Goal: Task Accomplishment & Management: Manage account settings

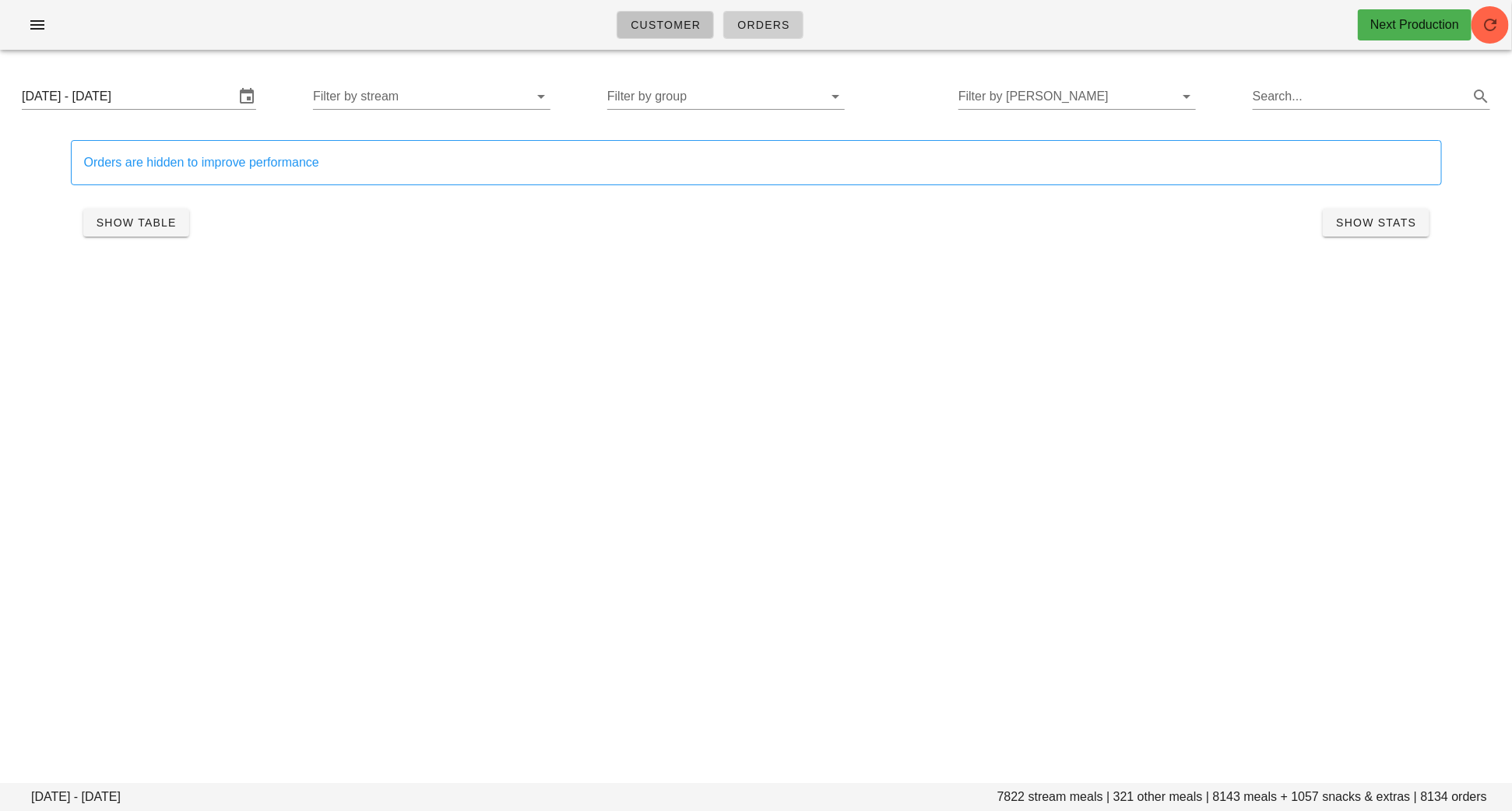
click at [653, 25] on span "Customer" at bounding box center [666, 24] width 71 height 12
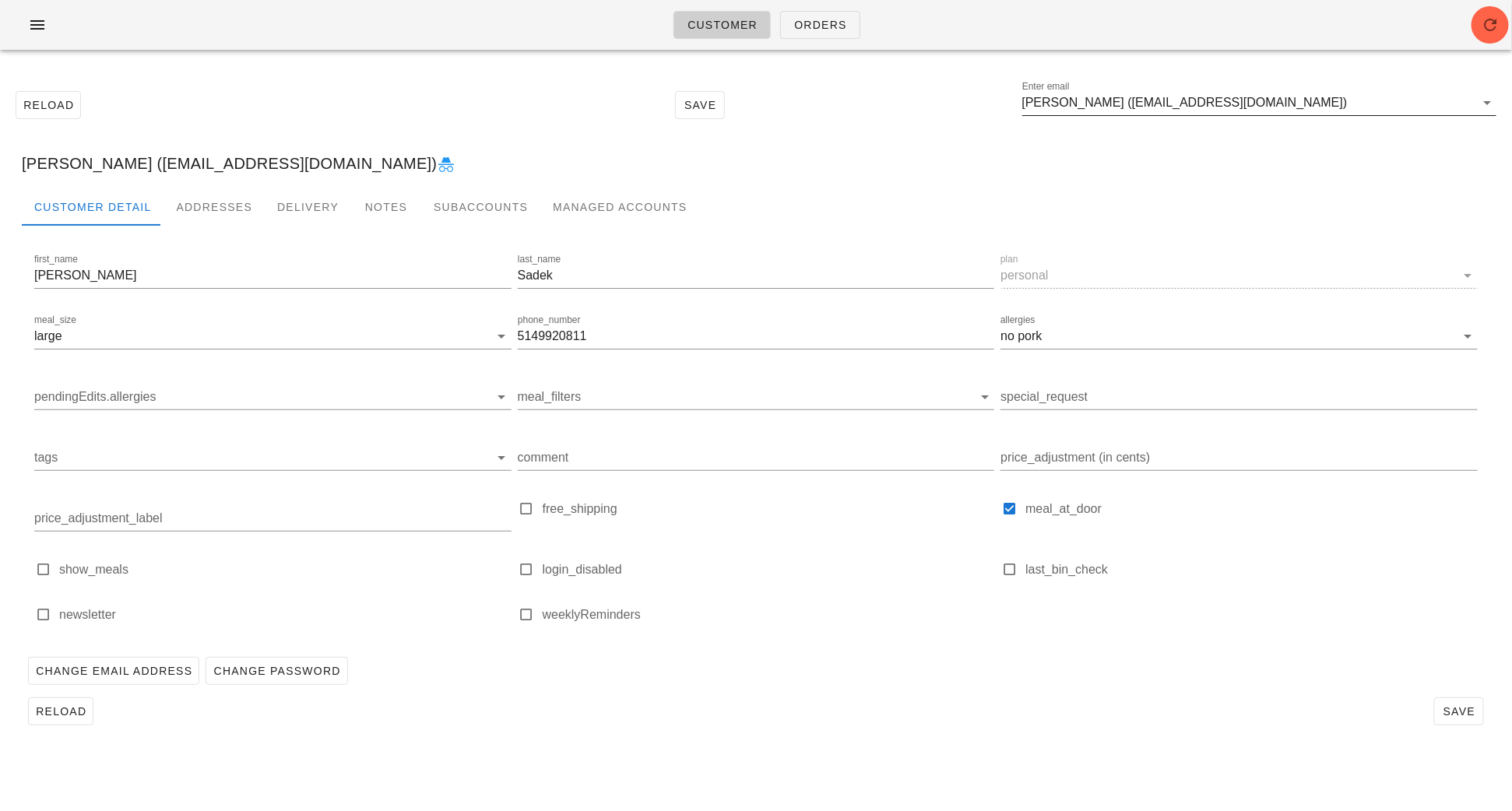
click at [1258, 111] on input "Omar Sadek (omarw99@gmail.com)" at bounding box center [1249, 102] width 453 height 25
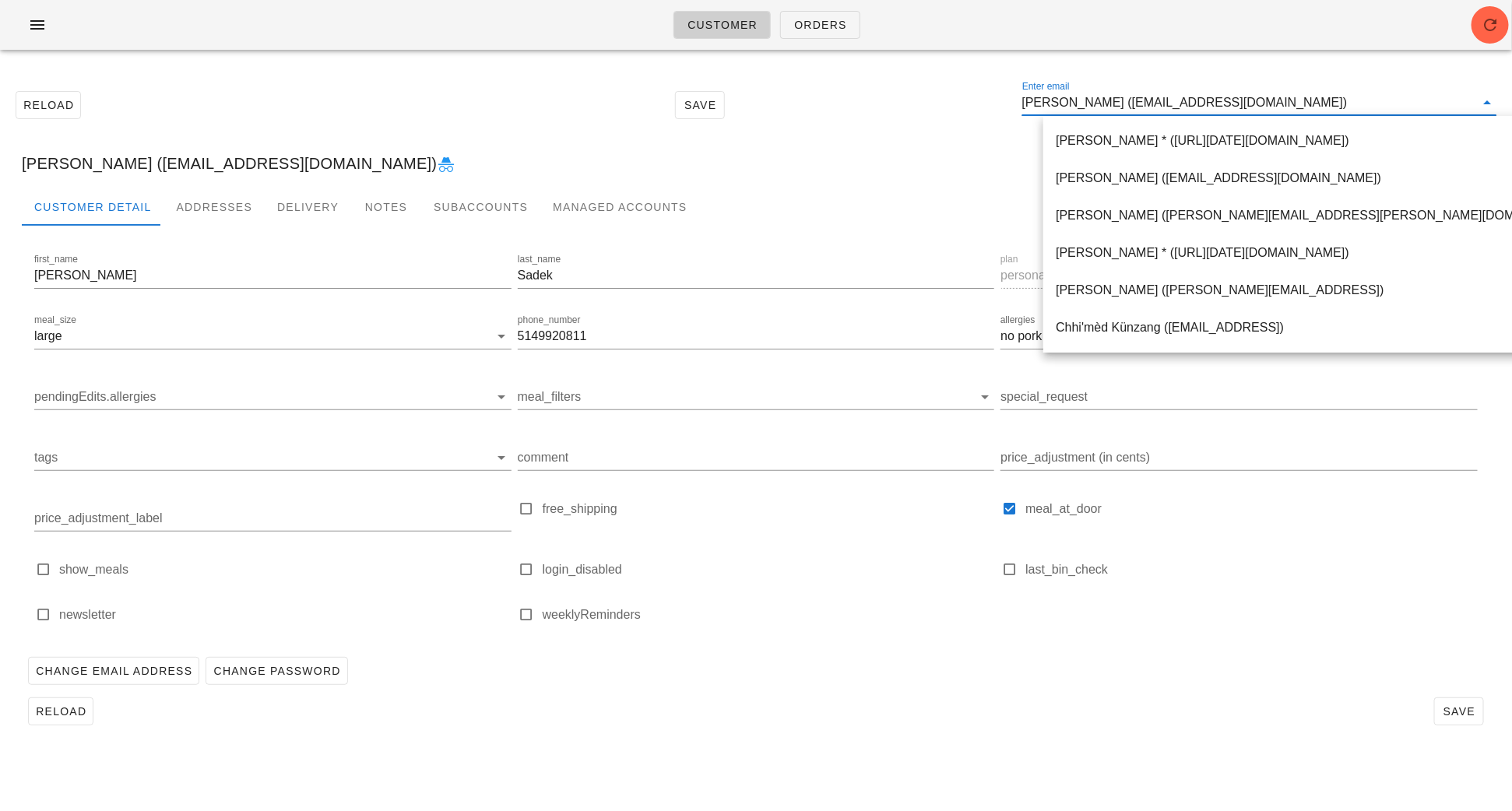
paste input "sharona5256@gmail.com"
type input "sharona5256@gmail.com"
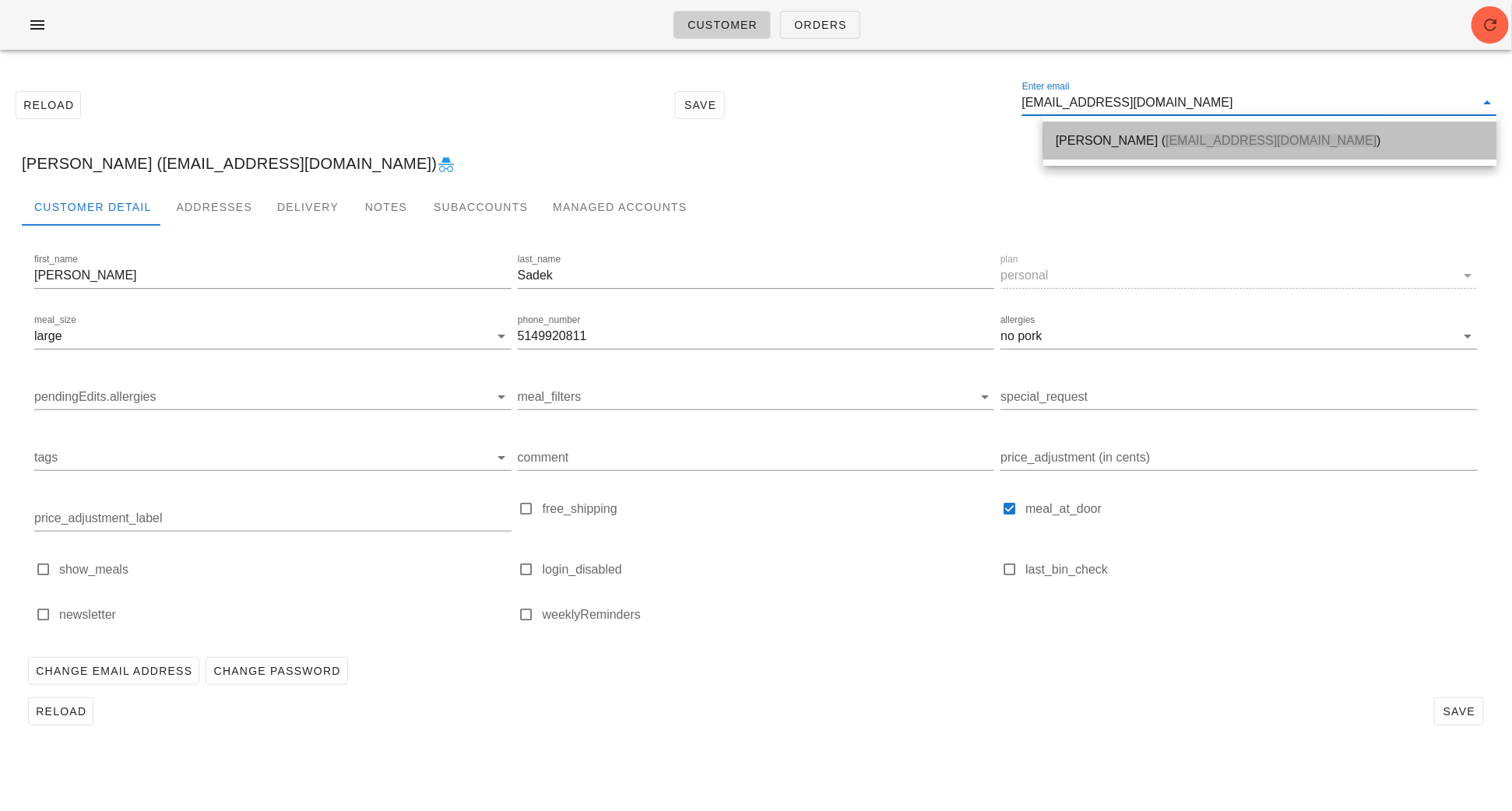
click at [1062, 156] on div "Sharon Wong ( sharona5256@gmail.com )" at bounding box center [1269, 141] width 428 height 34
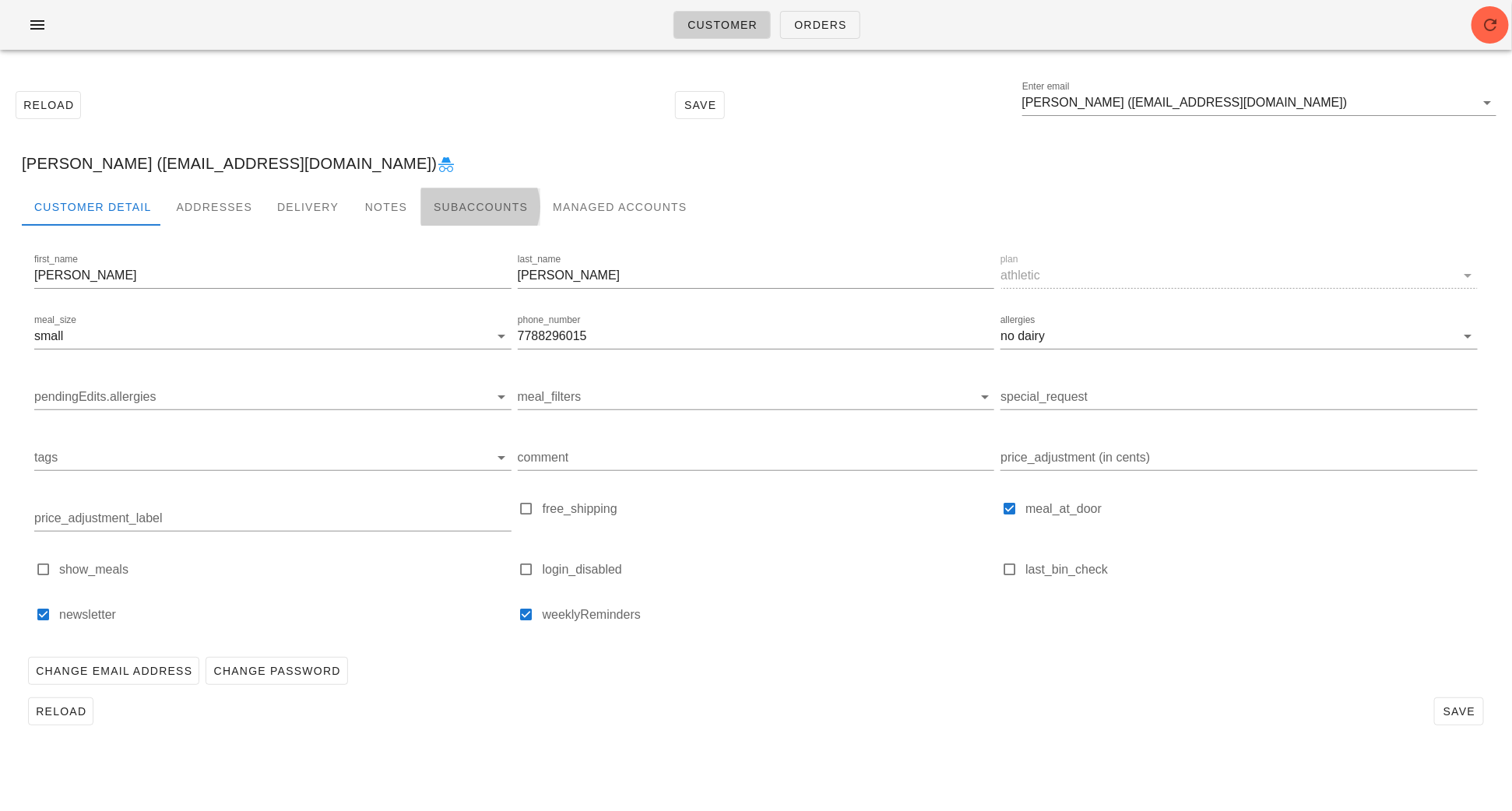
click at [444, 204] on div "Subaccounts" at bounding box center [480, 207] width 119 height 38
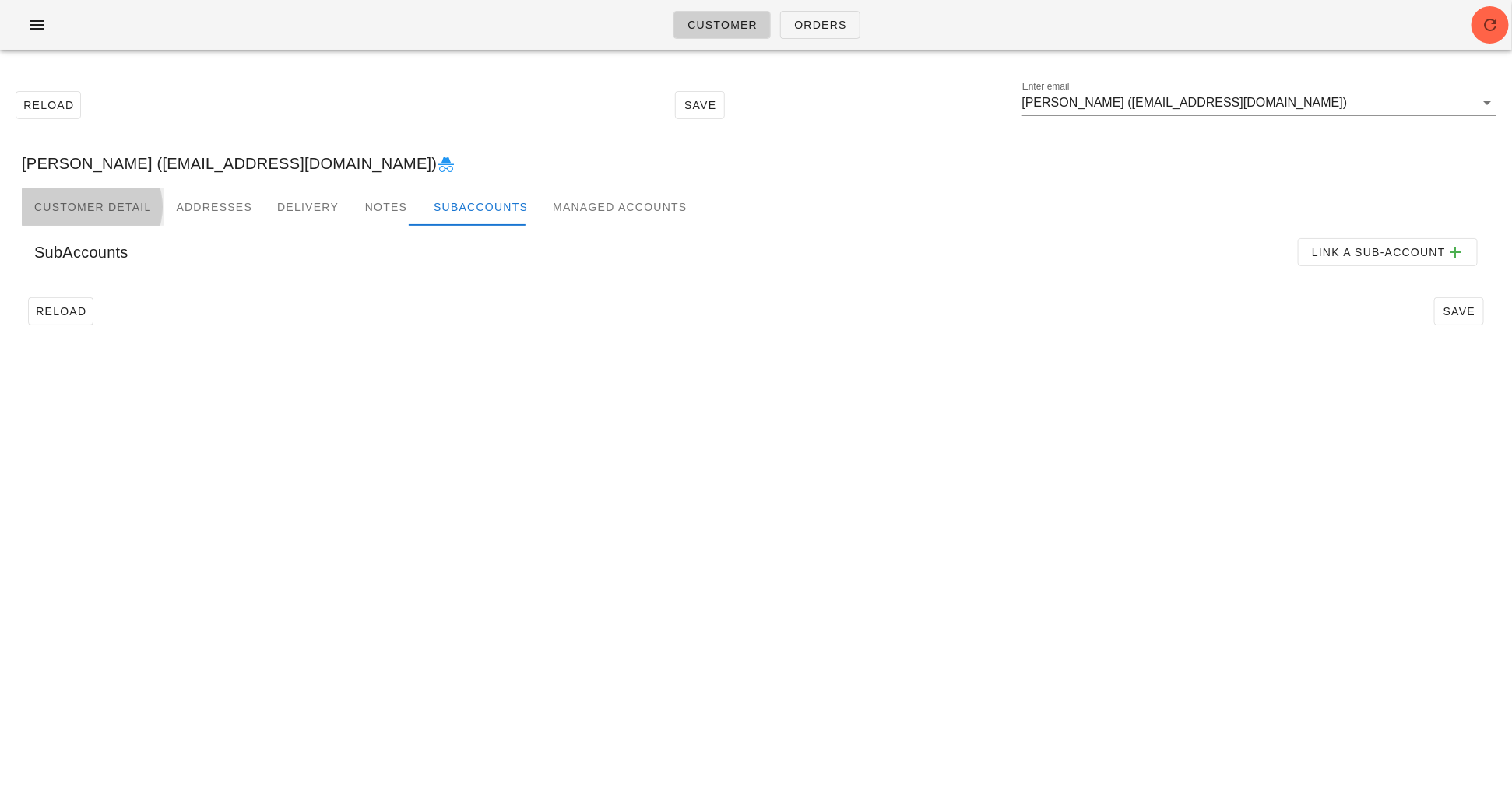
click at [94, 204] on div "Customer Detail" at bounding box center [92, 207] width 142 height 38
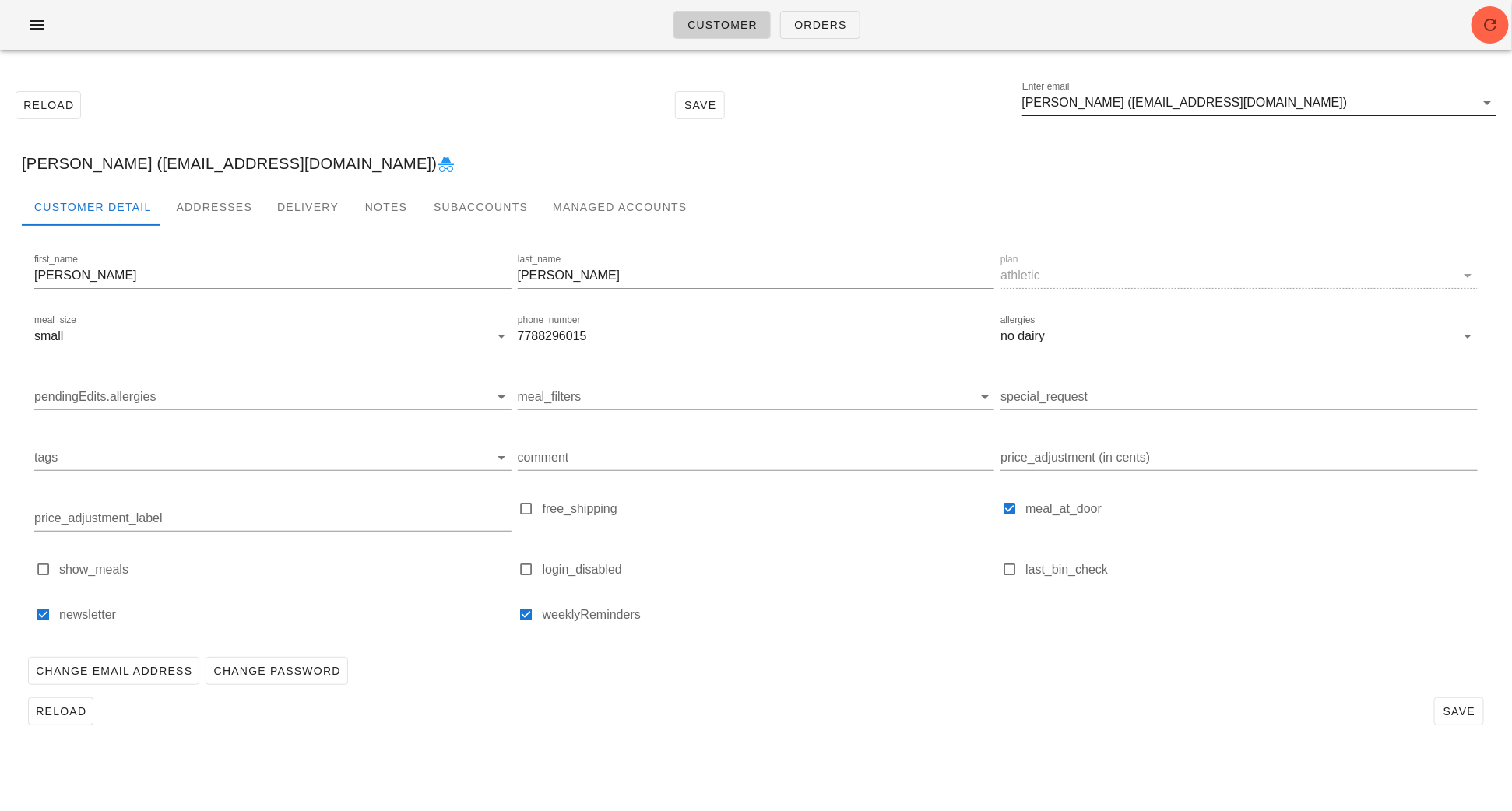
click at [1291, 113] on input "Sharon Wong (sharona5256@gmail.com)" at bounding box center [1249, 102] width 453 height 25
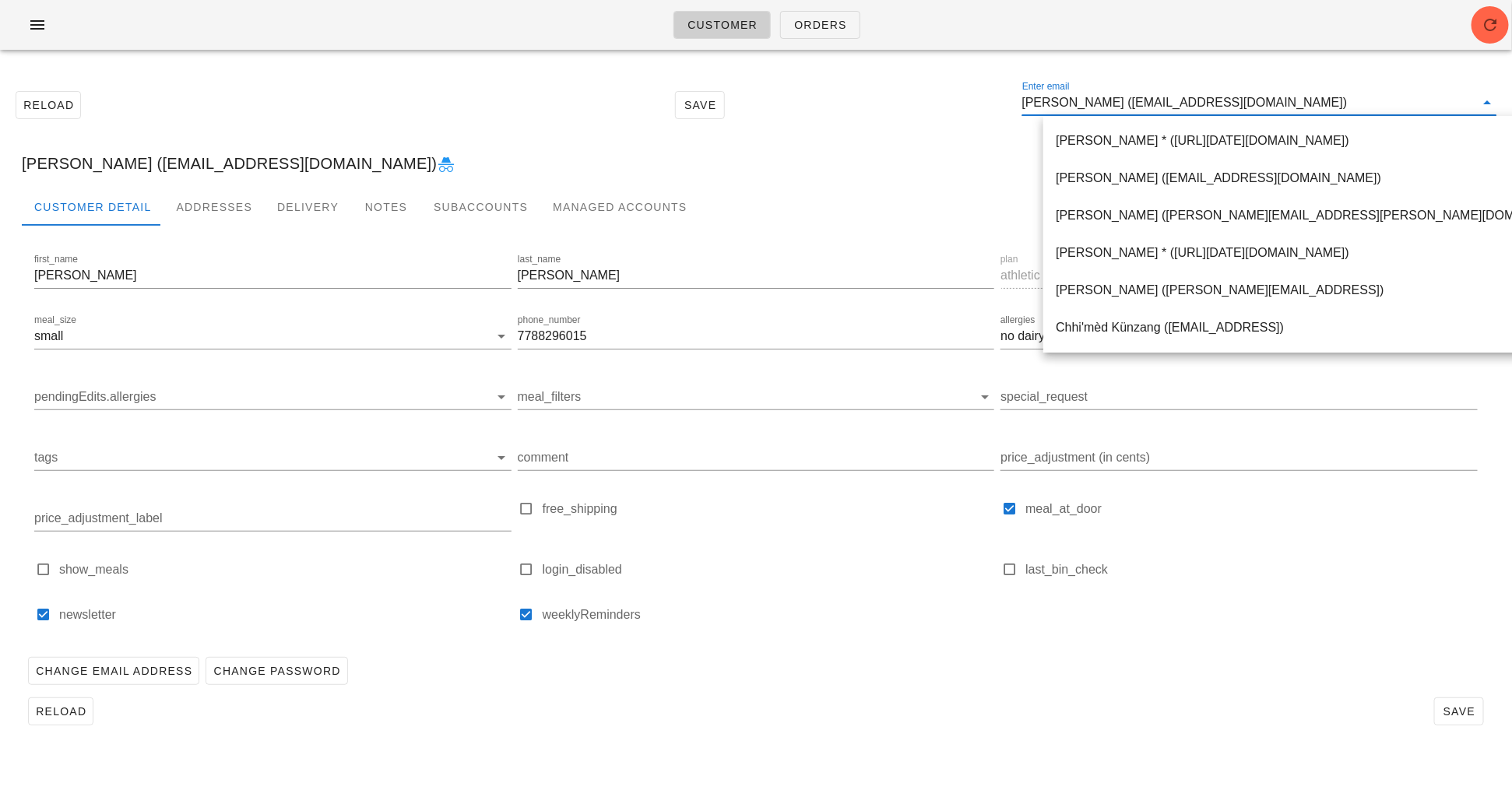
paste input "sbass86@gmail.com"
type input "sbass86@gmail.com"
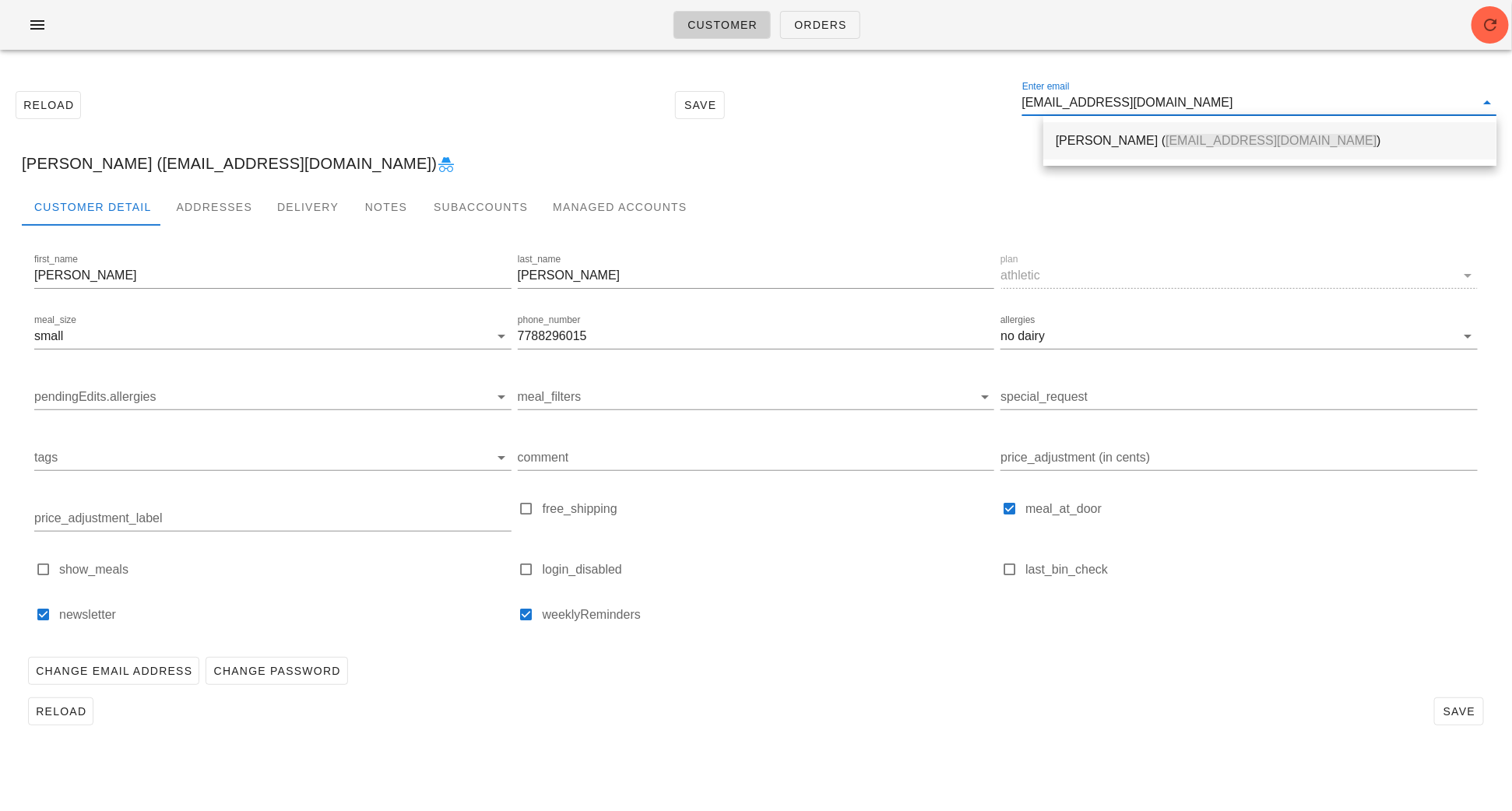
click at [1104, 135] on div "Steven Bass ( sbass86@gmail.com )" at bounding box center [1269, 141] width 428 height 15
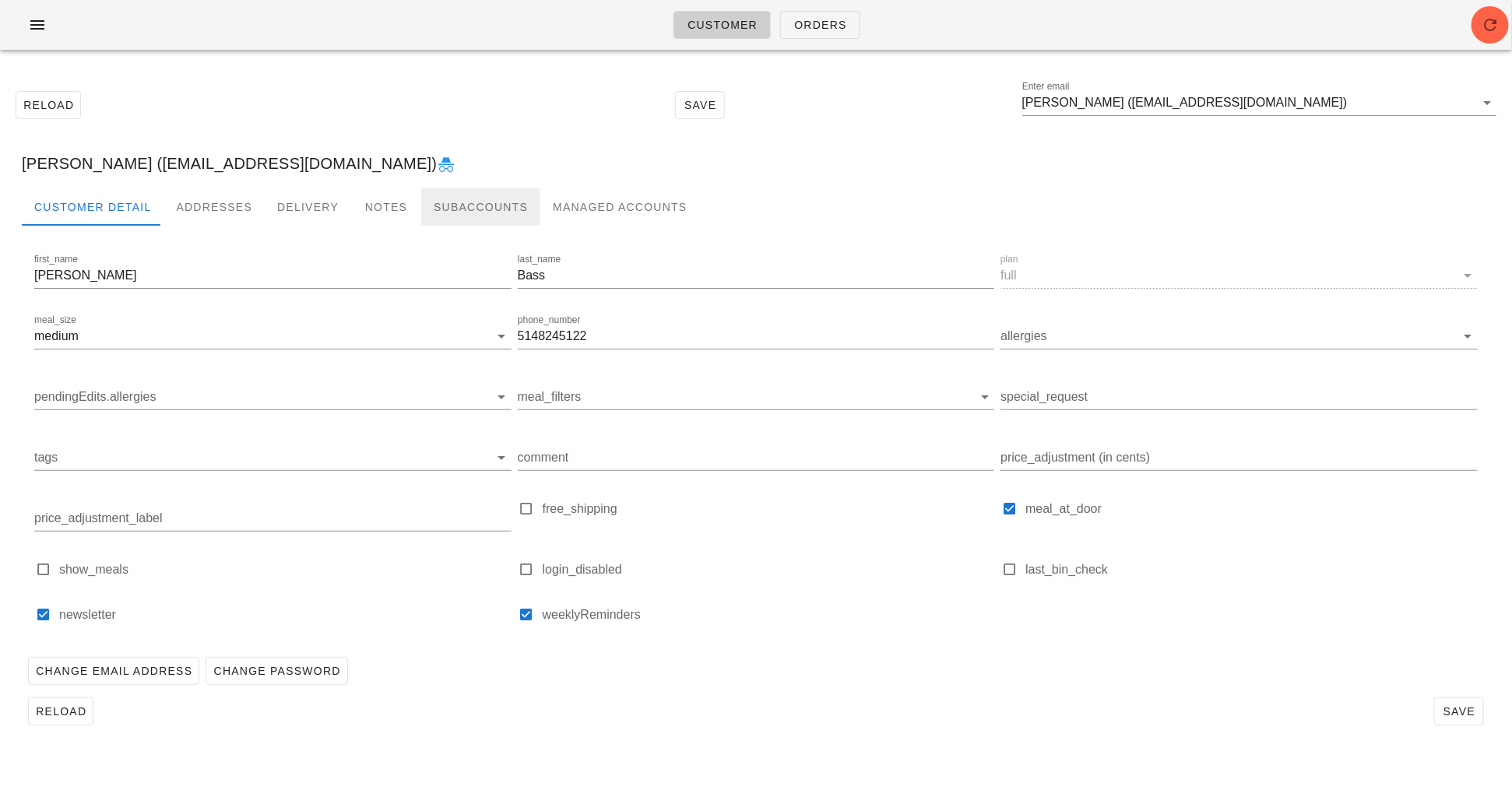
click at [442, 202] on div "Subaccounts" at bounding box center [480, 207] width 119 height 38
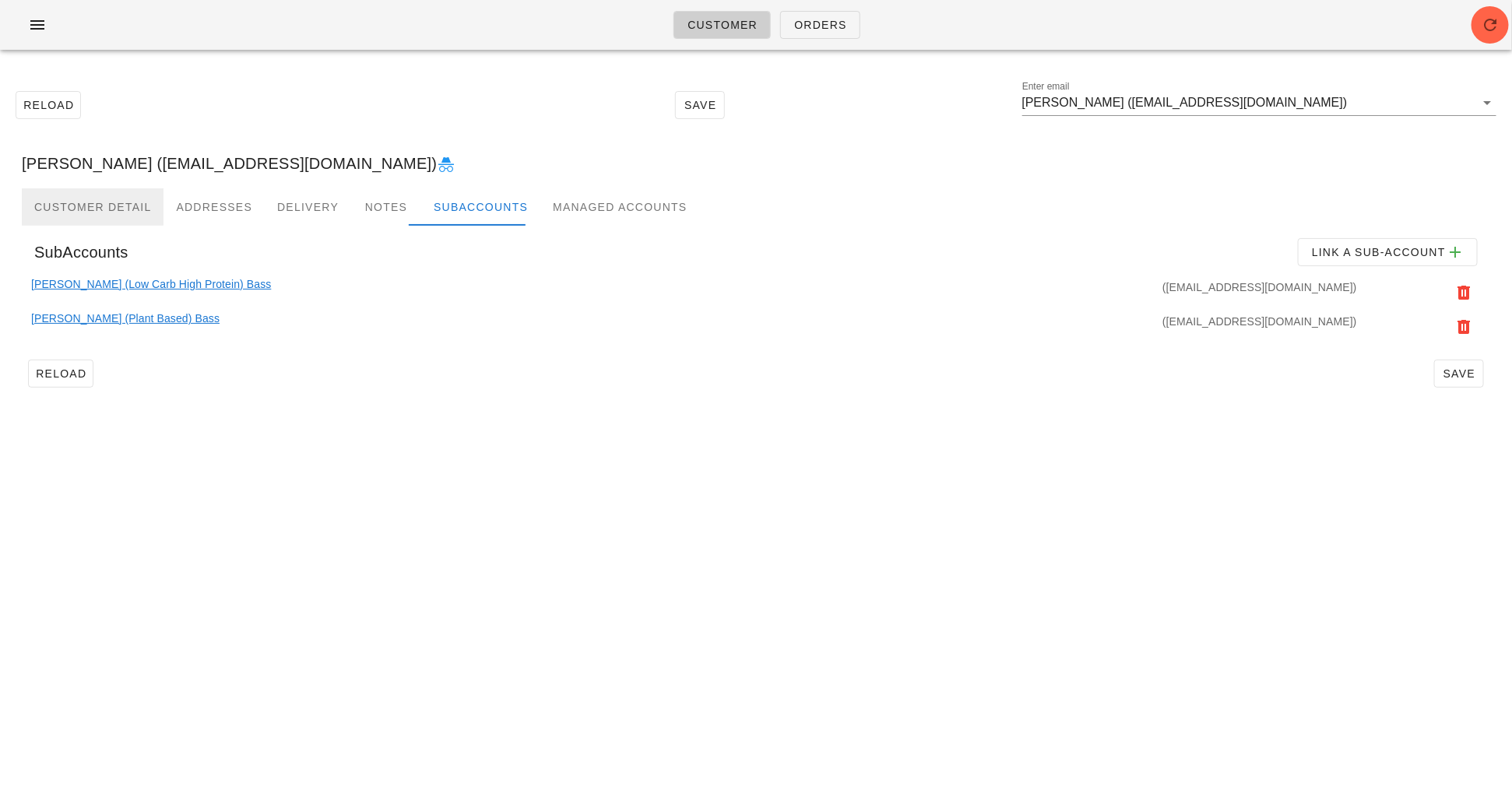
click at [103, 214] on div "Customer Detail" at bounding box center [92, 207] width 142 height 38
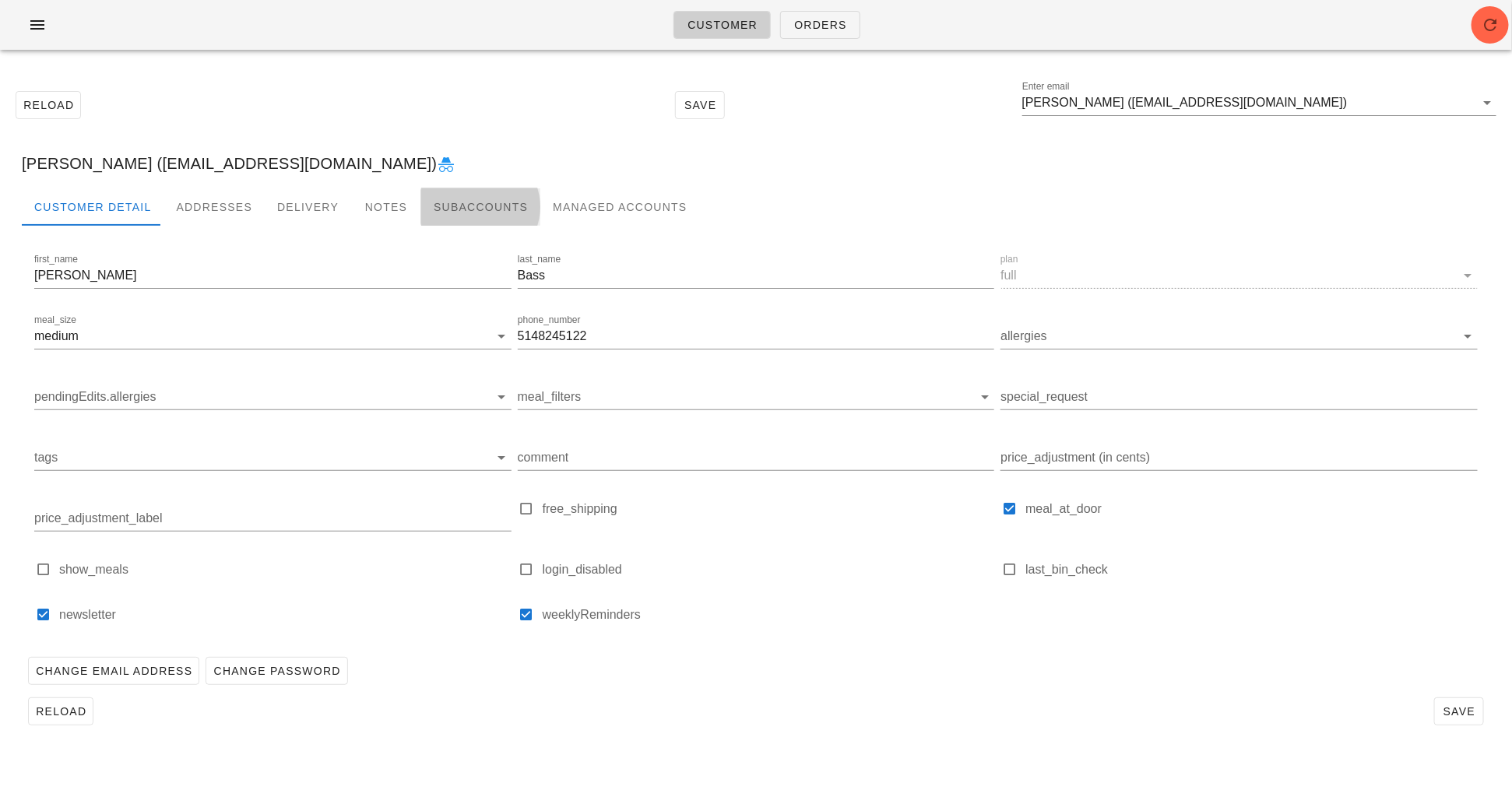
click at [436, 209] on div "Subaccounts" at bounding box center [480, 207] width 119 height 38
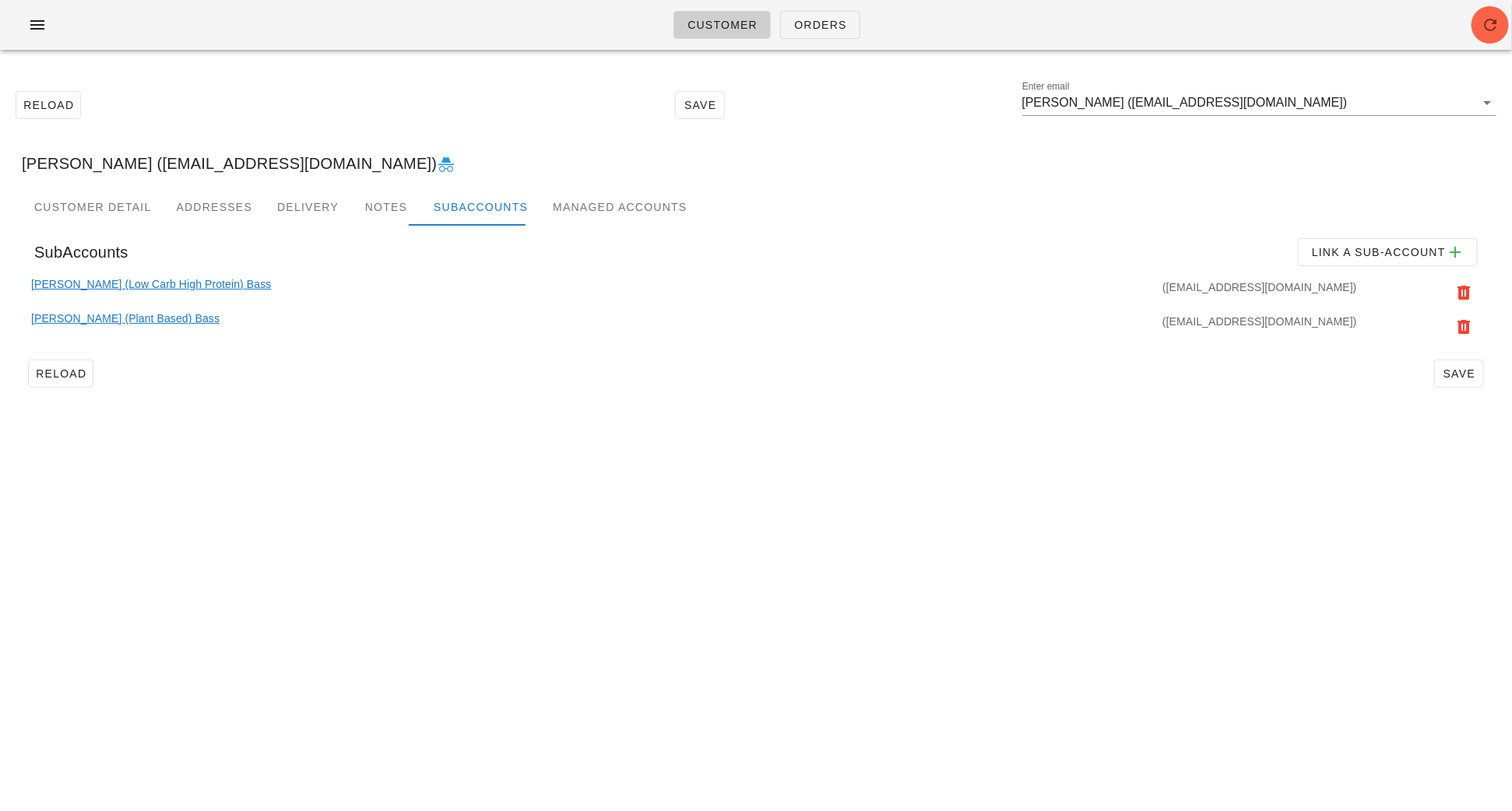
click at [172, 282] on link "Steven (Low Carb High Protein) Bass" at bounding box center [151, 293] width 240 height 35
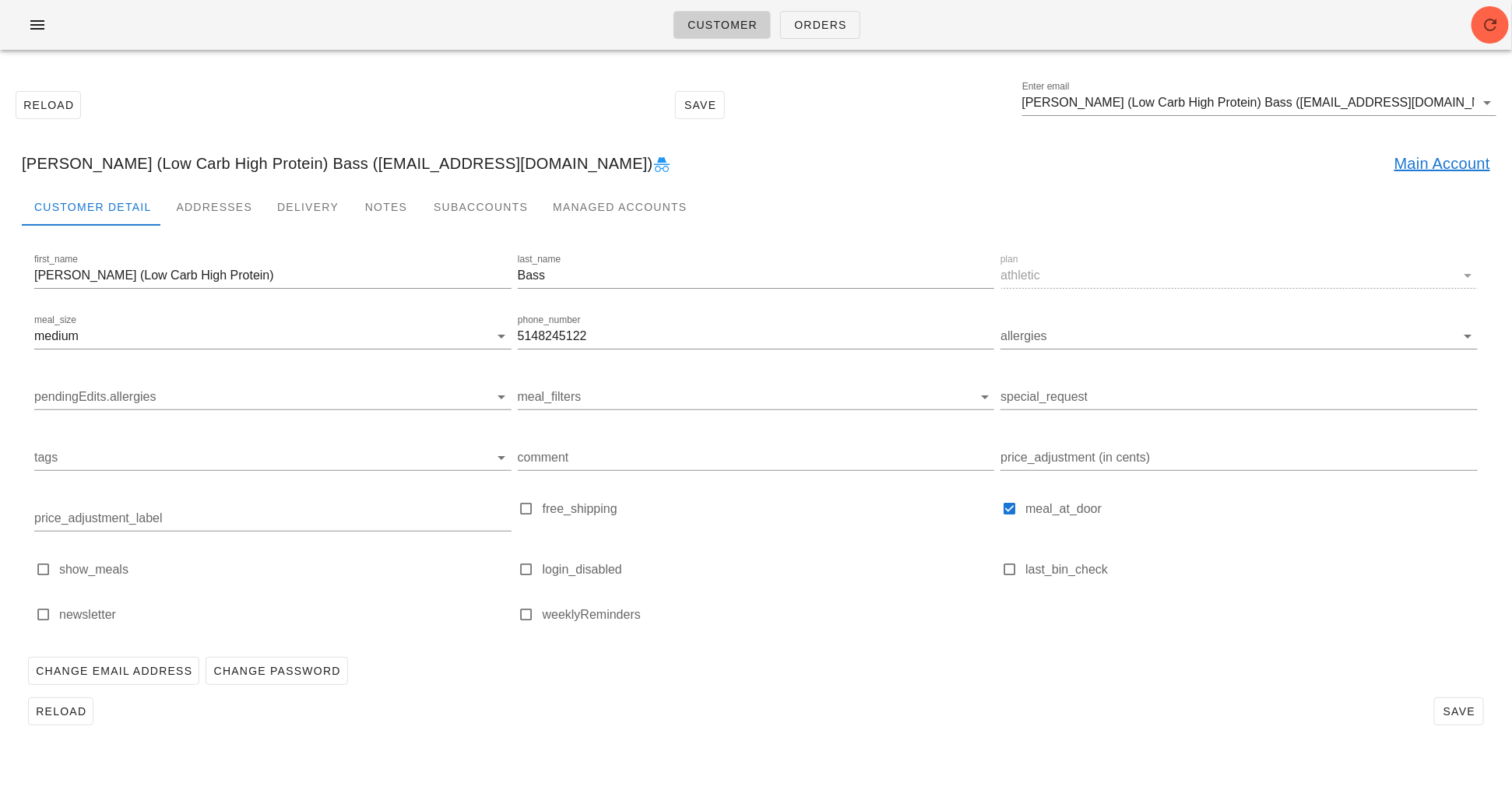
click at [1414, 160] on link "Main Account" at bounding box center [1442, 163] width 96 height 25
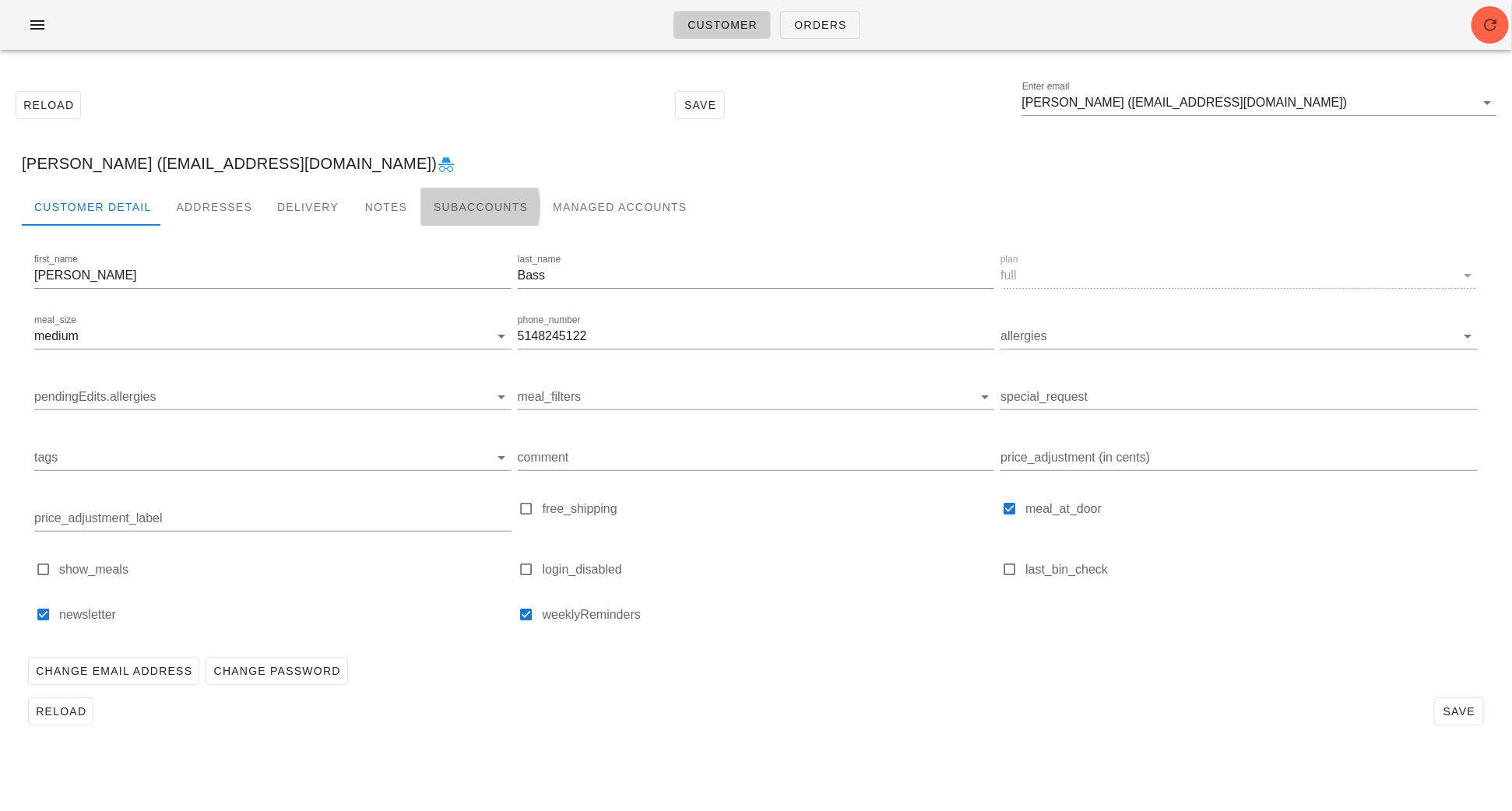
click at [469, 208] on div "Subaccounts" at bounding box center [480, 207] width 119 height 38
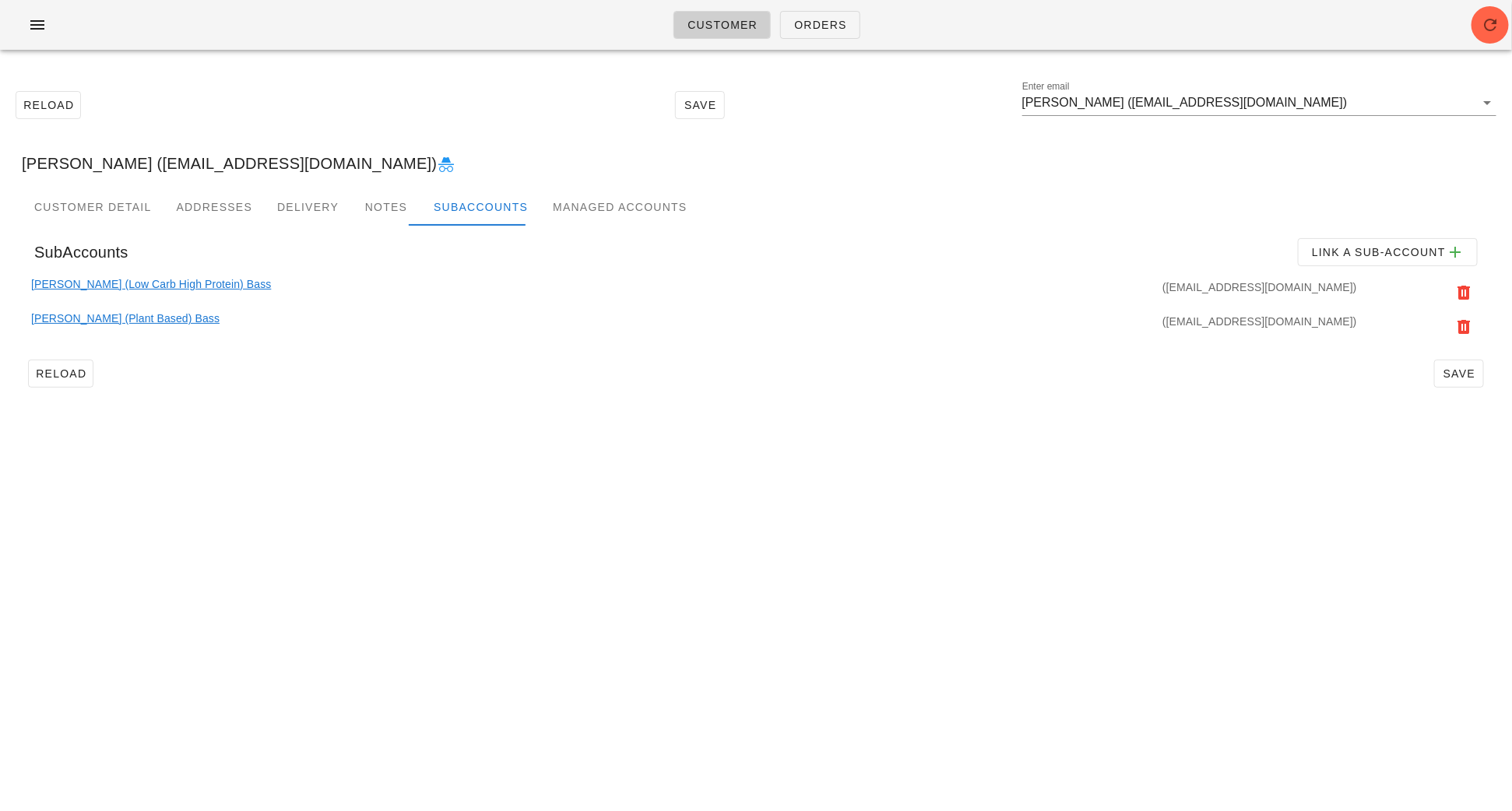
click at [139, 313] on link "Steven (Plant Based) Bass" at bounding box center [125, 327] width 188 height 35
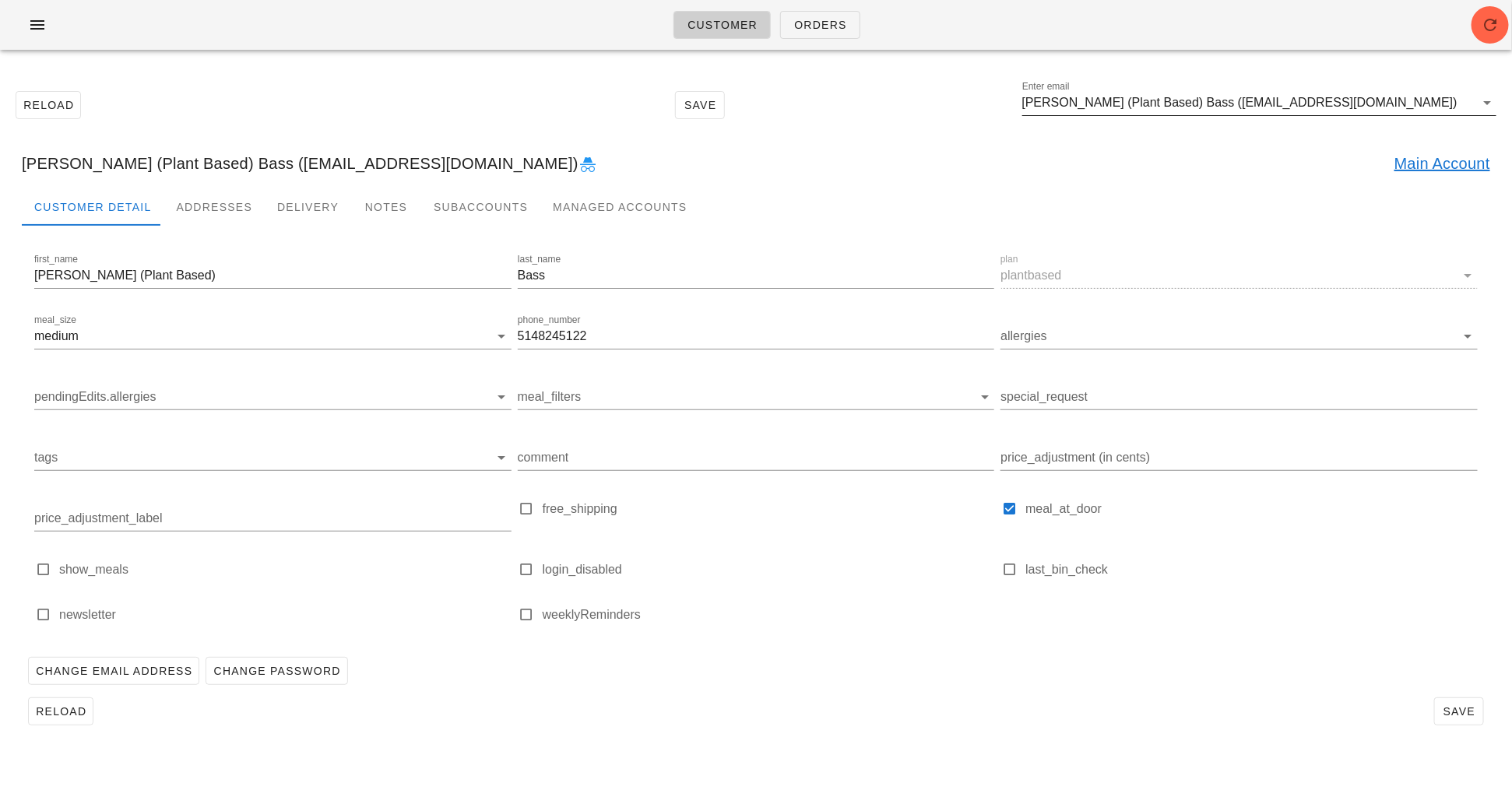
click at [1379, 112] on input "Steven (Plant Based) Bass (sbass86+1@gmail.com)" at bounding box center [1249, 102] width 453 height 25
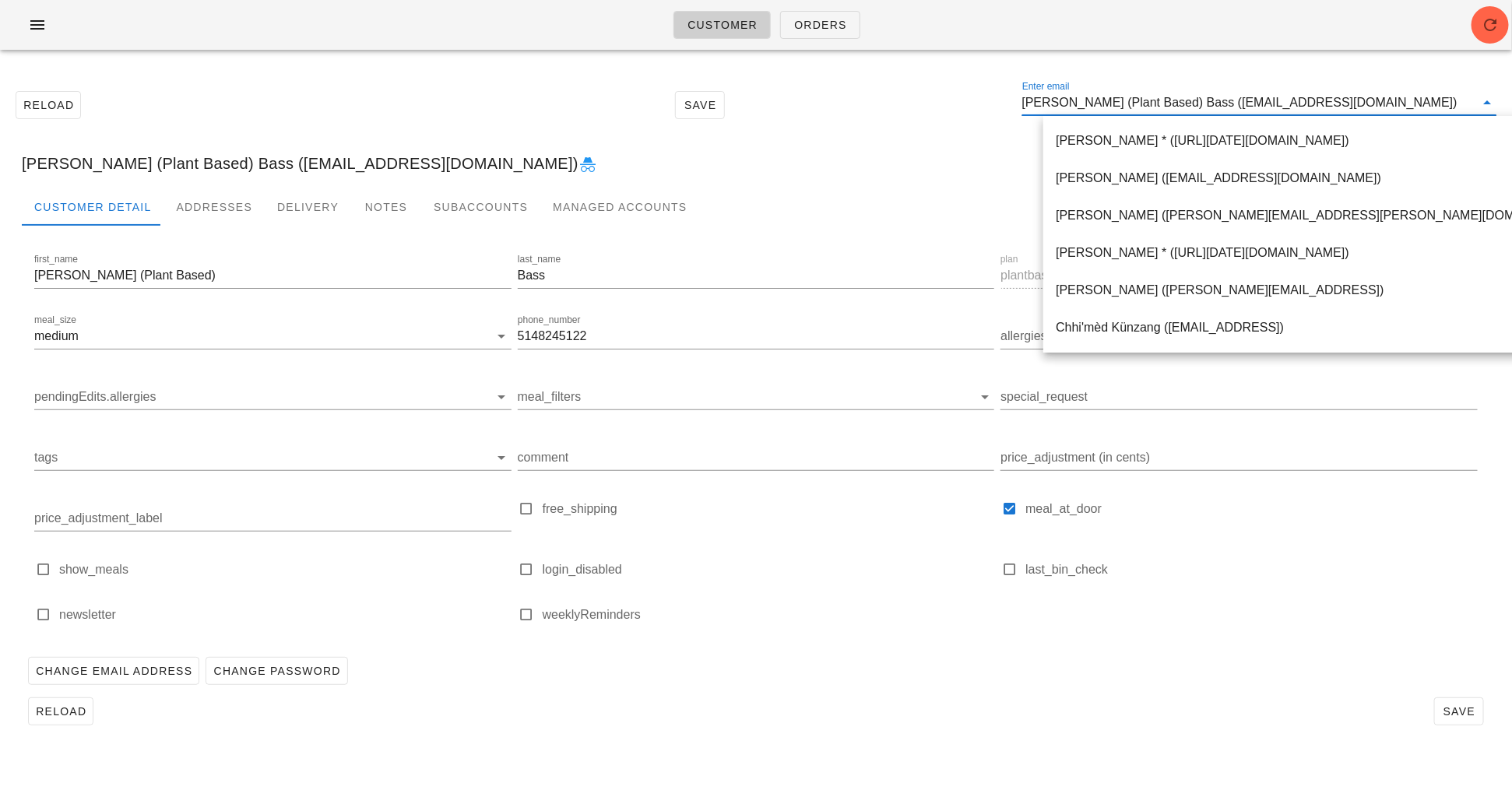
paste input "jelizabeth.dickson@gmail.com"
type input "jelizabeth.dickson@gmail.com"
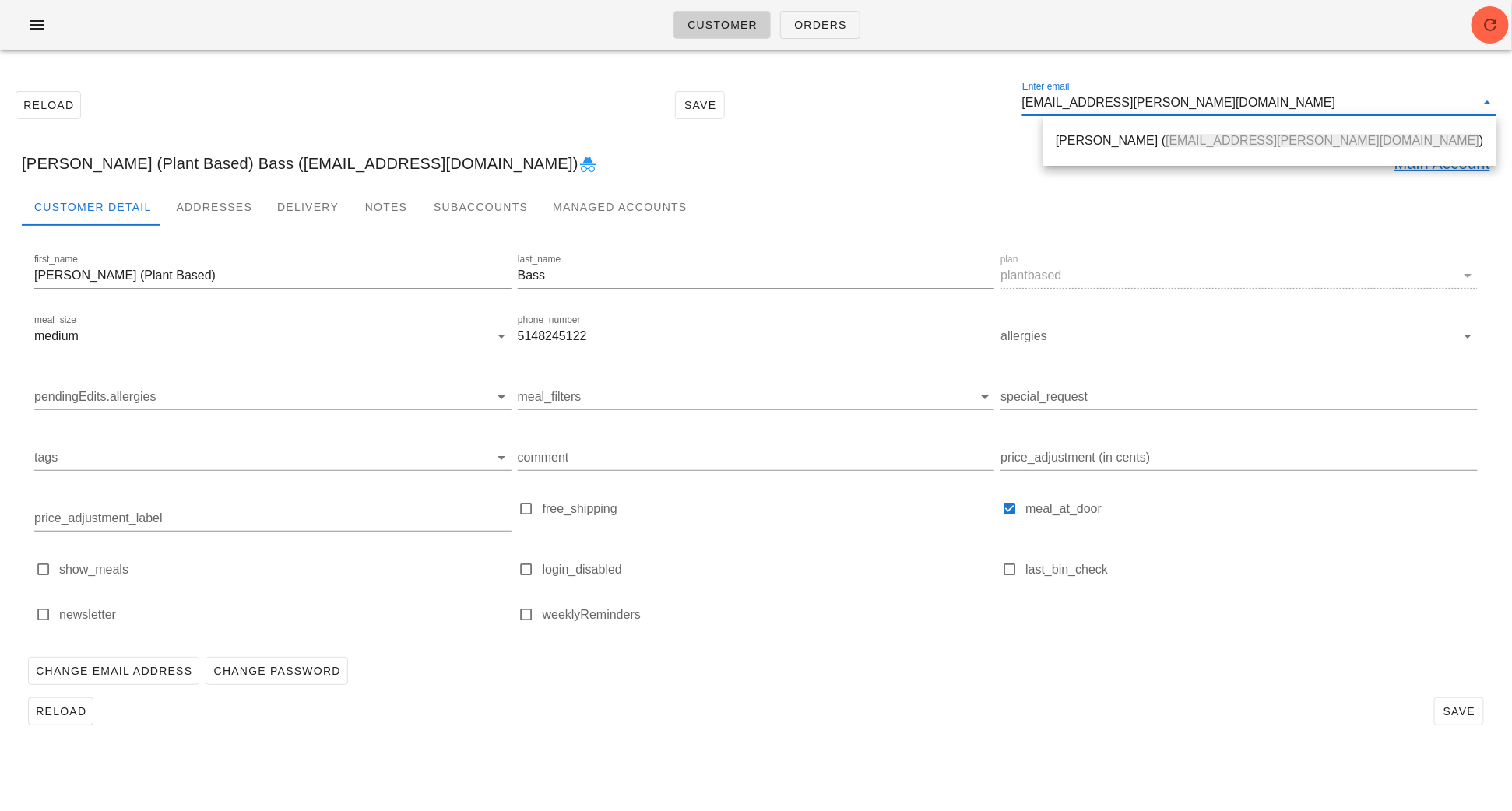
click at [1069, 139] on div "Jessica Dickson ( jelizabeth.dickson@gmail.com )" at bounding box center [1269, 141] width 428 height 15
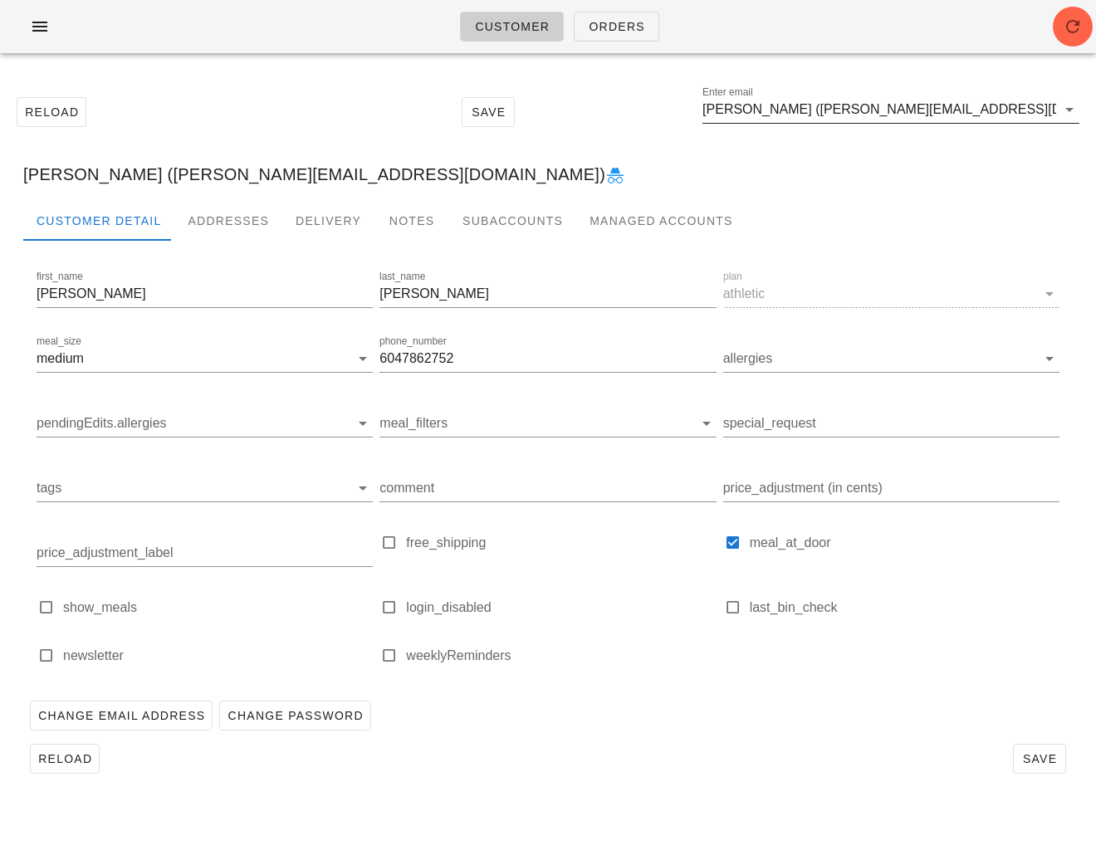
click at [1029, 108] on input "Jessica Dickson (jelizabeth.dickson@gmail.com)" at bounding box center [880, 109] width 354 height 27
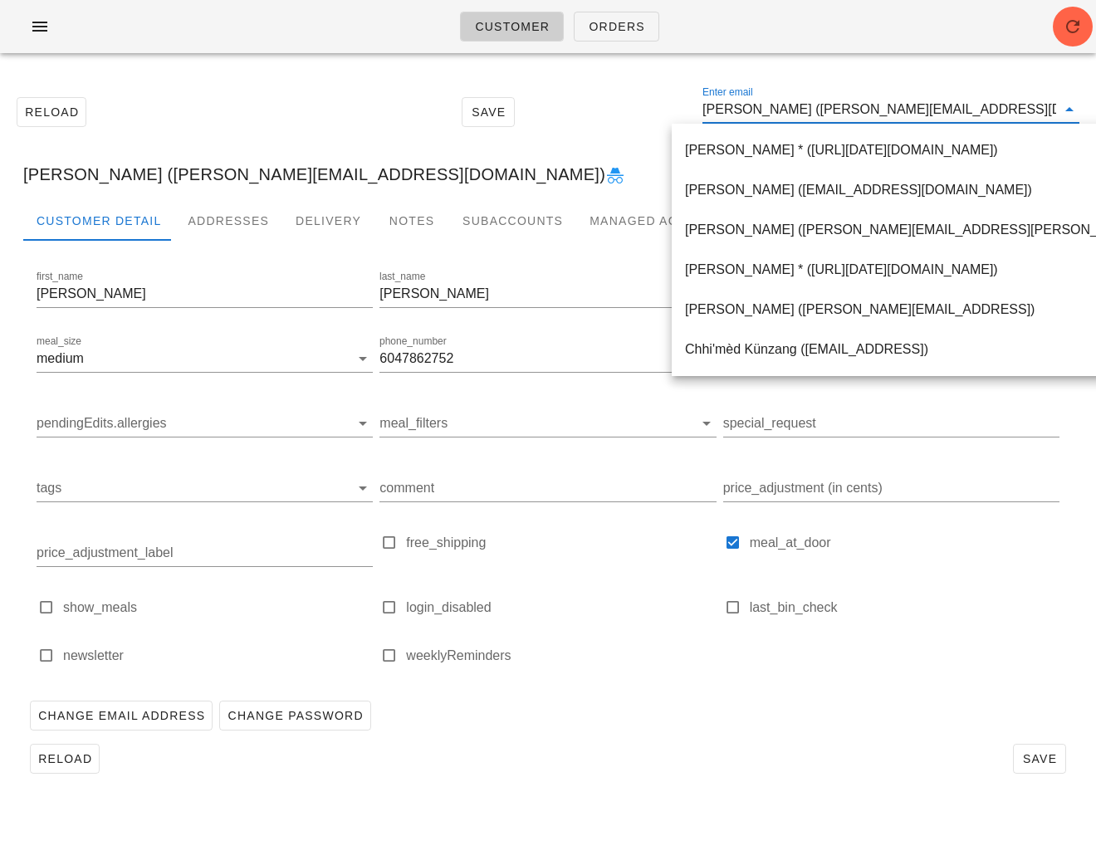
paste input "sbass86@gmail.com>"
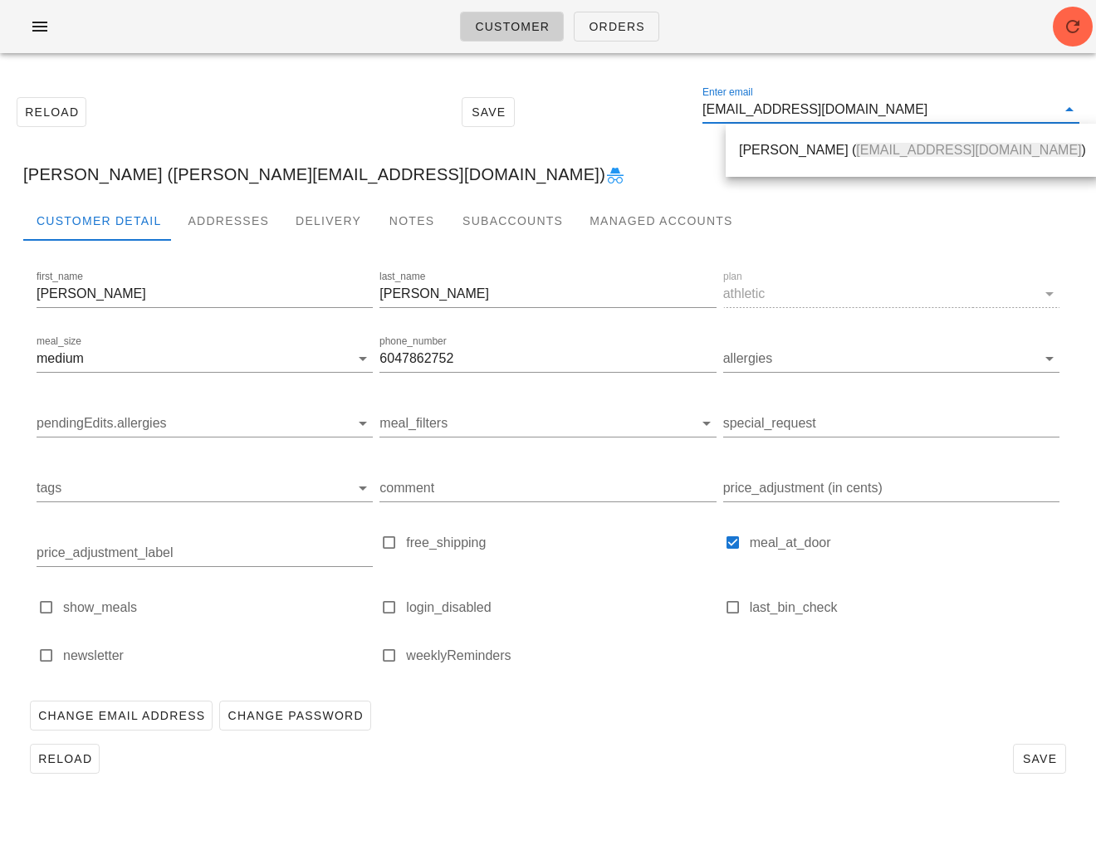
type input "sbass86@gmail.com"
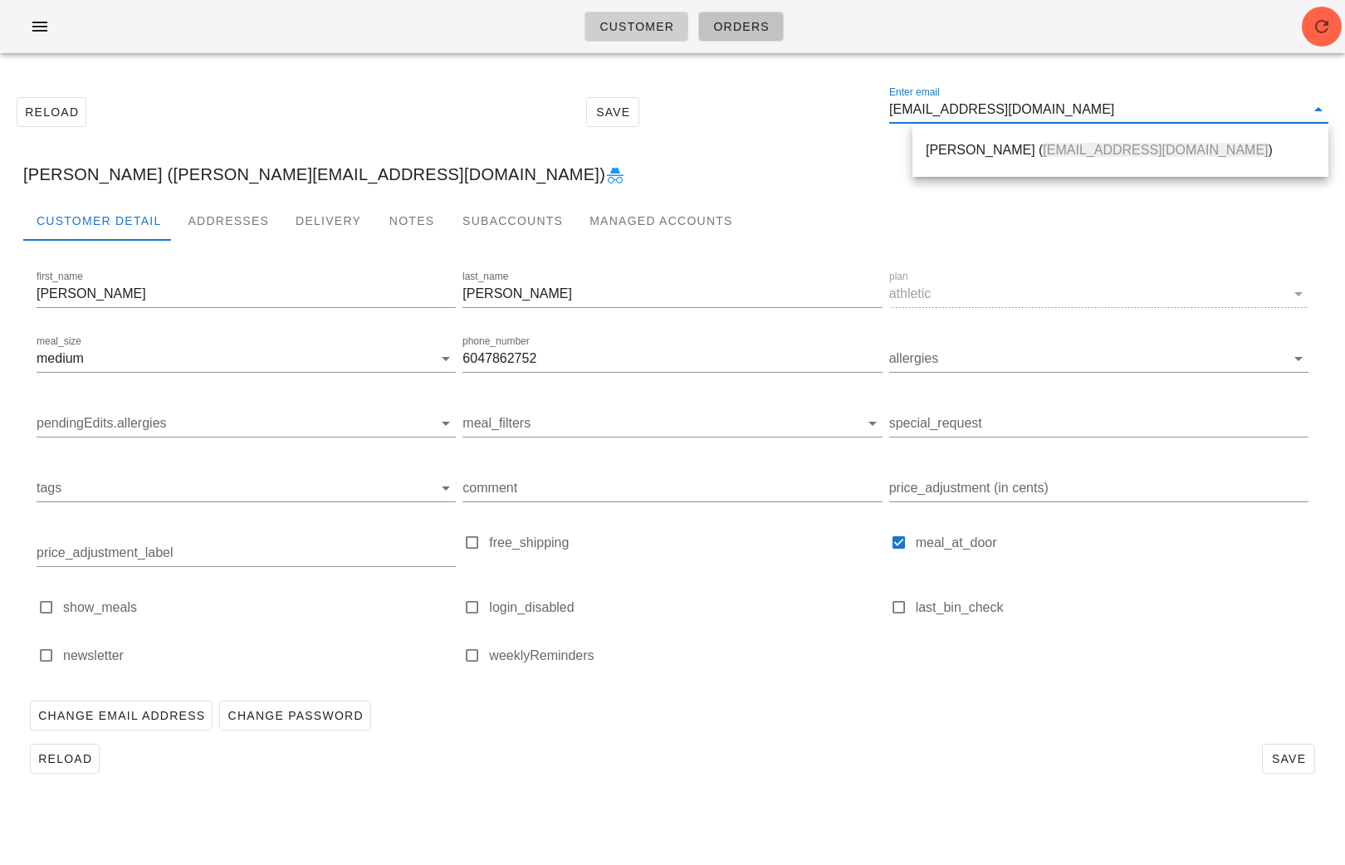
click at [728, 26] on span "Orders" at bounding box center [741, 26] width 57 height 13
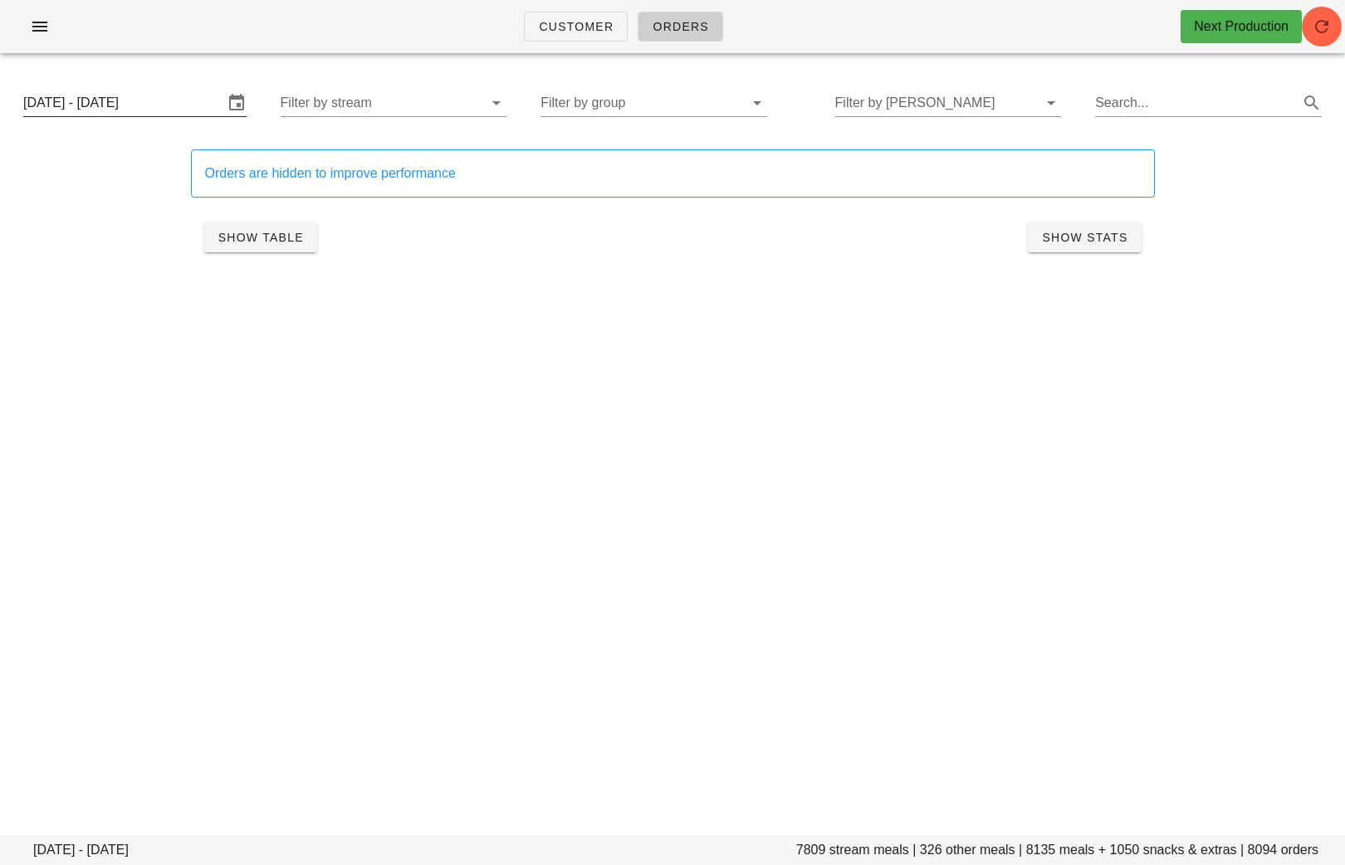
click at [140, 111] on input "[DATE] - [DATE]" at bounding box center [123, 103] width 200 height 27
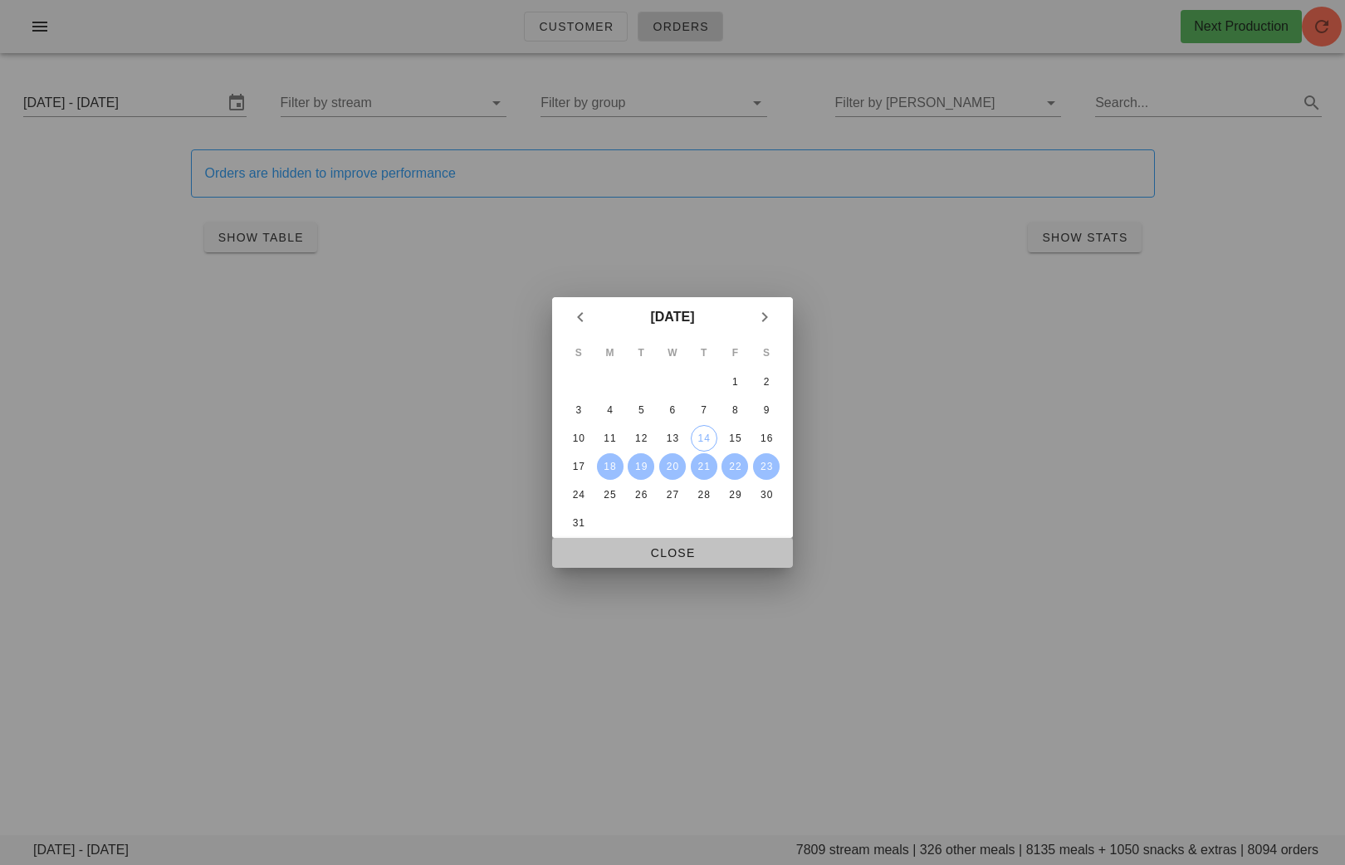
click at [673, 561] on button "Close" at bounding box center [672, 553] width 241 height 30
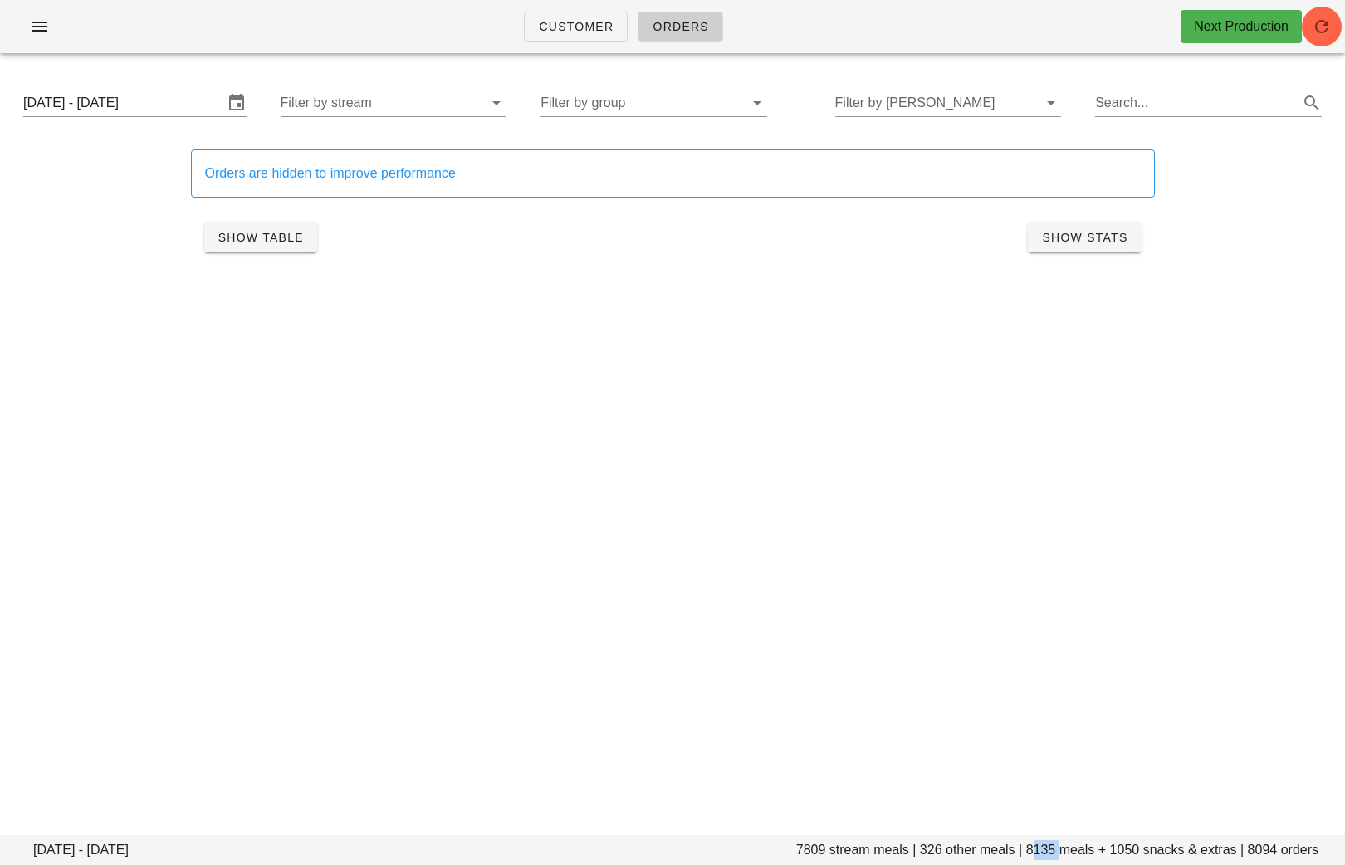
drag, startPoint x: 1058, startPoint y: 853, endPoint x: 1030, endPoint y: 850, distance: 28.4
click at [1030, 850] on footer "Monday August 18 - Saturday August 23 7809 stream meals | 326 other meals | 813…" at bounding box center [672, 851] width 1345 height 30
copy footer "8135"
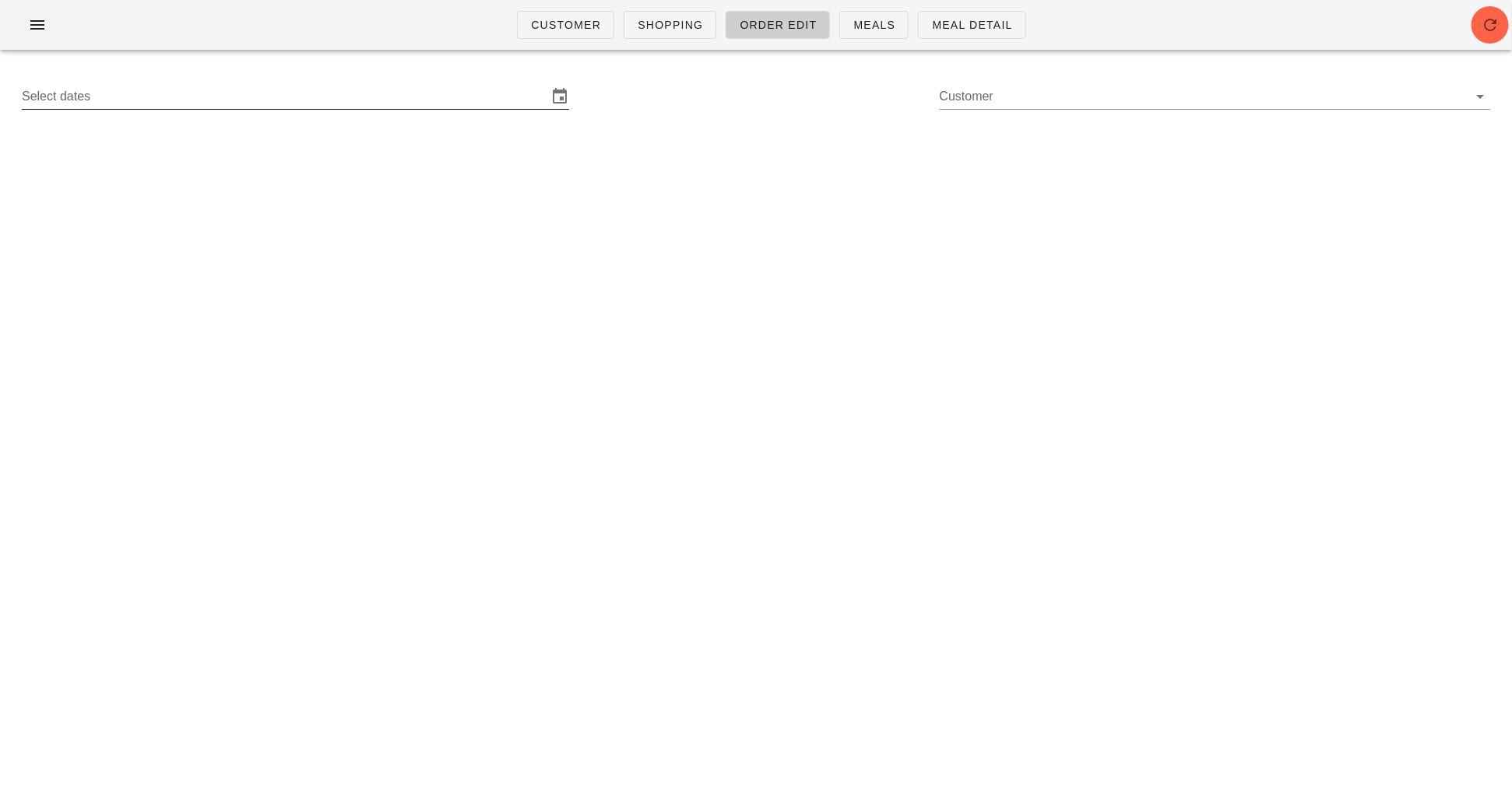
click at [443, 90] on input "Select dates" at bounding box center [284, 97] width 526 height 25
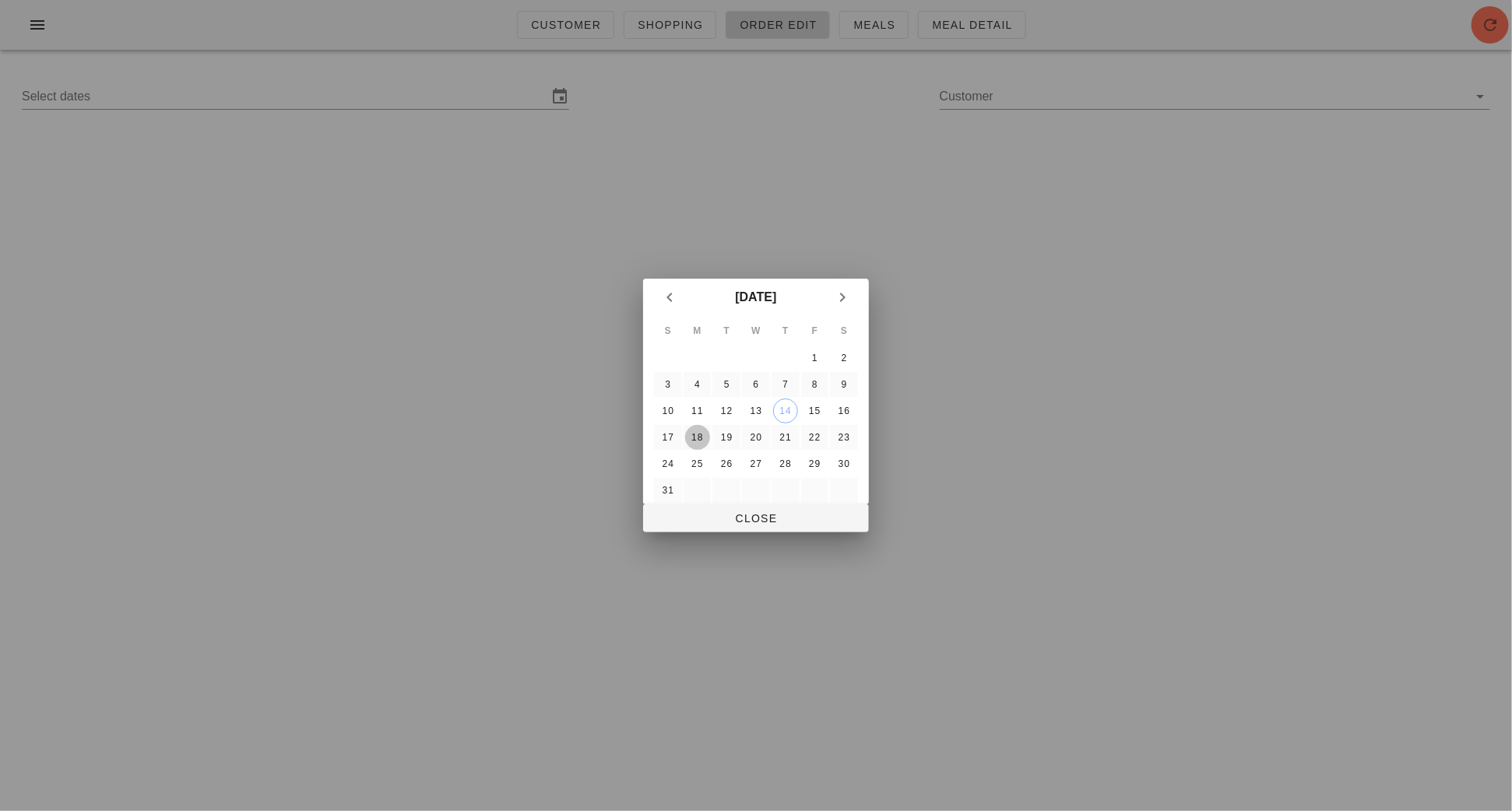
click at [695, 436] on div "18" at bounding box center [697, 438] width 25 height 11
click at [736, 513] on span "Close" at bounding box center [756, 518] width 201 height 12
type input "Sunday August 17 - Saturday August 23"
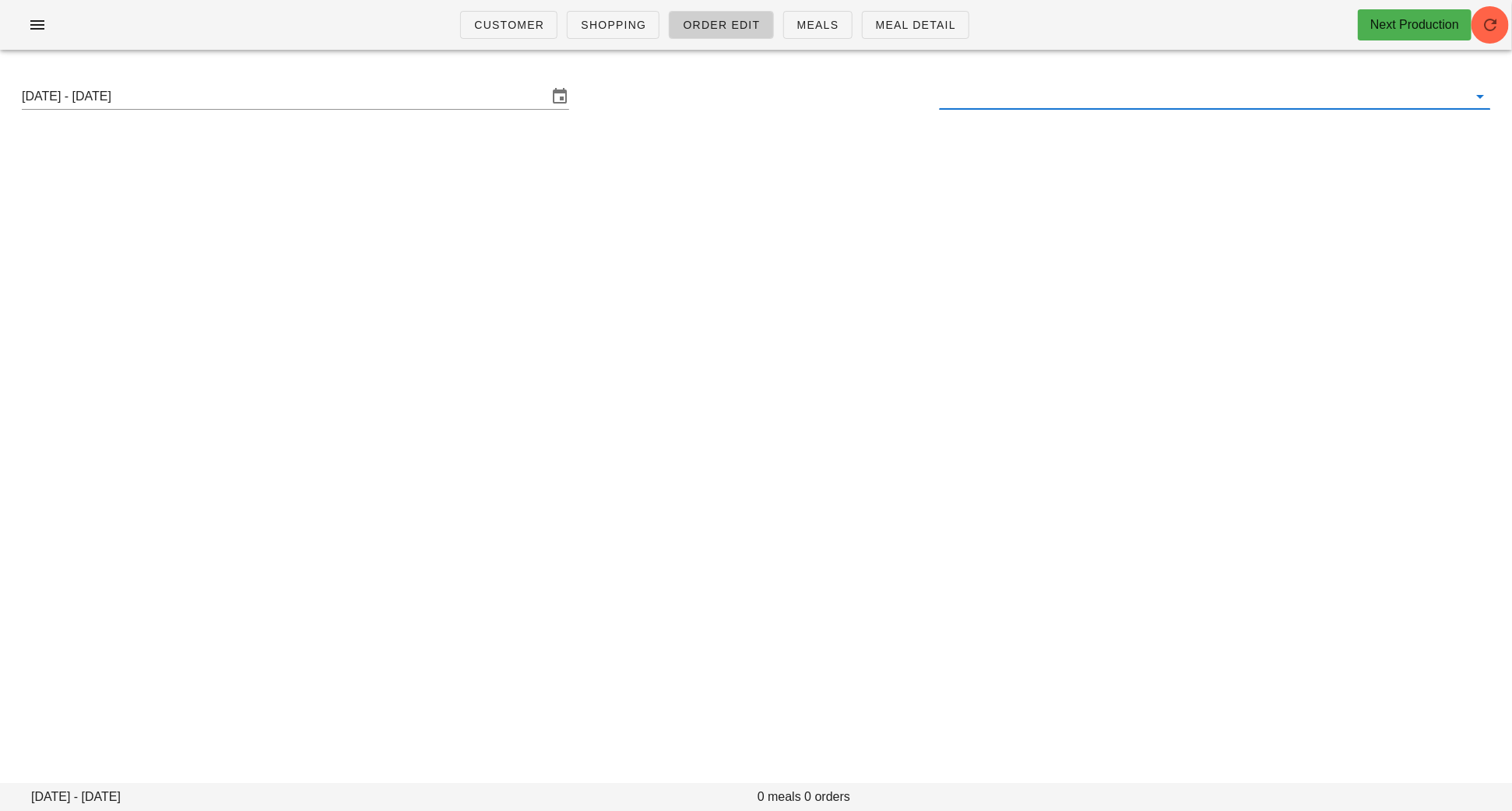
click at [981, 98] on input "text" at bounding box center [1202, 97] width 526 height 25
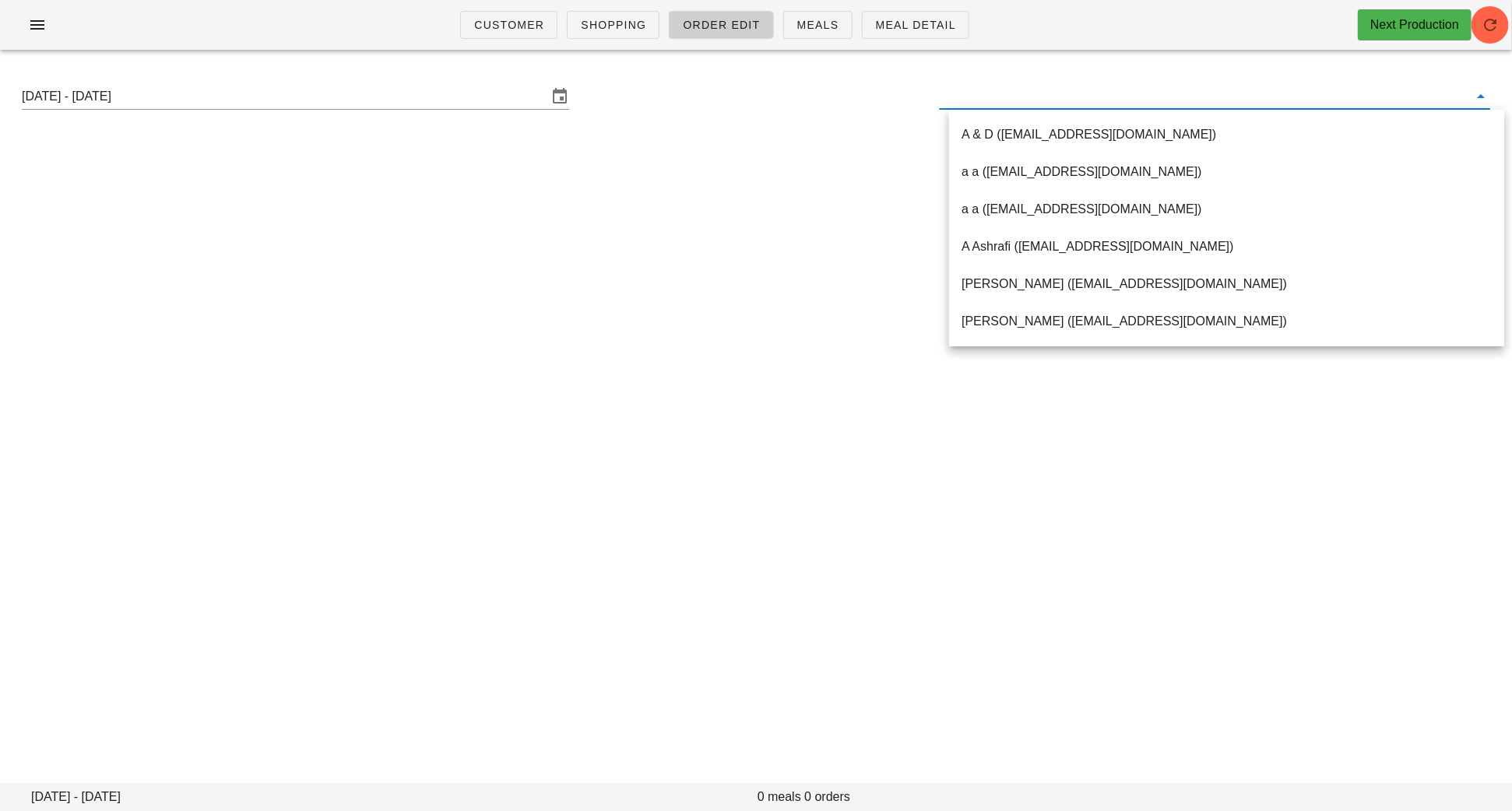
paste input "[EMAIL_ADDRESS][PERSON_NAME][DOMAIN_NAME]"
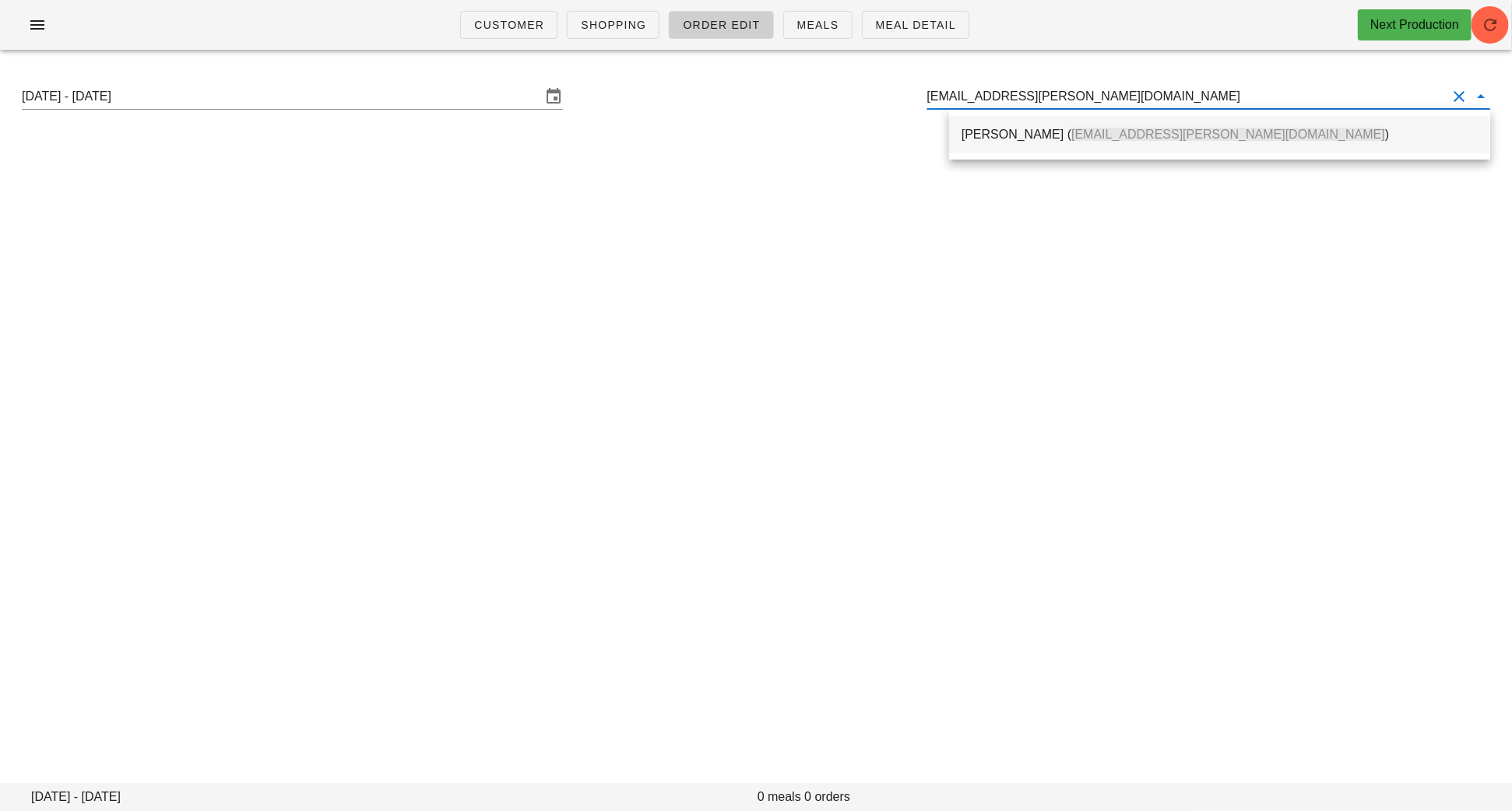
click at [1007, 134] on div "[PERSON_NAME] ( [PERSON_NAME][EMAIL_ADDRESS][DOMAIN_NAME] )" at bounding box center [1220, 134] width 516 height 15
type input "[PERSON_NAME] ([PERSON_NAME][EMAIL_ADDRESS][DOMAIN_NAME])"
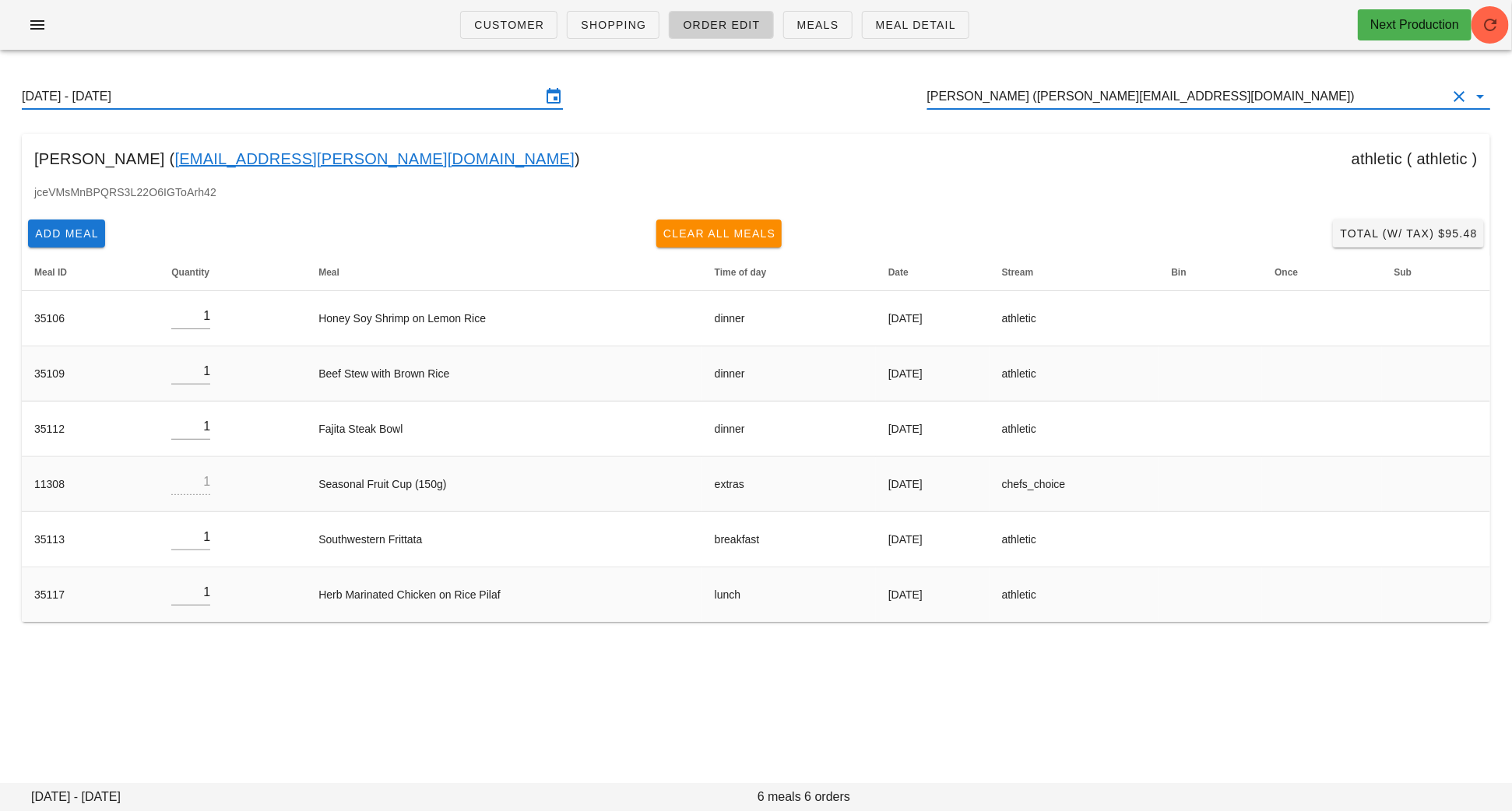
click at [333, 93] on input "Sunday August 17 - Saturday August 23" at bounding box center [281, 97] width 519 height 25
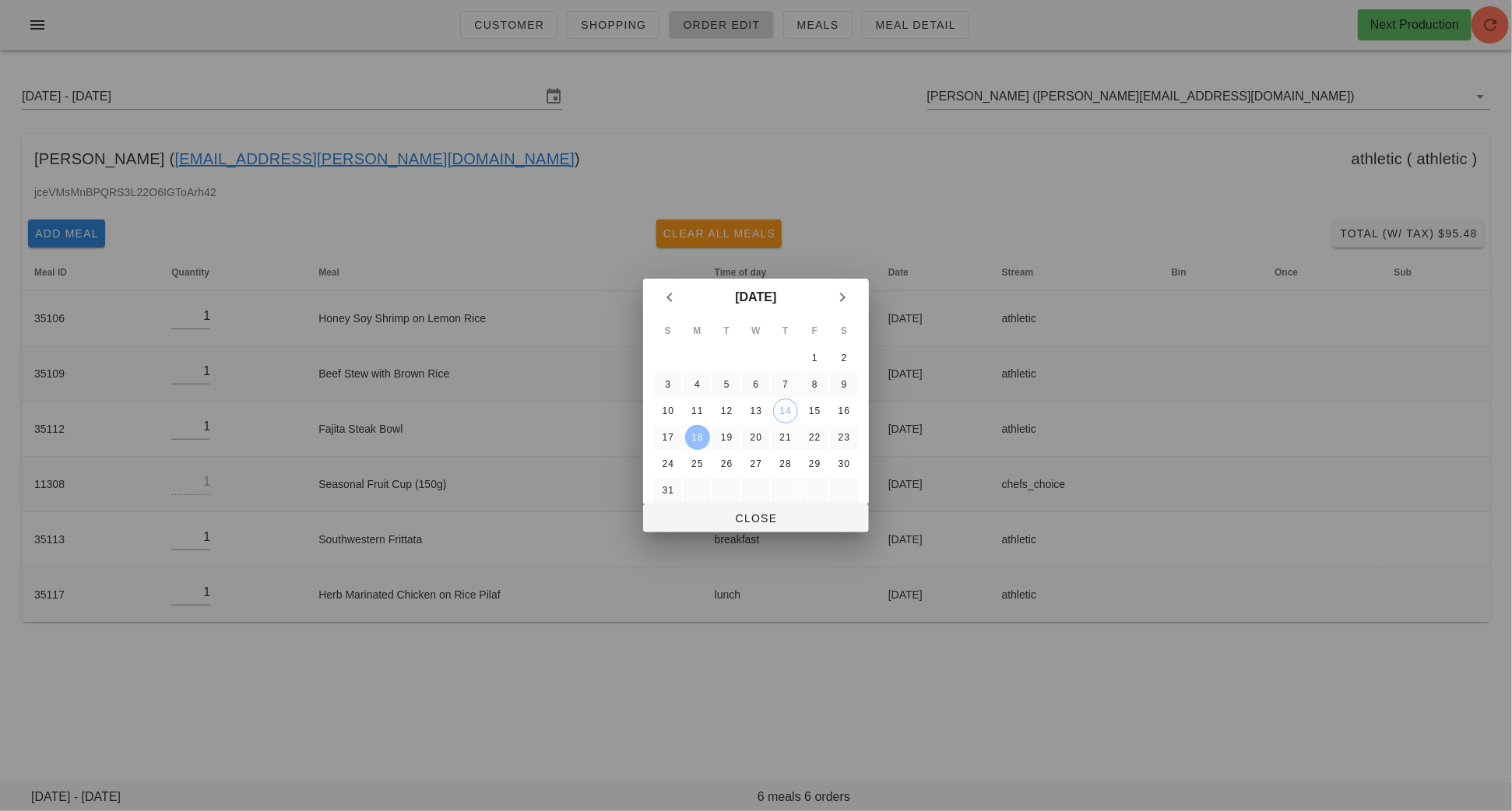
click at [699, 442] on button "18" at bounding box center [697, 437] width 25 height 25
click at [752, 509] on button "Close" at bounding box center [756, 518] width 226 height 28
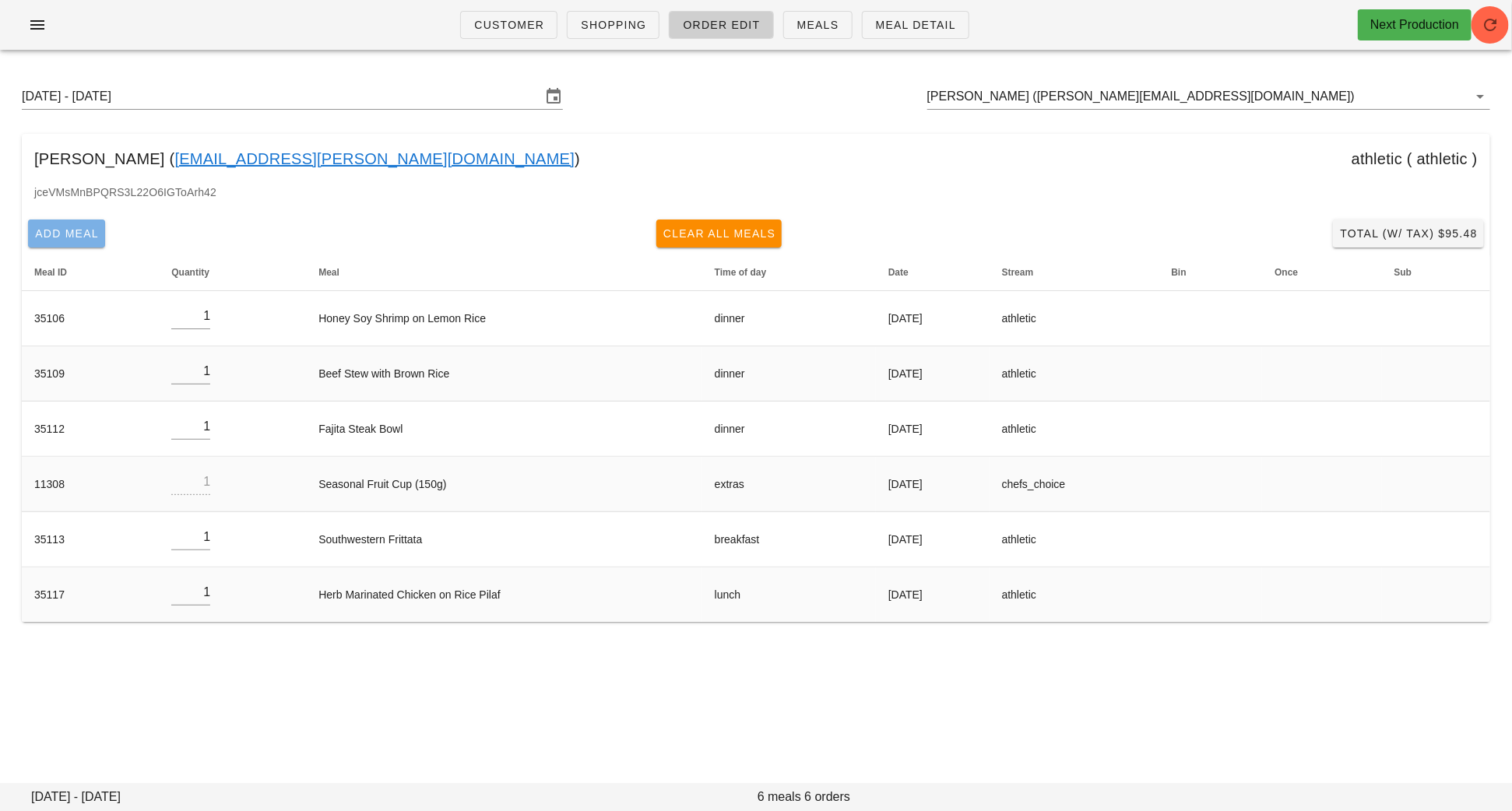
click at [76, 237] on span "Add Meal" at bounding box center [67, 233] width 65 height 12
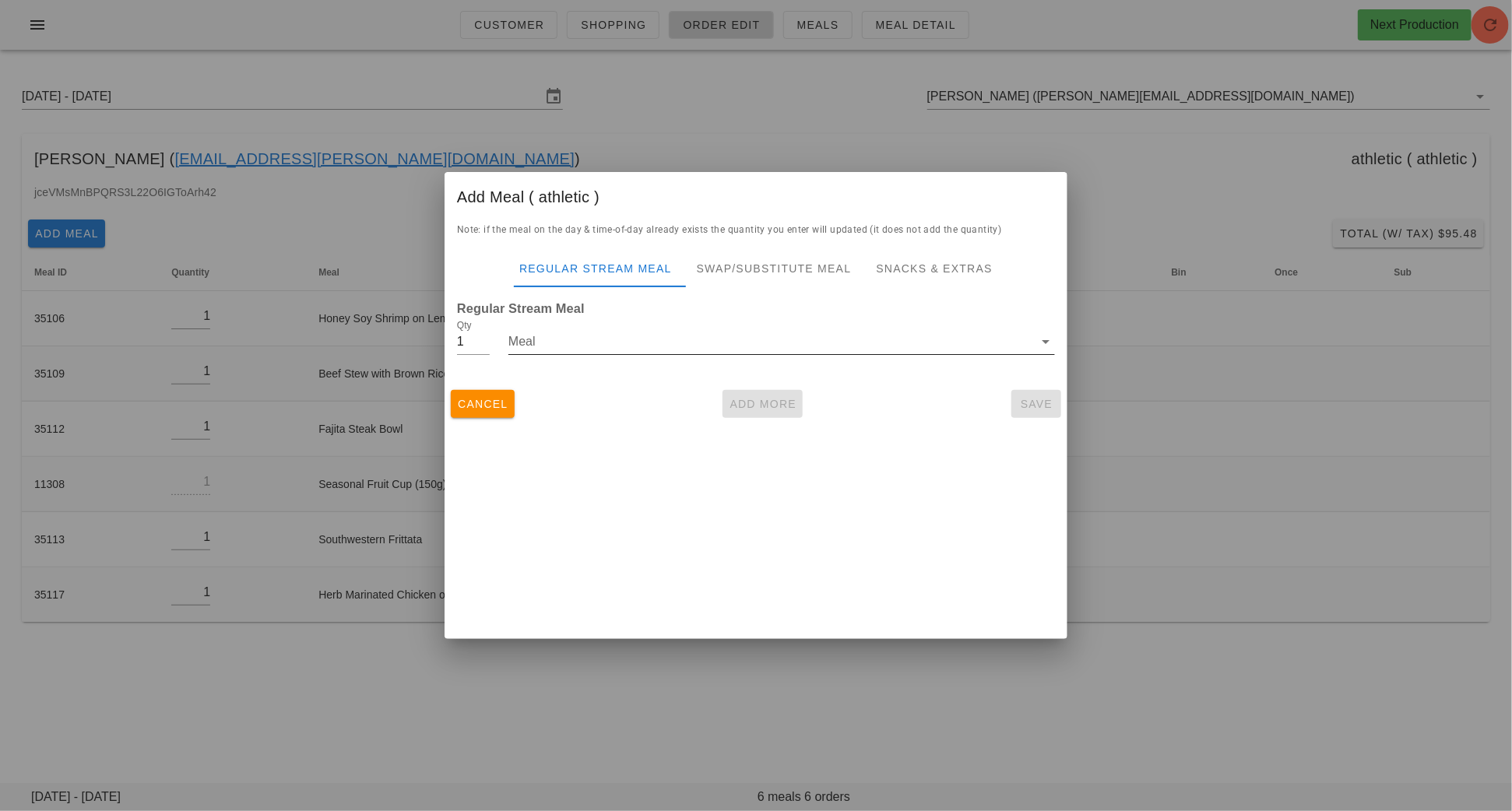
click at [677, 344] on input "Meal" at bounding box center [771, 341] width 525 height 25
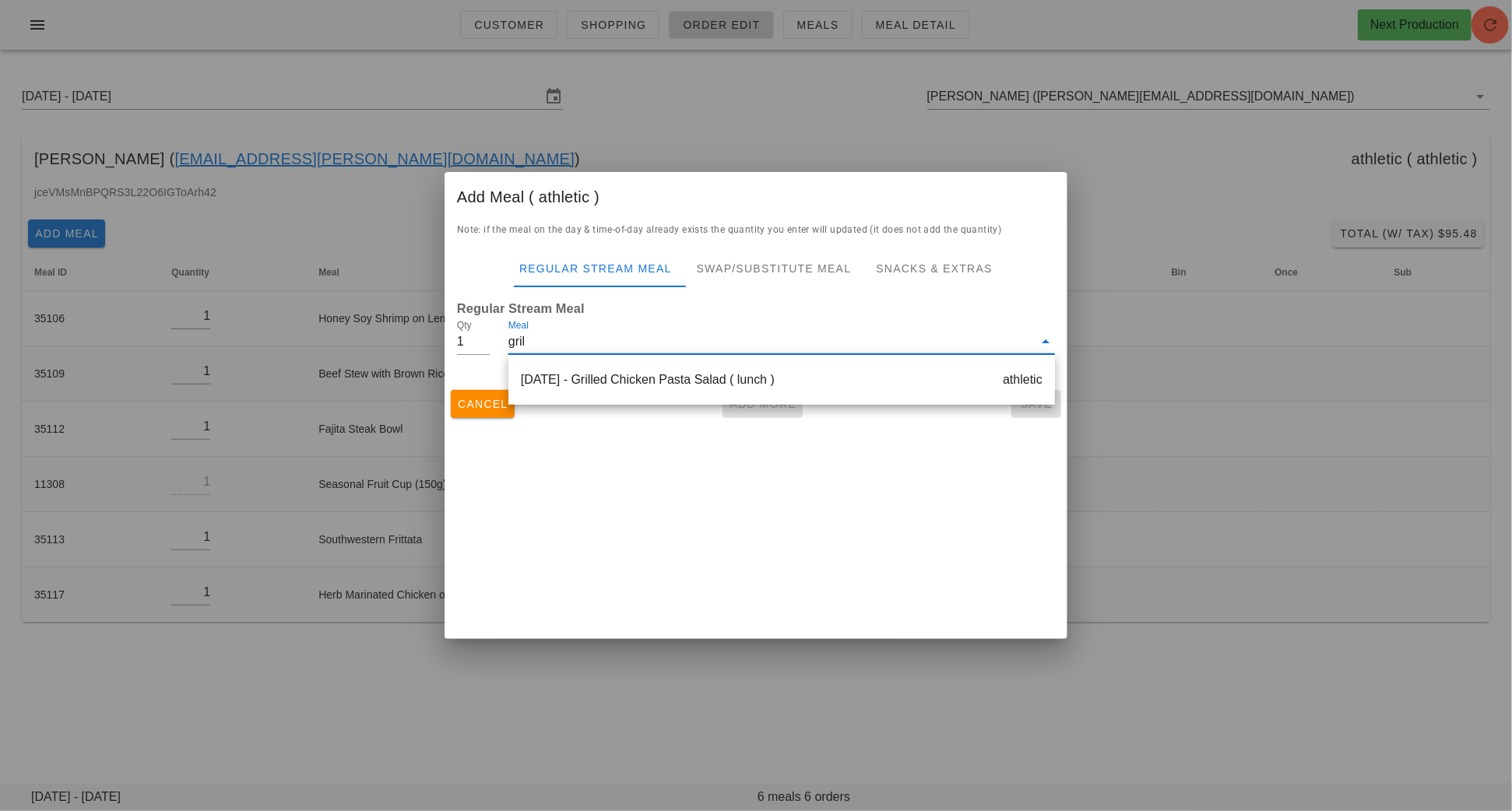
type input "grill"
click at [725, 388] on div "Monday Aug 18 - Grilled Chicken Pasta Salad ( lunch ) athletic" at bounding box center [781, 380] width 546 height 38
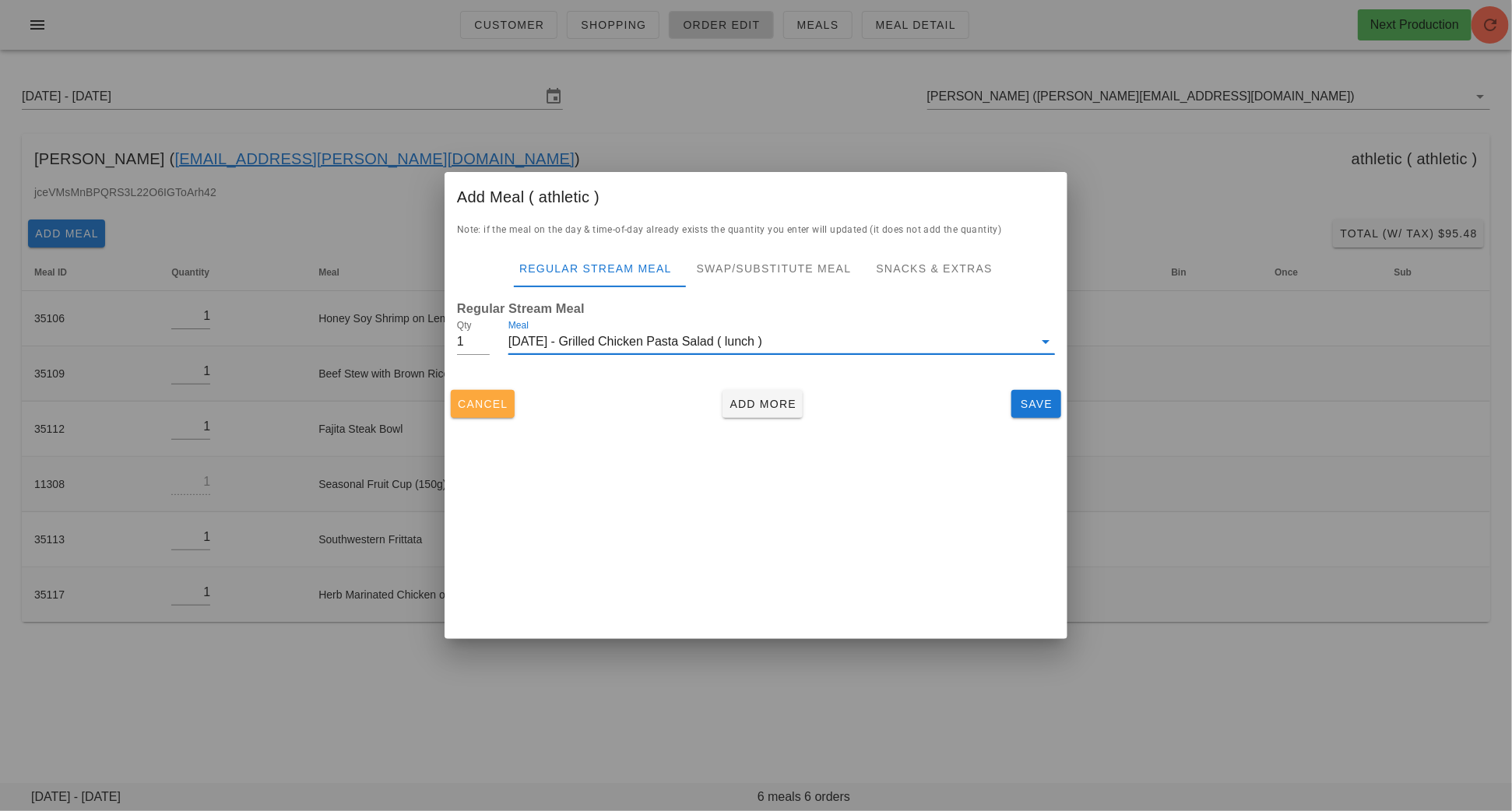
click at [493, 404] on span "Cancel" at bounding box center [483, 403] width 52 height 12
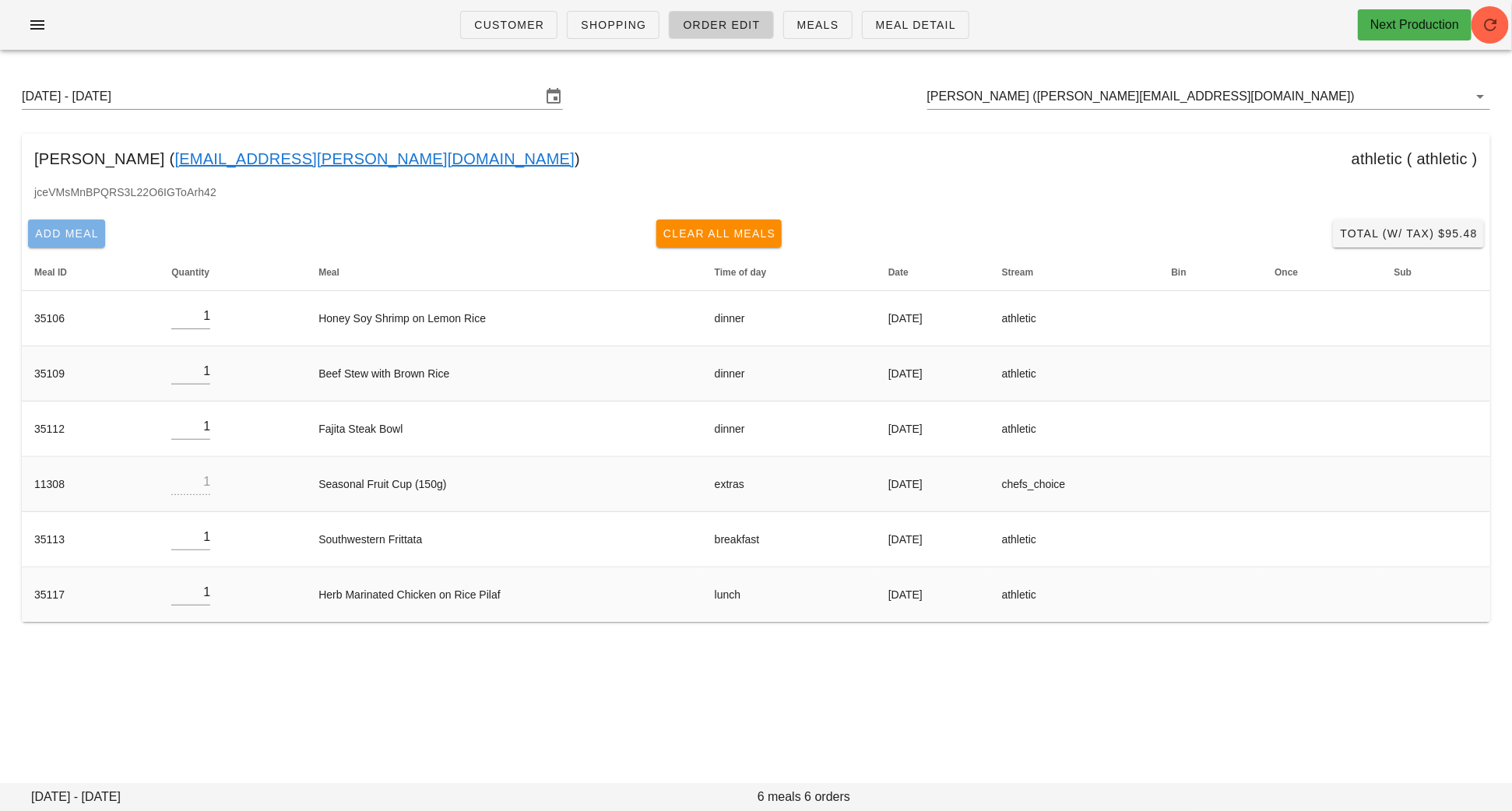
click at [81, 236] on span "Add Meal" at bounding box center [67, 233] width 65 height 12
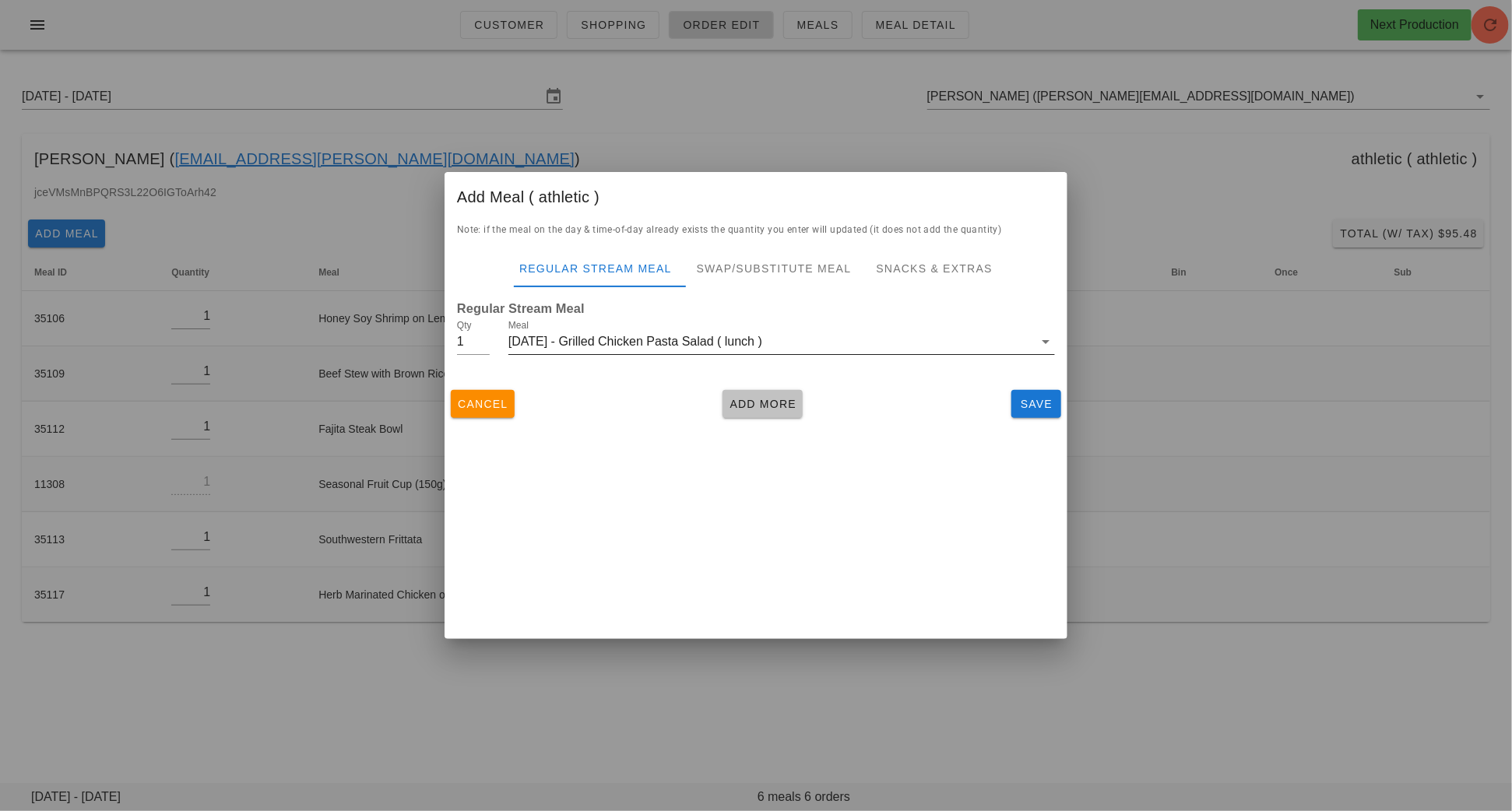
click at [755, 403] on span "Add More" at bounding box center [762, 403] width 67 height 12
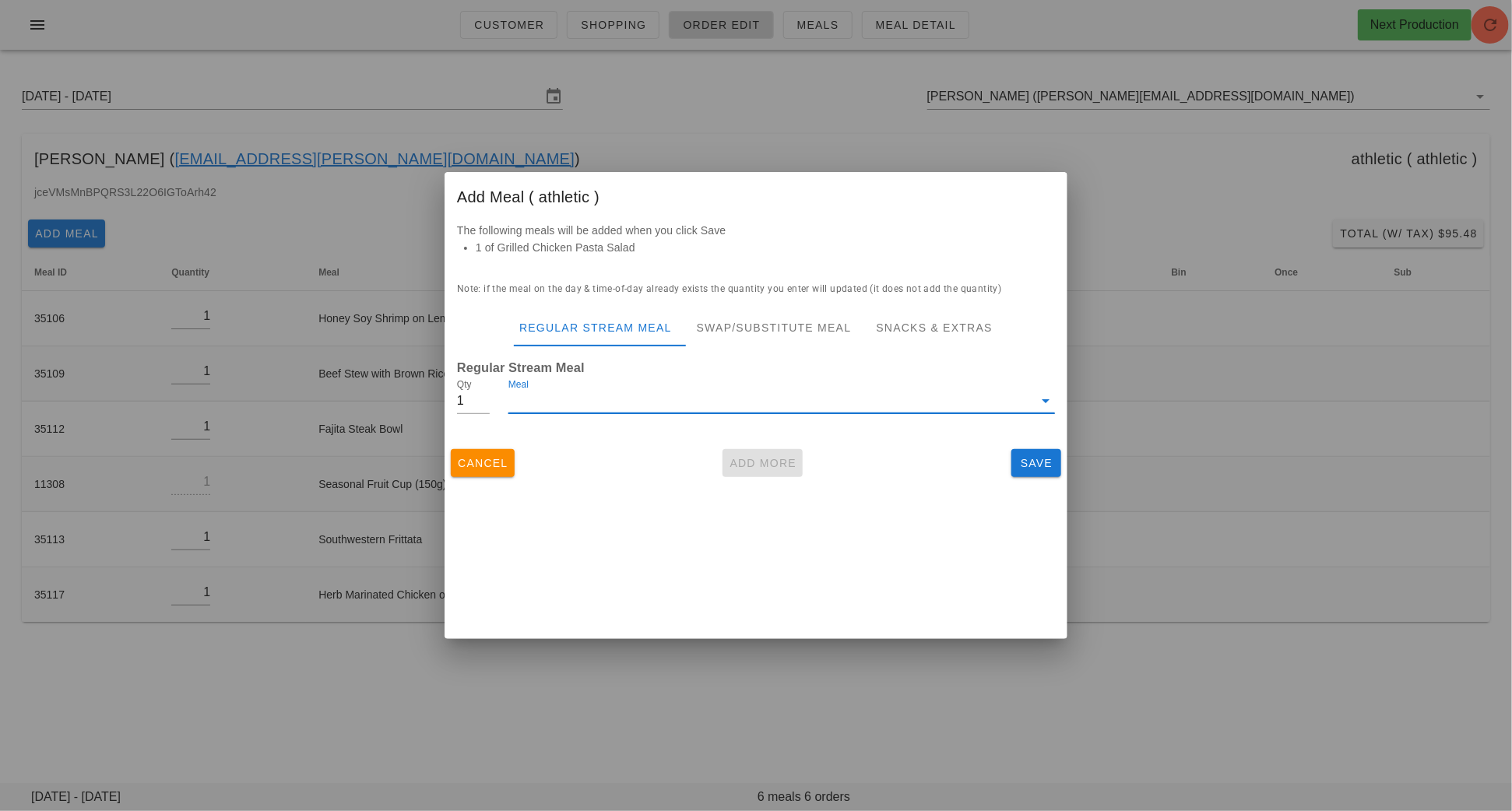
click at [612, 405] on input "Meal" at bounding box center [771, 400] width 525 height 25
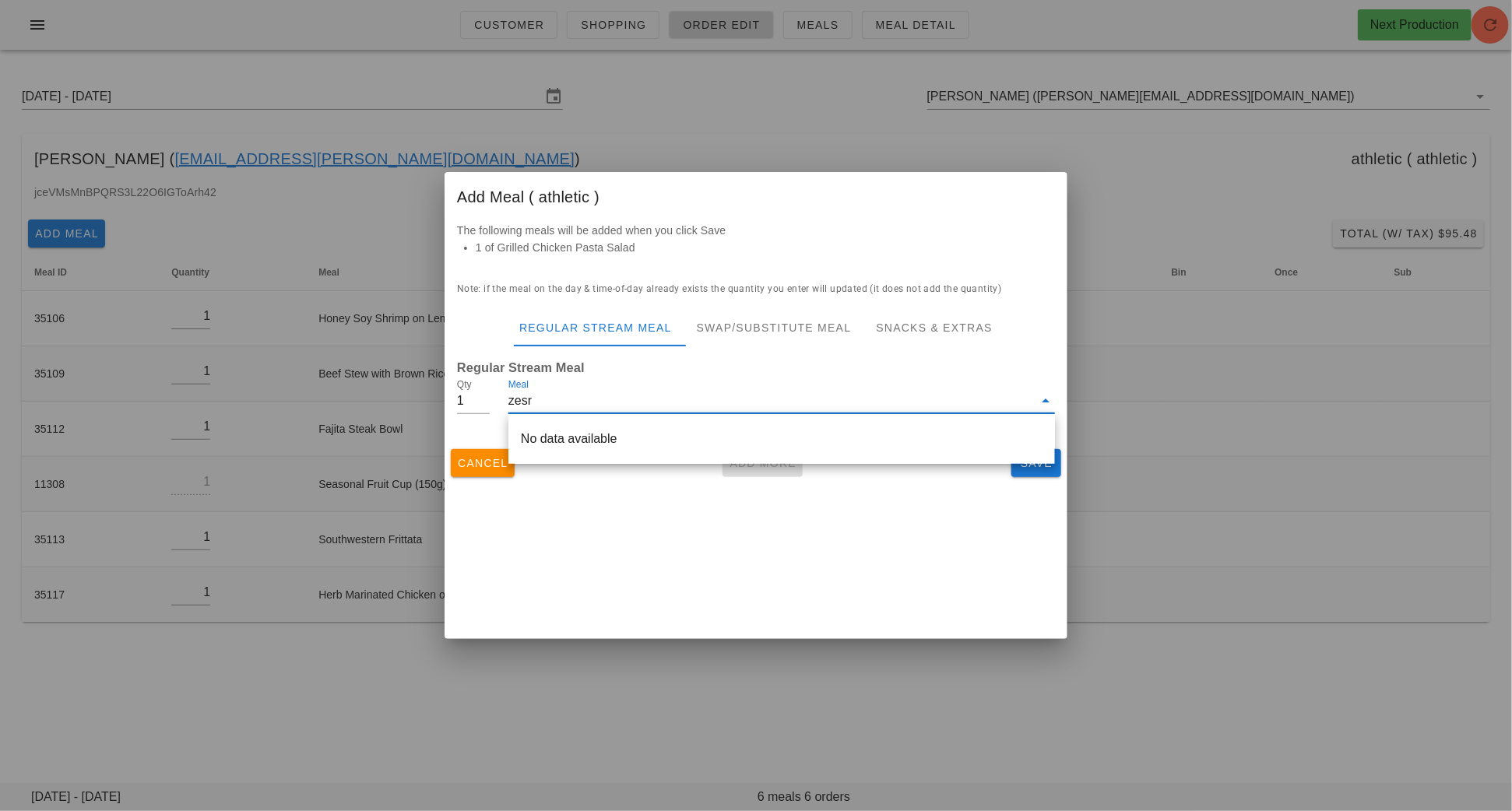
type input "zes"
click at [651, 445] on div "Wednesday Aug 20 - Zesty Lemon Cod over Couscous ( lunch ) athletic" at bounding box center [781, 439] width 546 height 38
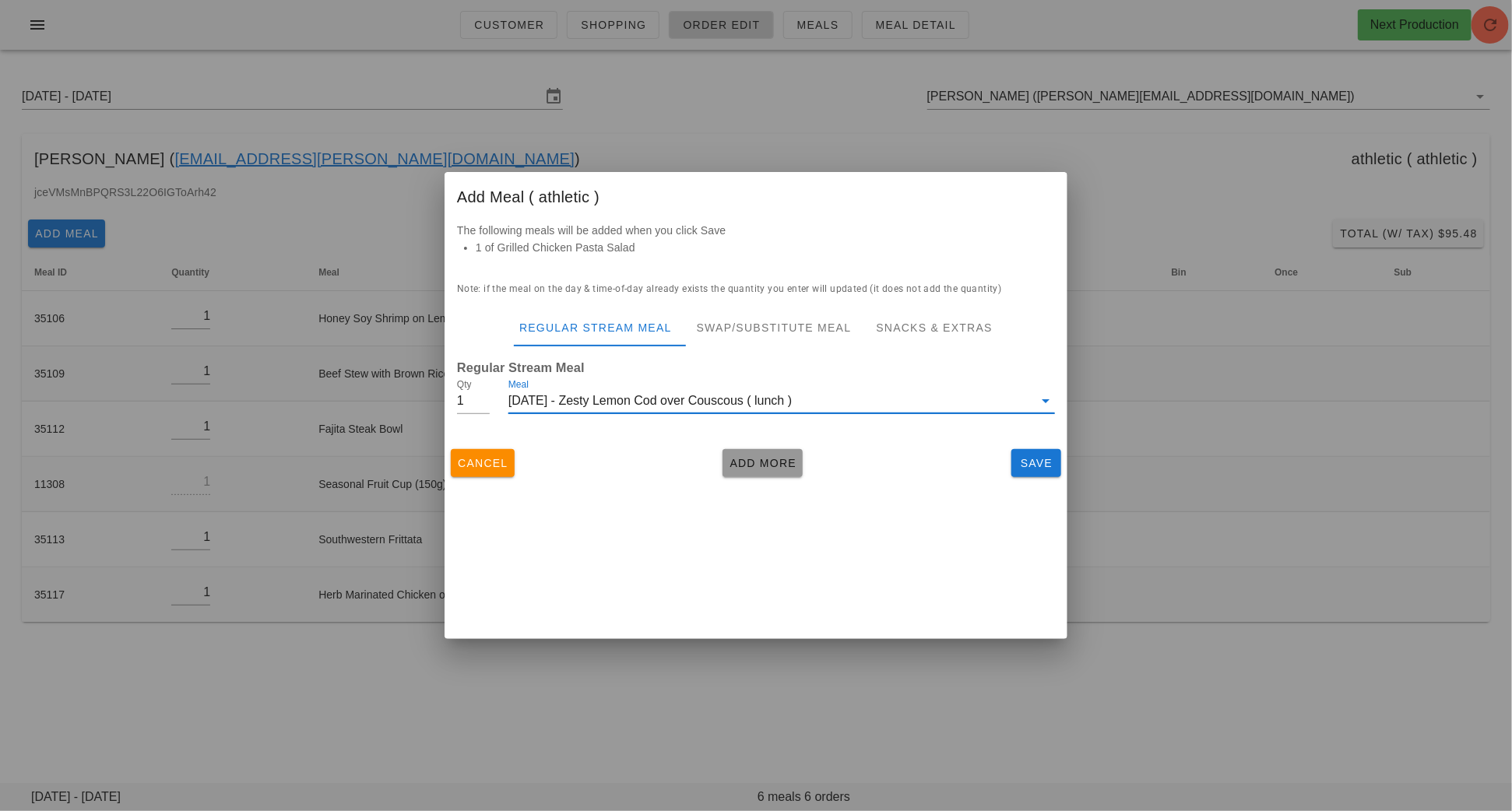
click at [772, 468] on span "Add More" at bounding box center [762, 463] width 67 height 12
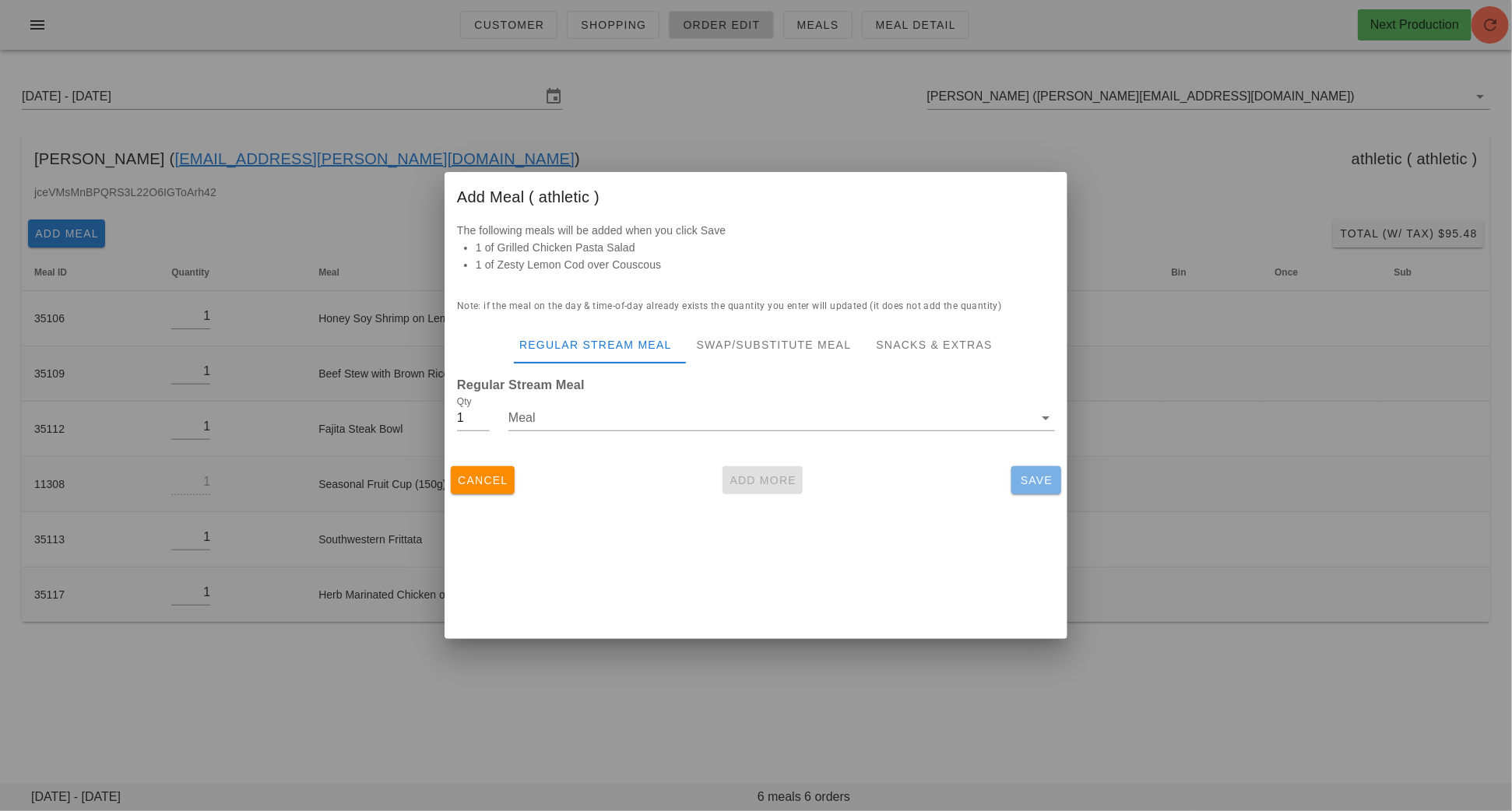
click at [1031, 477] on span "Save" at bounding box center [1037, 480] width 37 height 12
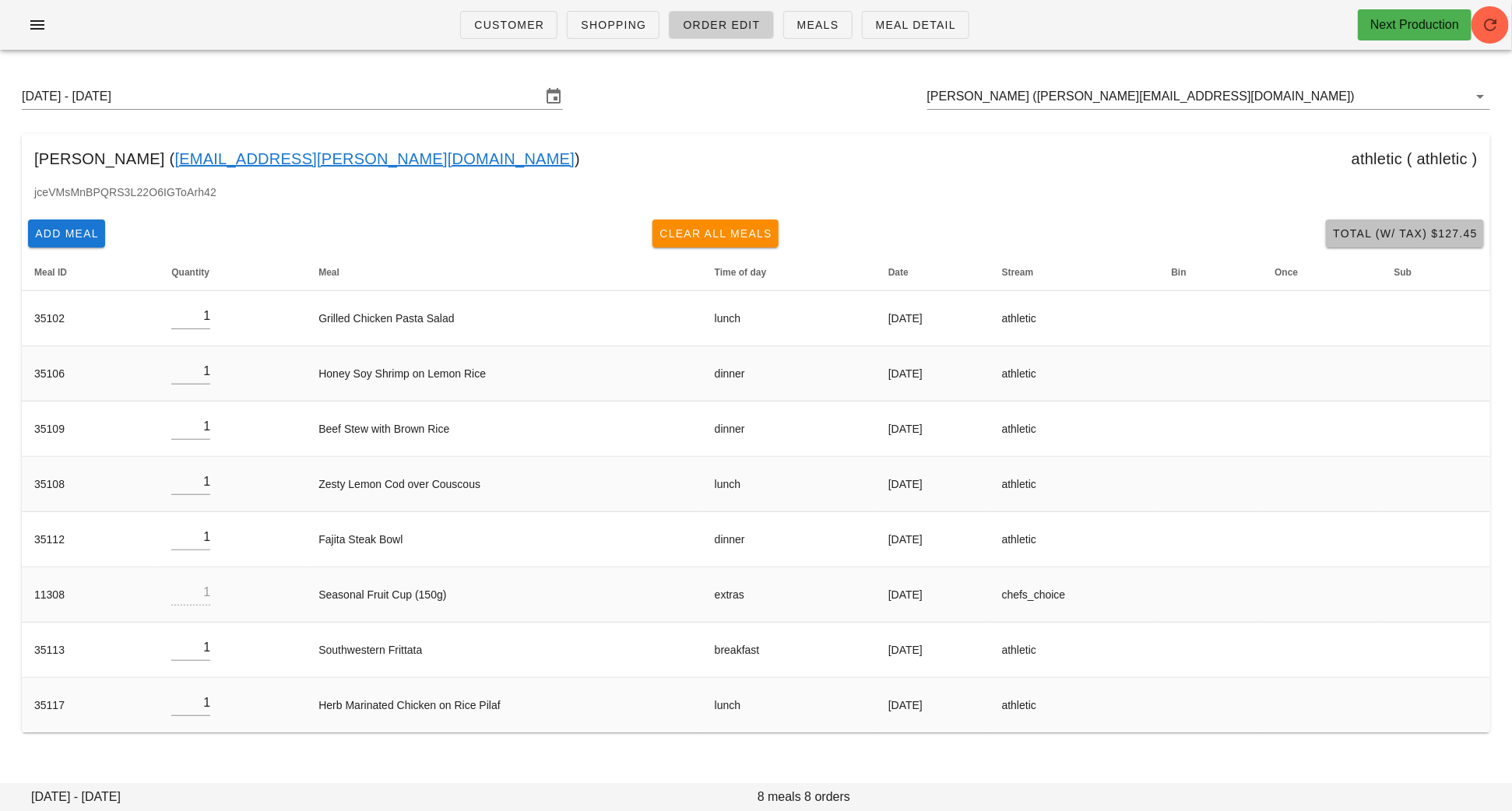
click at [1430, 232] on span "Total (w/ Tax) $127.45" at bounding box center [1404, 233] width 145 height 12
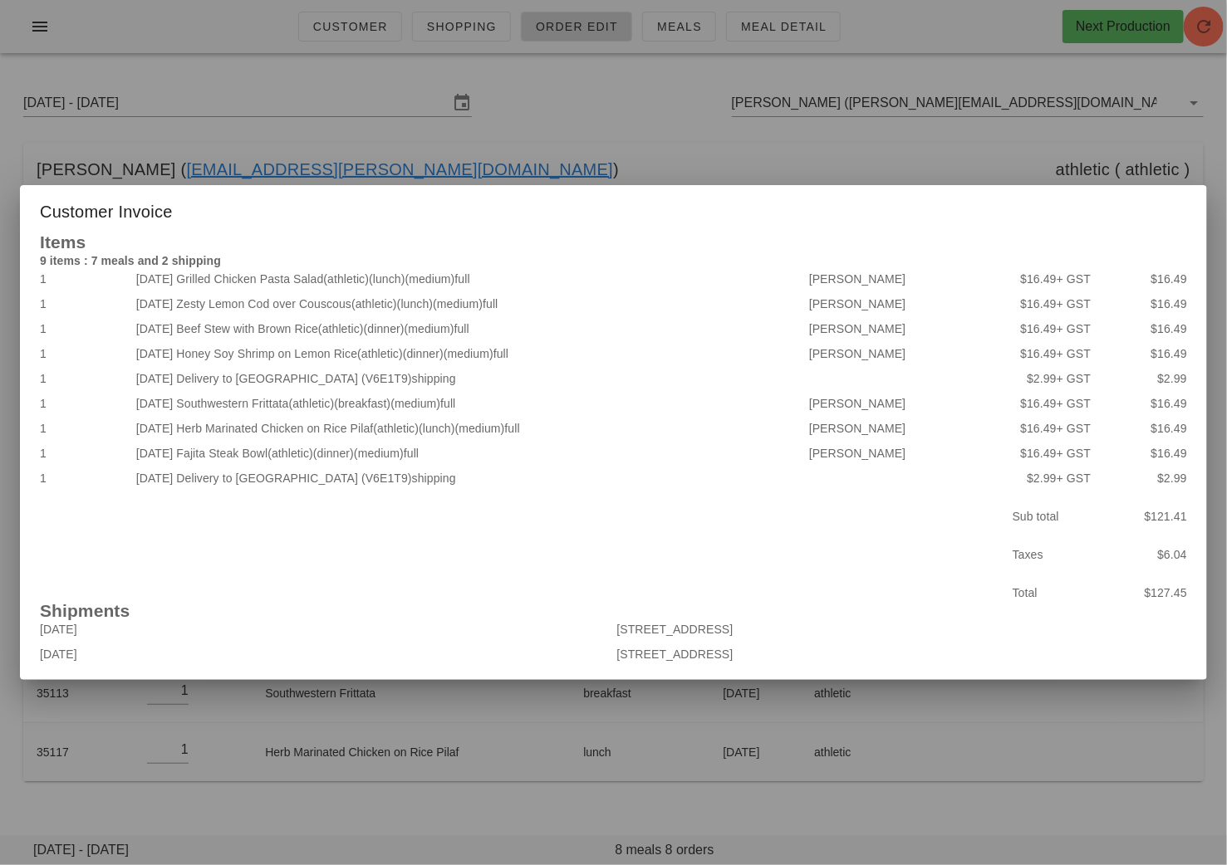
click at [561, 131] on div at bounding box center [613, 432] width 1227 height 865
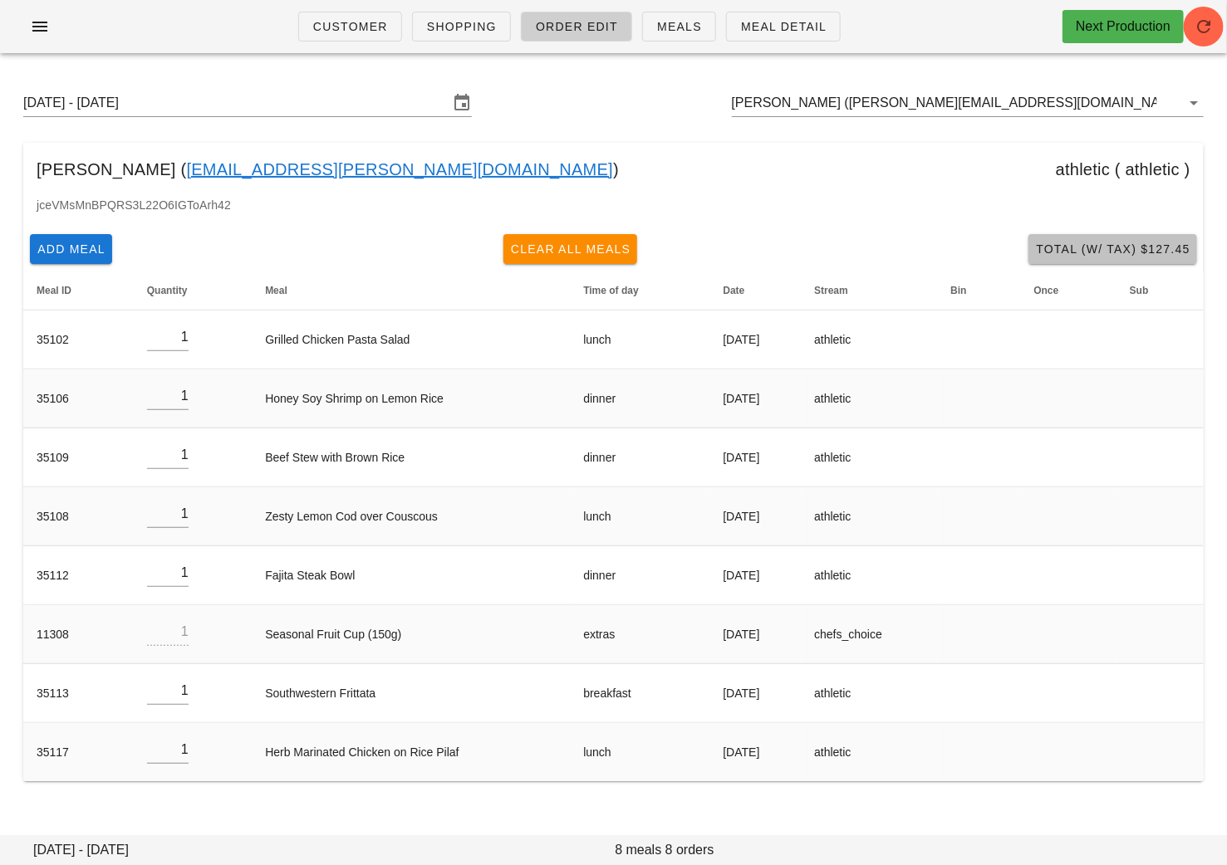
click at [1154, 248] on span "Total (w/ Tax) $127.45" at bounding box center [1112, 249] width 155 height 13
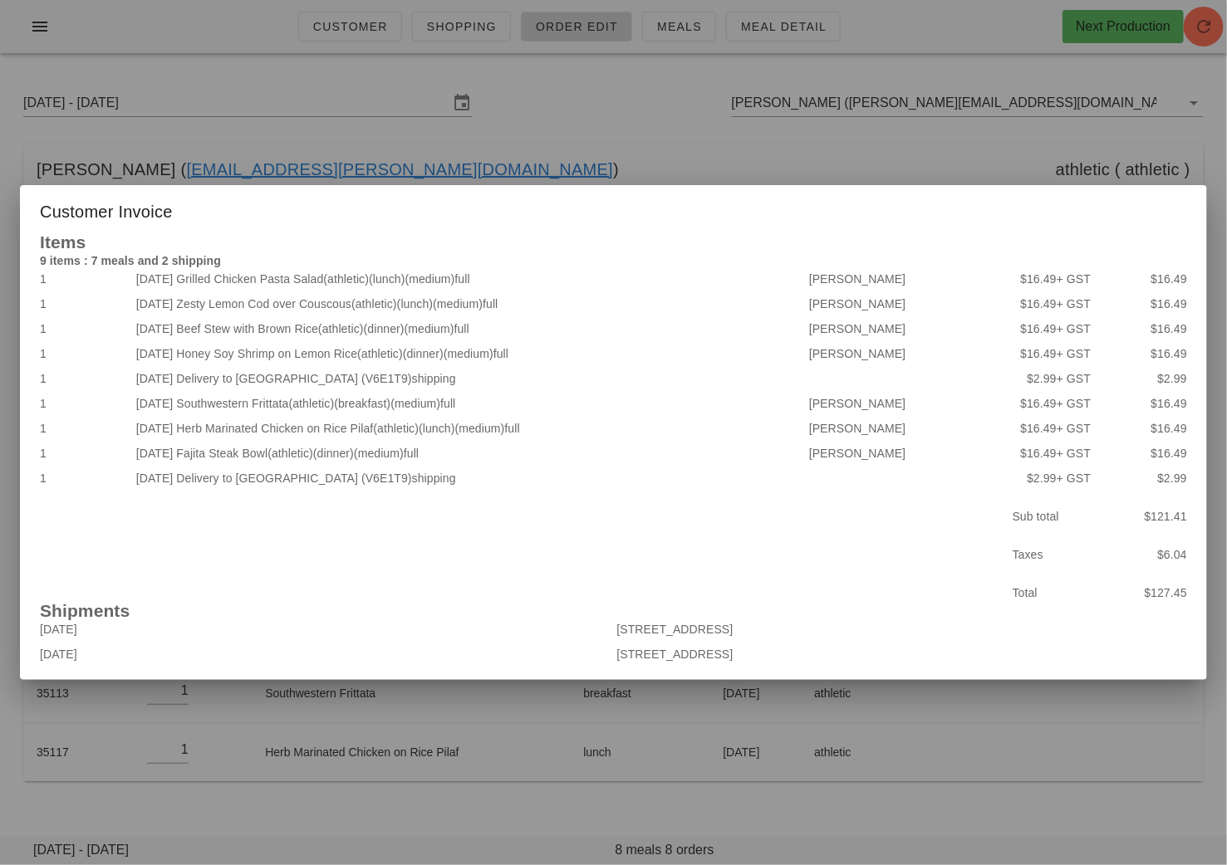
click at [565, 145] on div at bounding box center [613, 432] width 1227 height 865
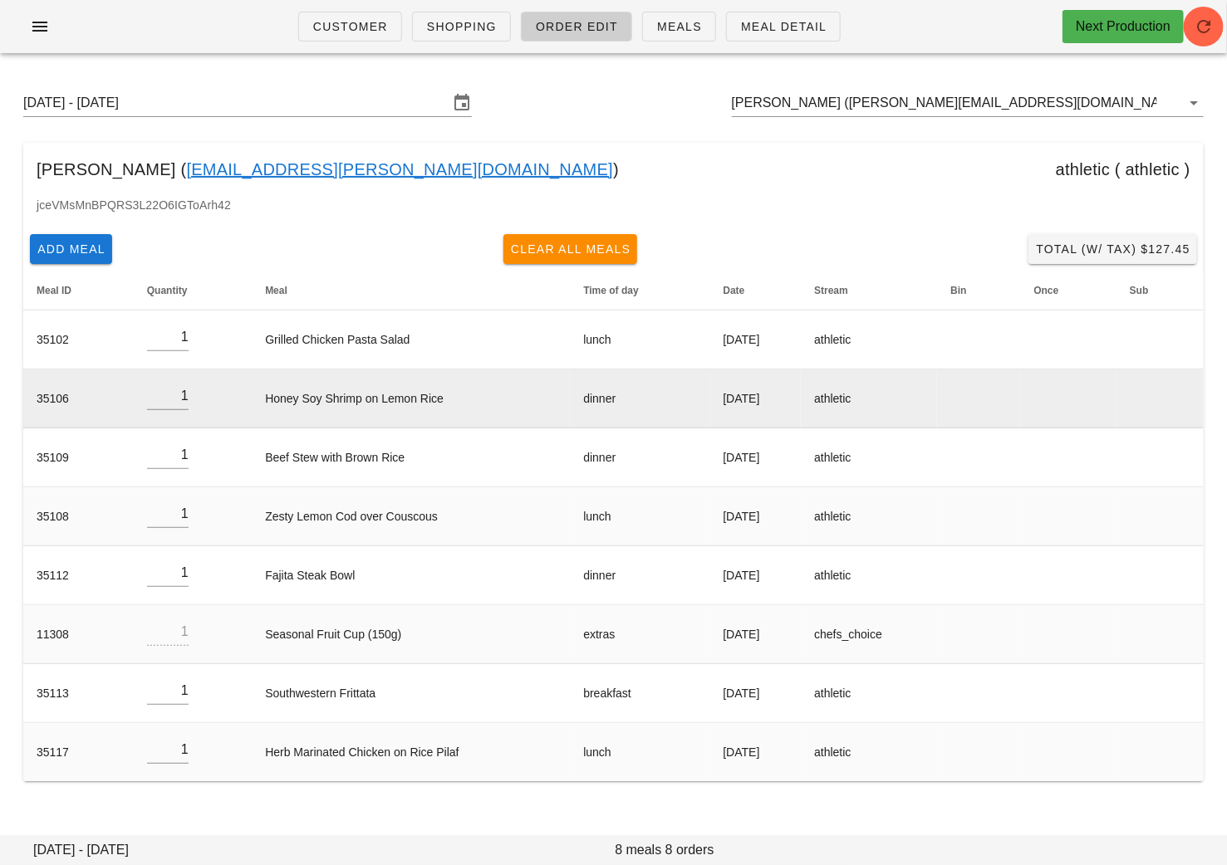
click at [183, 397] on td "1" at bounding box center [193, 399] width 118 height 59
click at [179, 395] on input "1" at bounding box center [168, 396] width 42 height 27
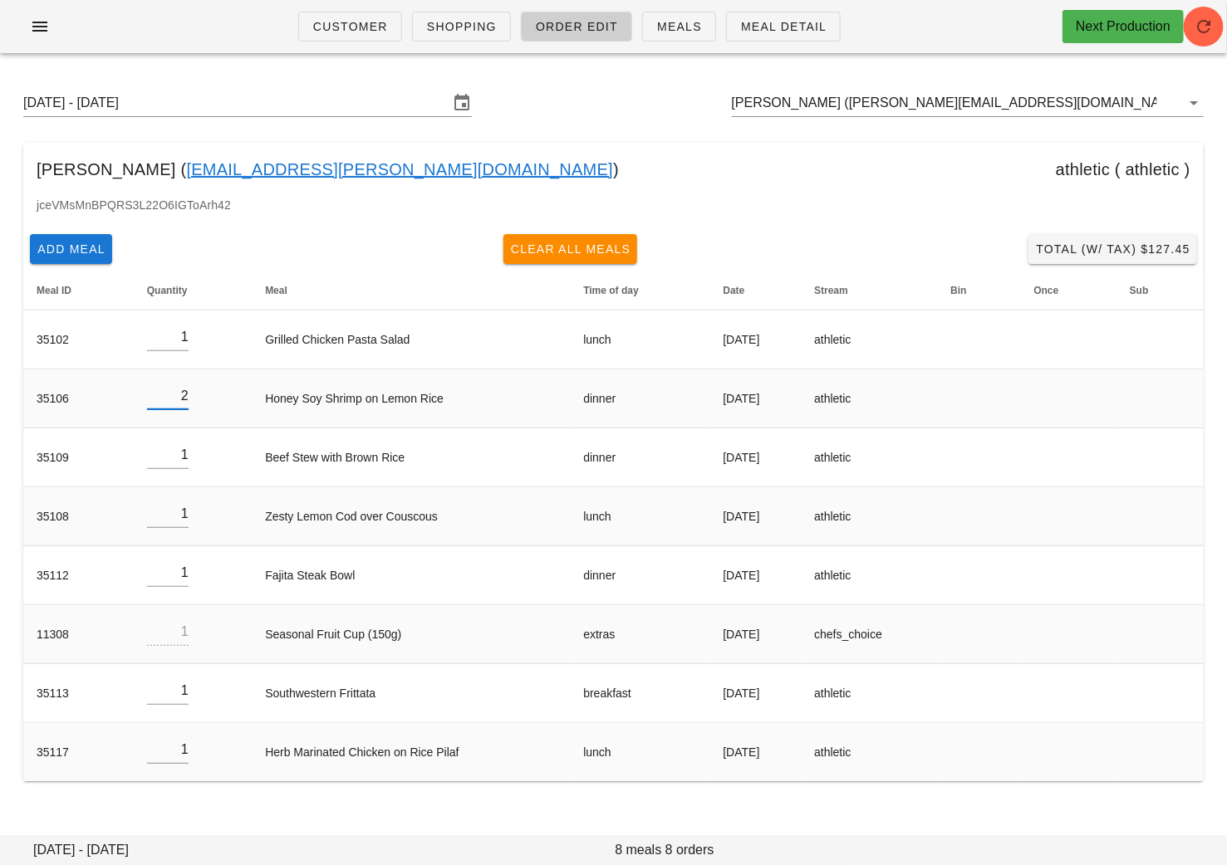
type input "2"
click at [630, 155] on div "Jessica Dickson ( jelizabeth.dickson@gmail.com ) athletic ( athletic )" at bounding box center [613, 169] width 1180 height 53
click at [1138, 253] on span "Total (w/ Tax) $144.76" at bounding box center [1112, 249] width 155 height 13
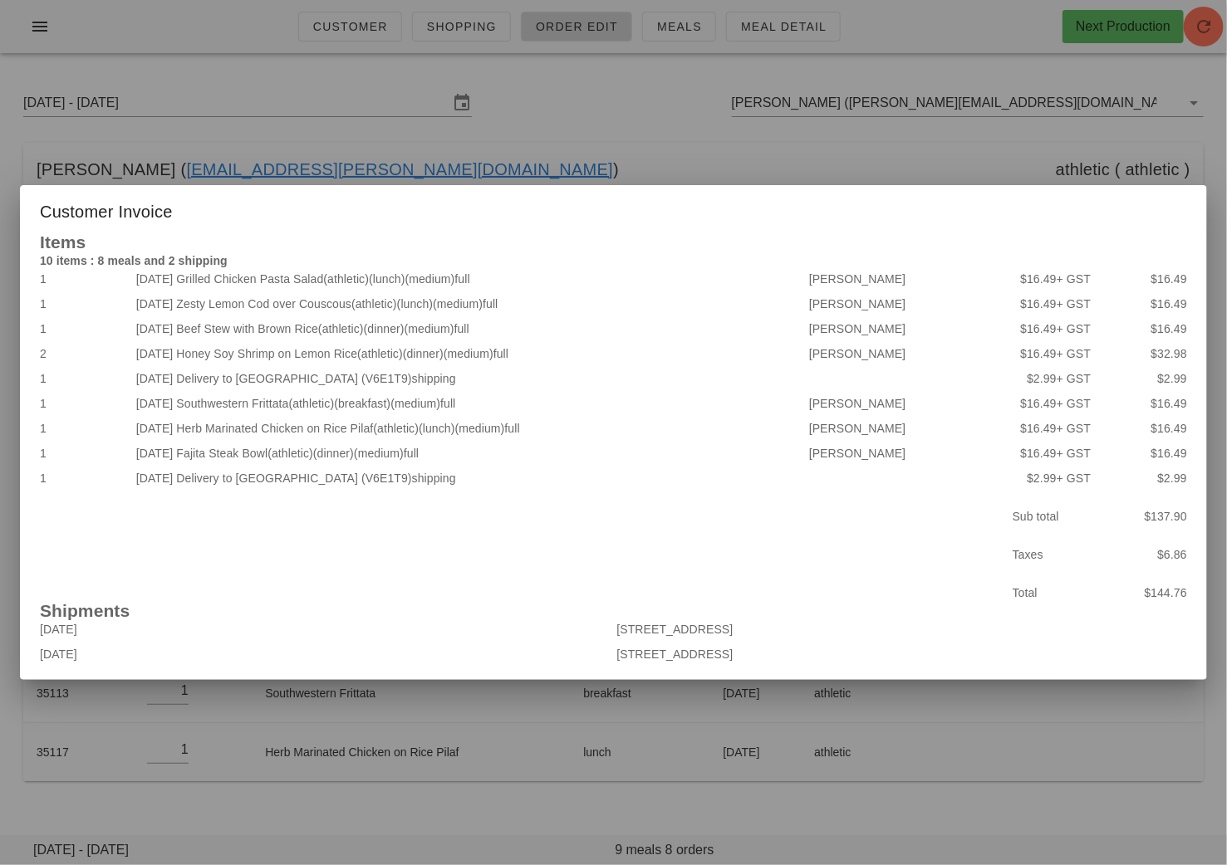
click at [611, 162] on div at bounding box center [613, 432] width 1227 height 865
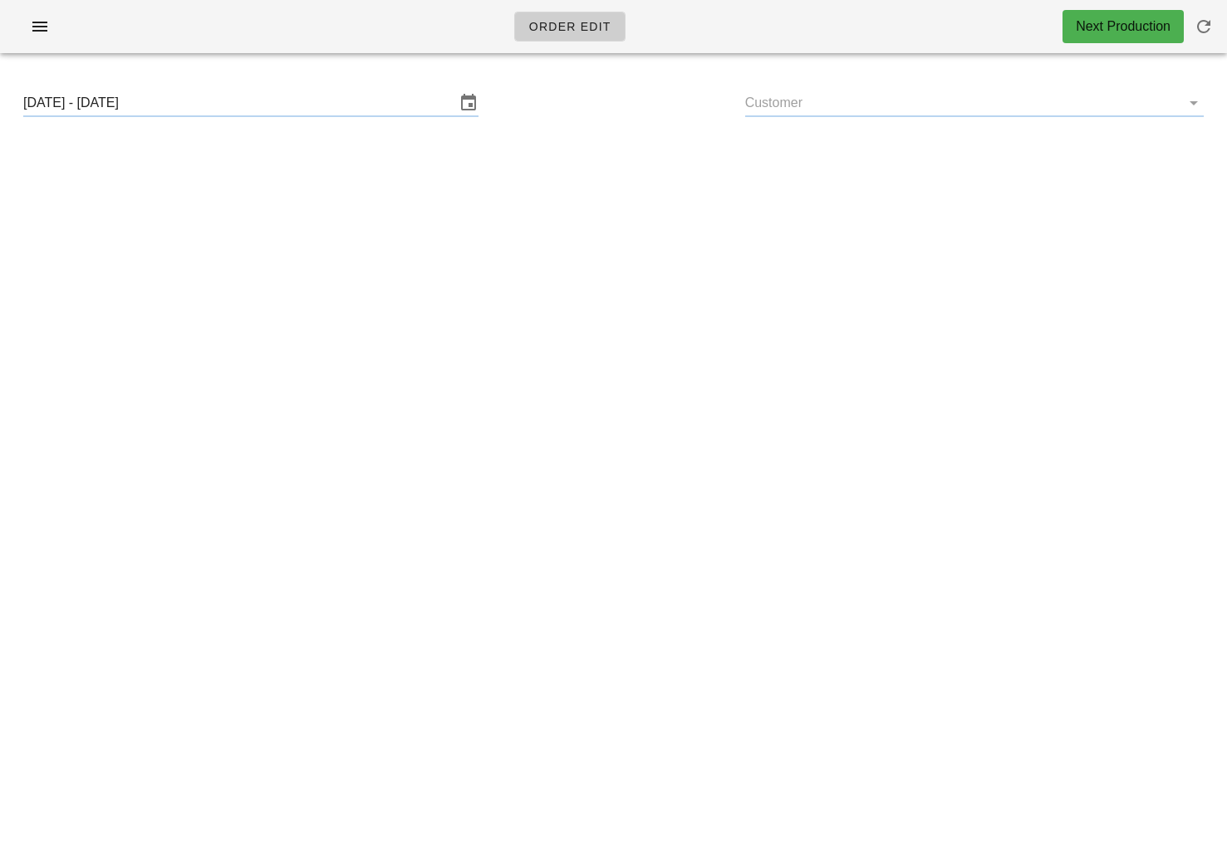
type input "[PERSON_NAME] ([PERSON_NAME][EMAIL_ADDRESS][DOMAIN_NAME])"
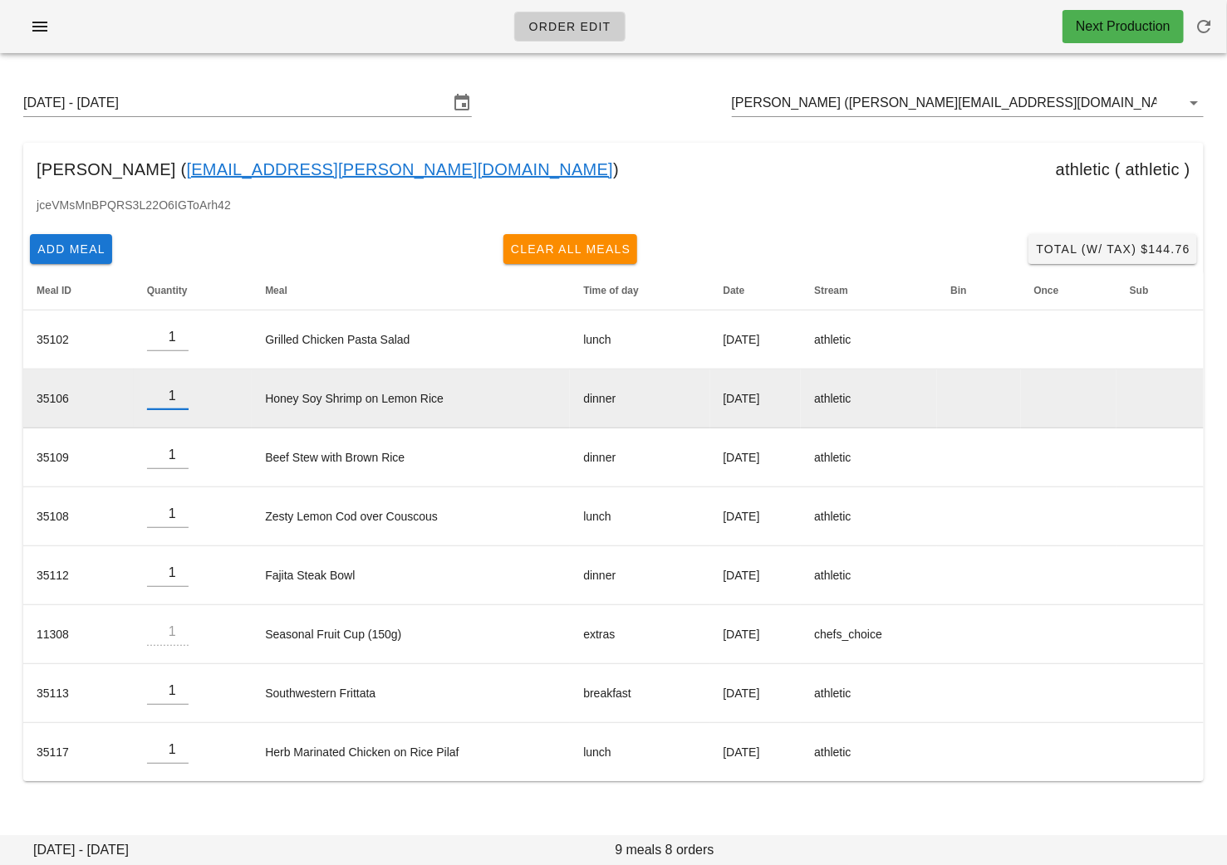
type input "1"
click at [175, 399] on input "1" at bounding box center [168, 396] width 42 height 27
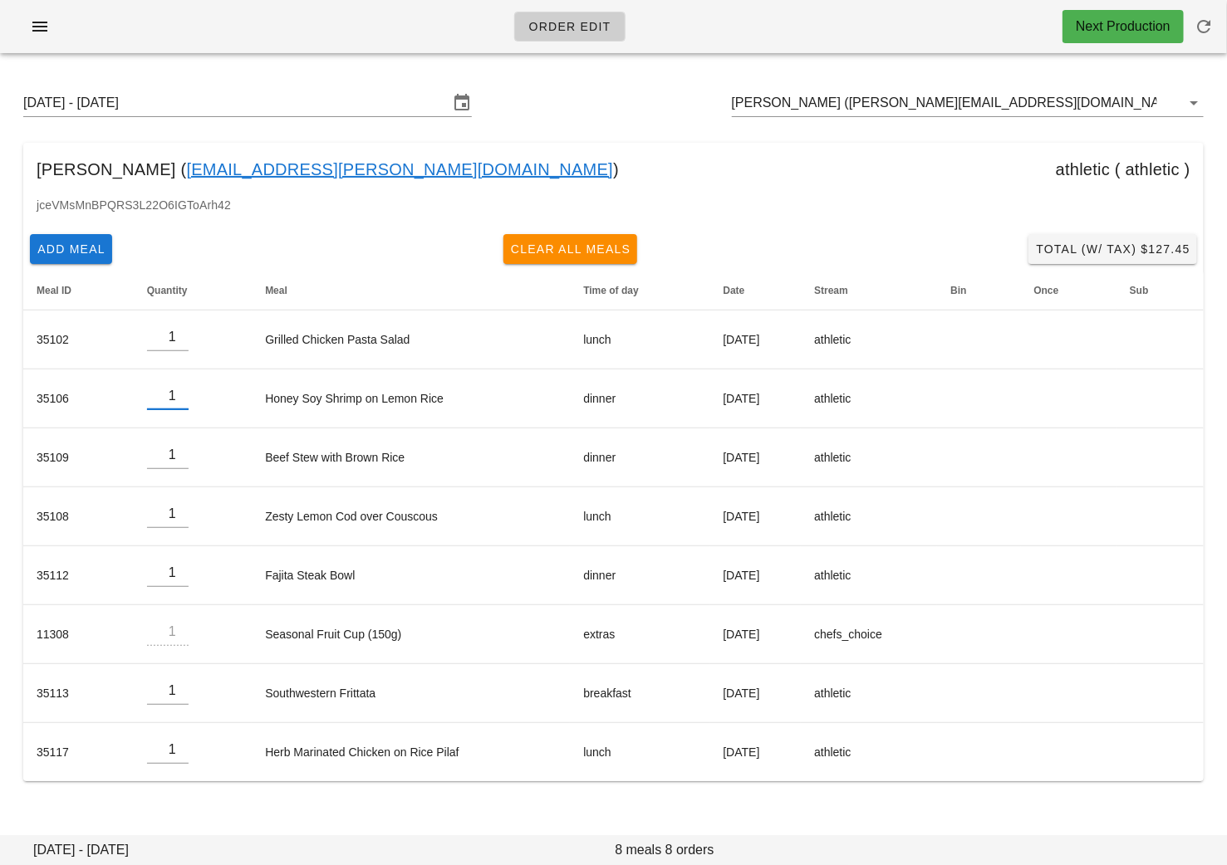
click at [448, 199] on div "jceVMsMnBPQRS3L22O6IGToArh42" at bounding box center [613, 212] width 1180 height 32
click at [1049, 103] on input "[PERSON_NAME] ([PERSON_NAME][EMAIL_ADDRESS][DOMAIN_NAME])" at bounding box center [944, 103] width 425 height 27
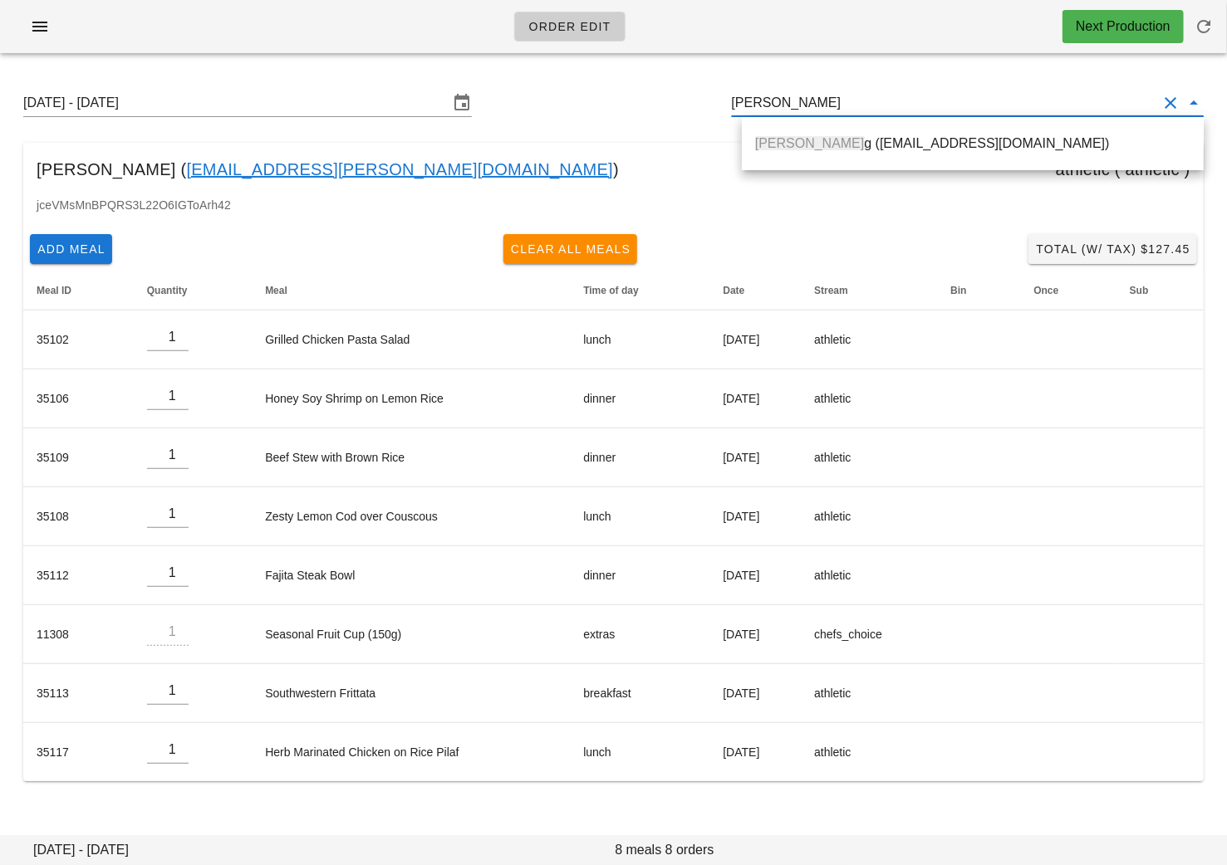
drag, startPoint x: 1039, startPoint y: 134, endPoint x: 469, endPoint y: 211, distance: 575.0
click at [1039, 134] on div "Brian Ton g (btong604@gmail.com)" at bounding box center [972, 143] width 435 height 36
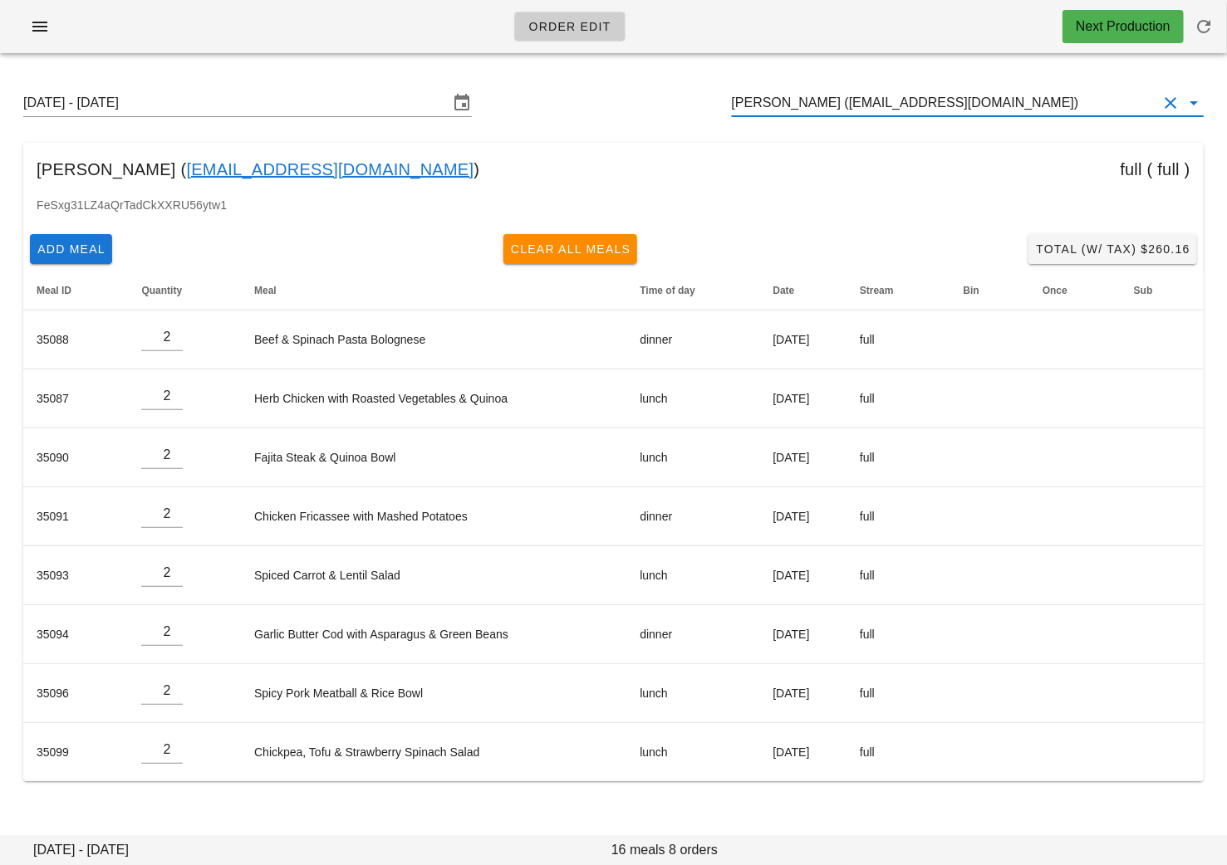
type input "Brian Tong (btong604@gmail.com)"
drag, startPoint x: 297, startPoint y: 172, endPoint x: 130, endPoint y: 170, distance: 166.9
click at [130, 170] on div "Brian Tong ( btong604@gmail.com ) full ( full )" at bounding box center [613, 169] width 1180 height 53
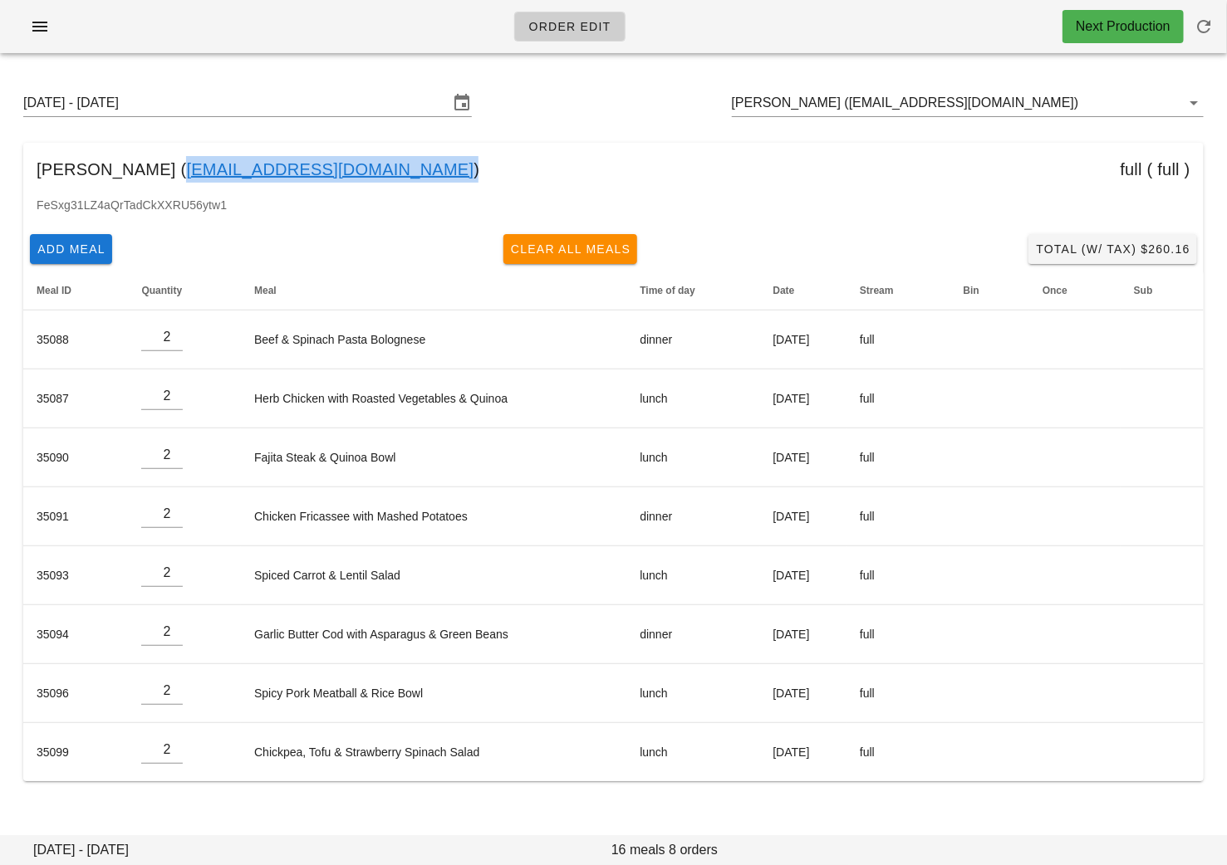
copy link "btong604@gmail.com"
click at [91, 252] on span "Add Meal" at bounding box center [71, 249] width 69 height 13
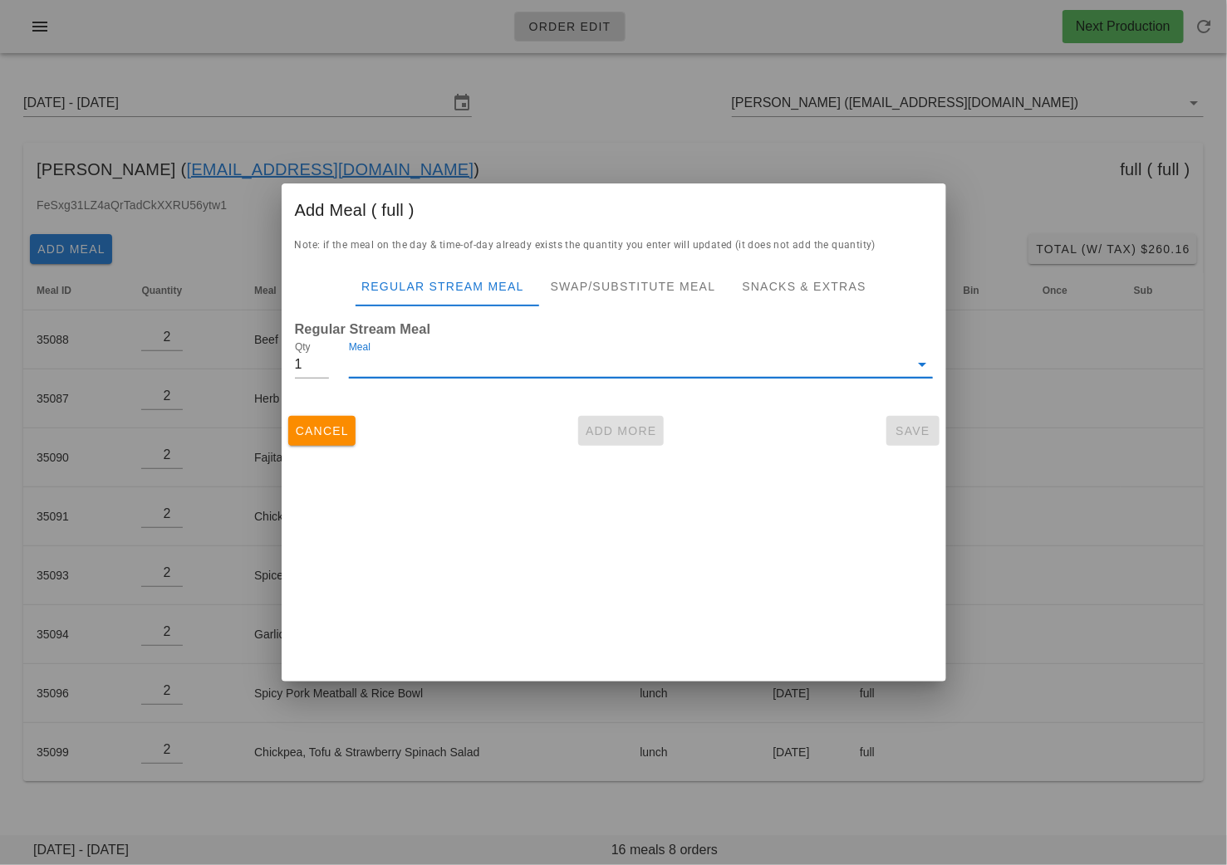
click at [481, 365] on input "Meal" at bounding box center [629, 364] width 560 height 27
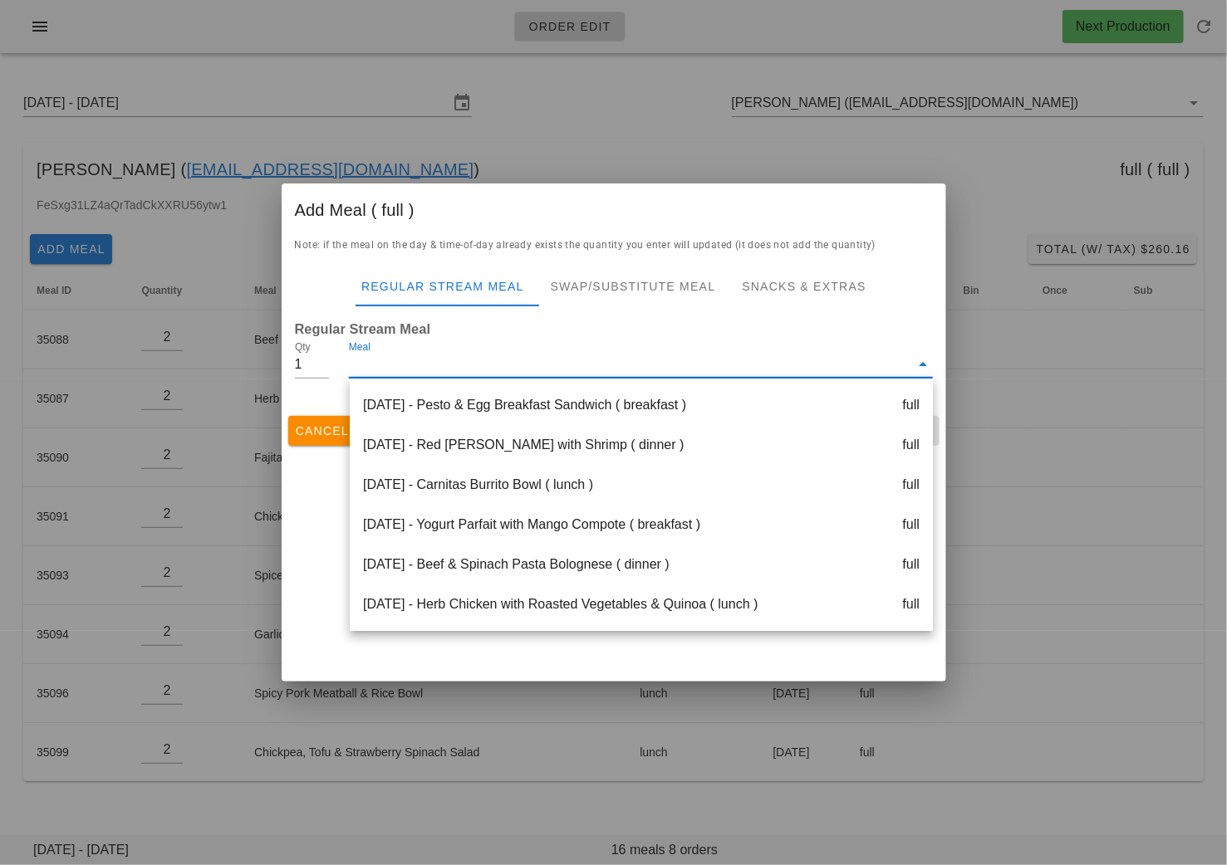
click at [487, 402] on div "Monday Aug 18 - Pesto & Egg Breakfast Sandwich ( breakfast ) full" at bounding box center [641, 405] width 583 height 40
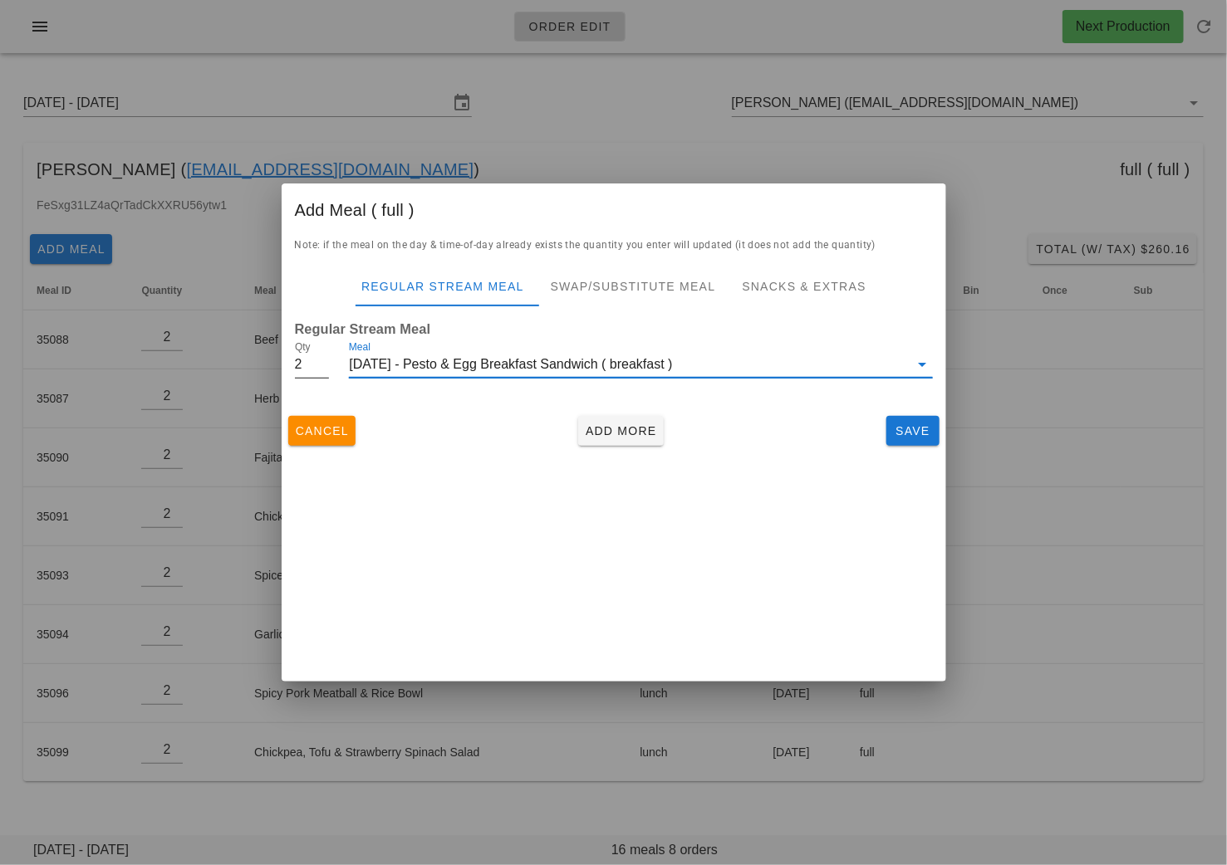
type input "2"
click at [323, 360] on input "2" at bounding box center [312, 364] width 35 height 27
click at [571, 360] on div "Monday Aug 18 - Pesto & Egg Breakfast Sandwich ( breakfast )" at bounding box center [629, 364] width 560 height 27
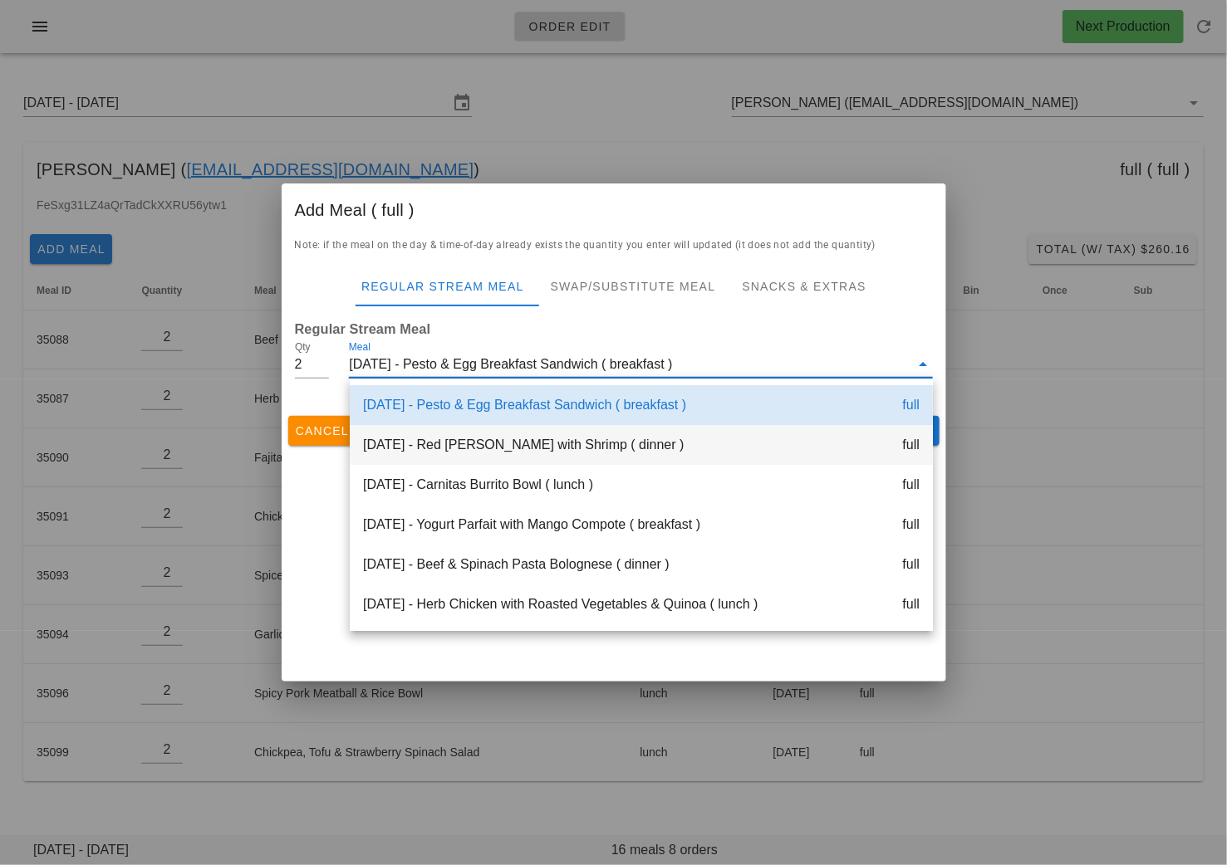
click at [546, 444] on div "Monday Aug 18 - Red Curry with Shrimp ( dinner ) full" at bounding box center [641, 445] width 583 height 40
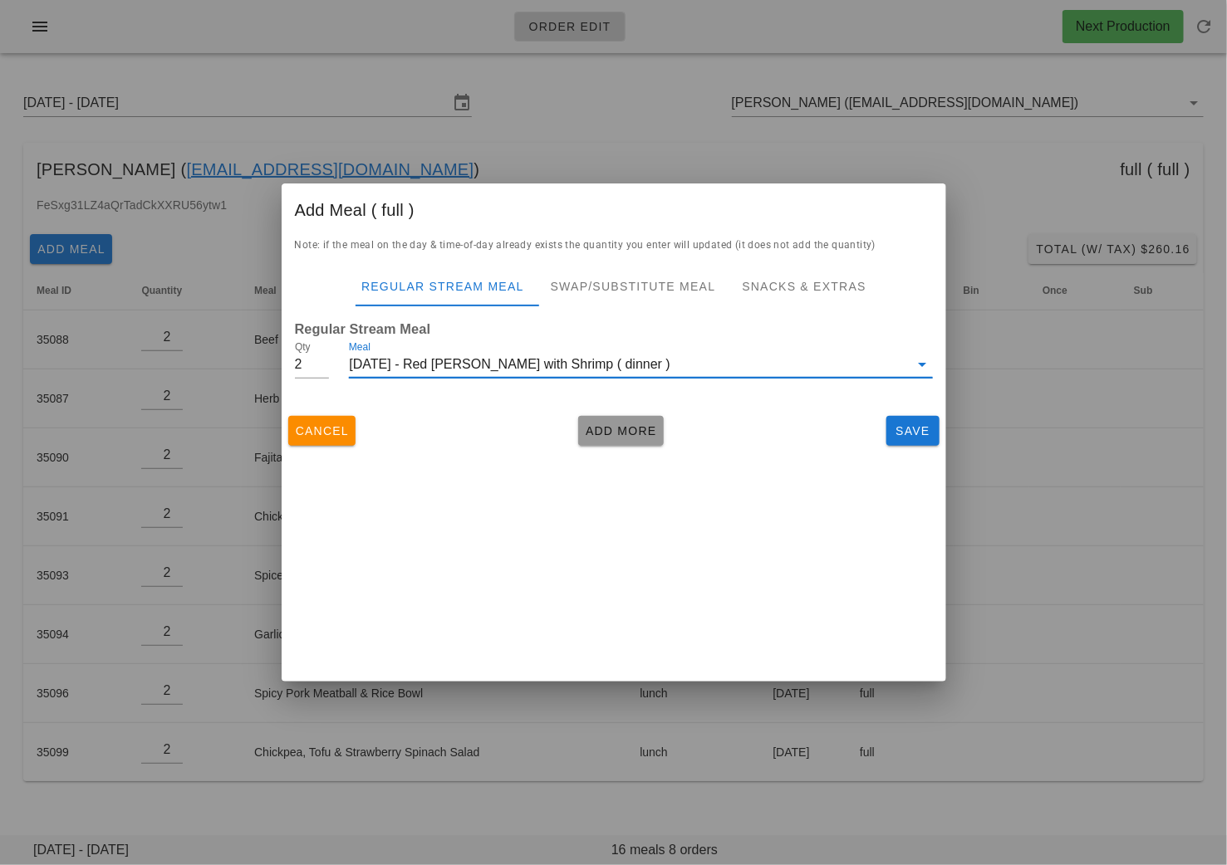
click at [629, 429] on span "Add More" at bounding box center [621, 430] width 72 height 13
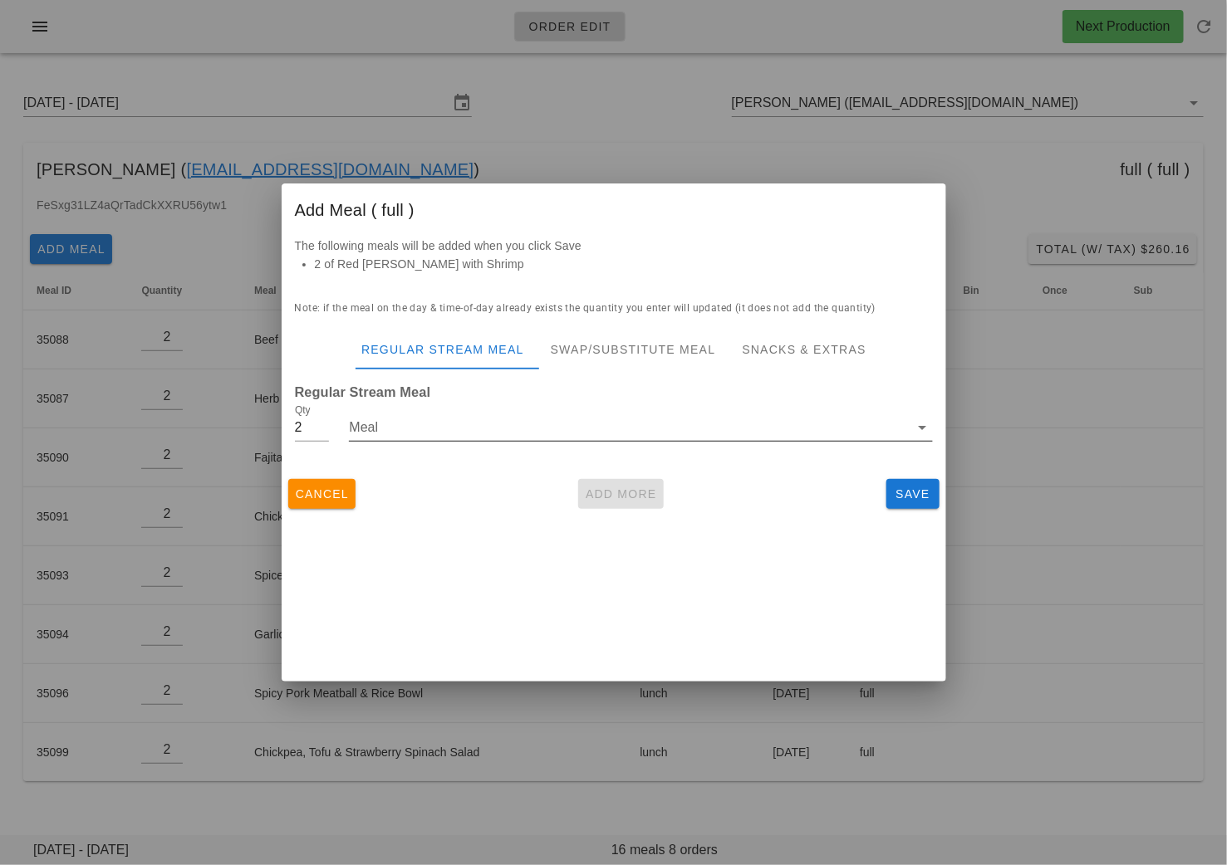
click at [539, 435] on input "Meal" at bounding box center [629, 427] width 560 height 27
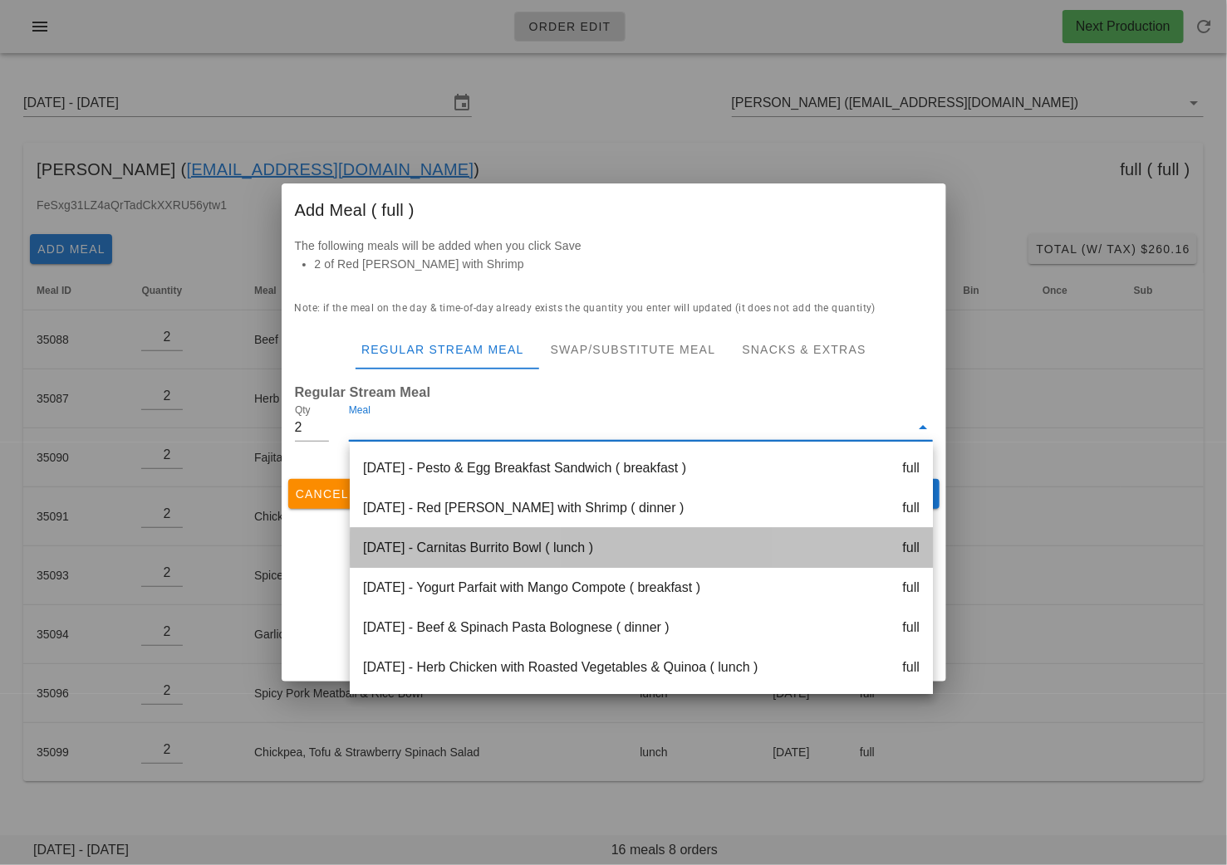
click at [534, 542] on div "Monday Aug 18 - Carnitas Burrito Bowl ( lunch ) full" at bounding box center [641, 548] width 583 height 40
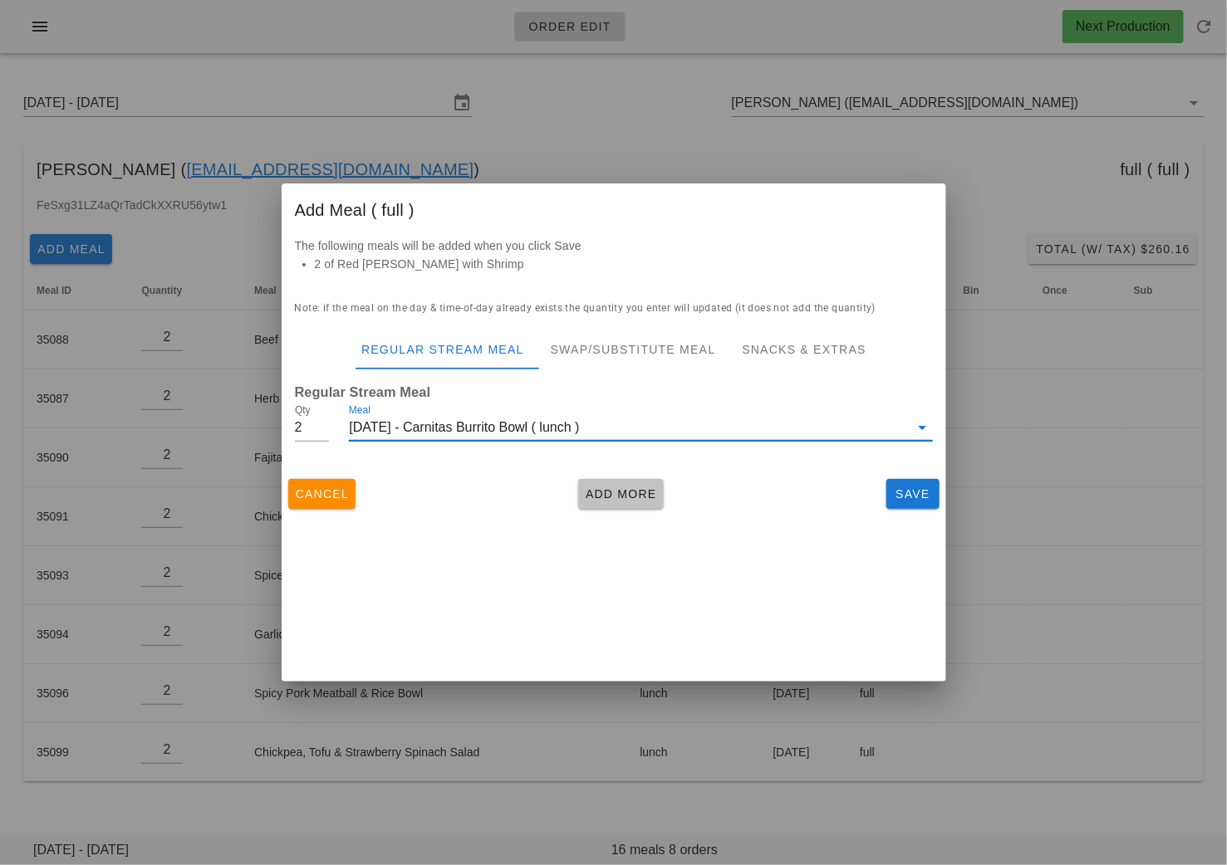
click at [600, 495] on span "Add More" at bounding box center [621, 494] width 72 height 13
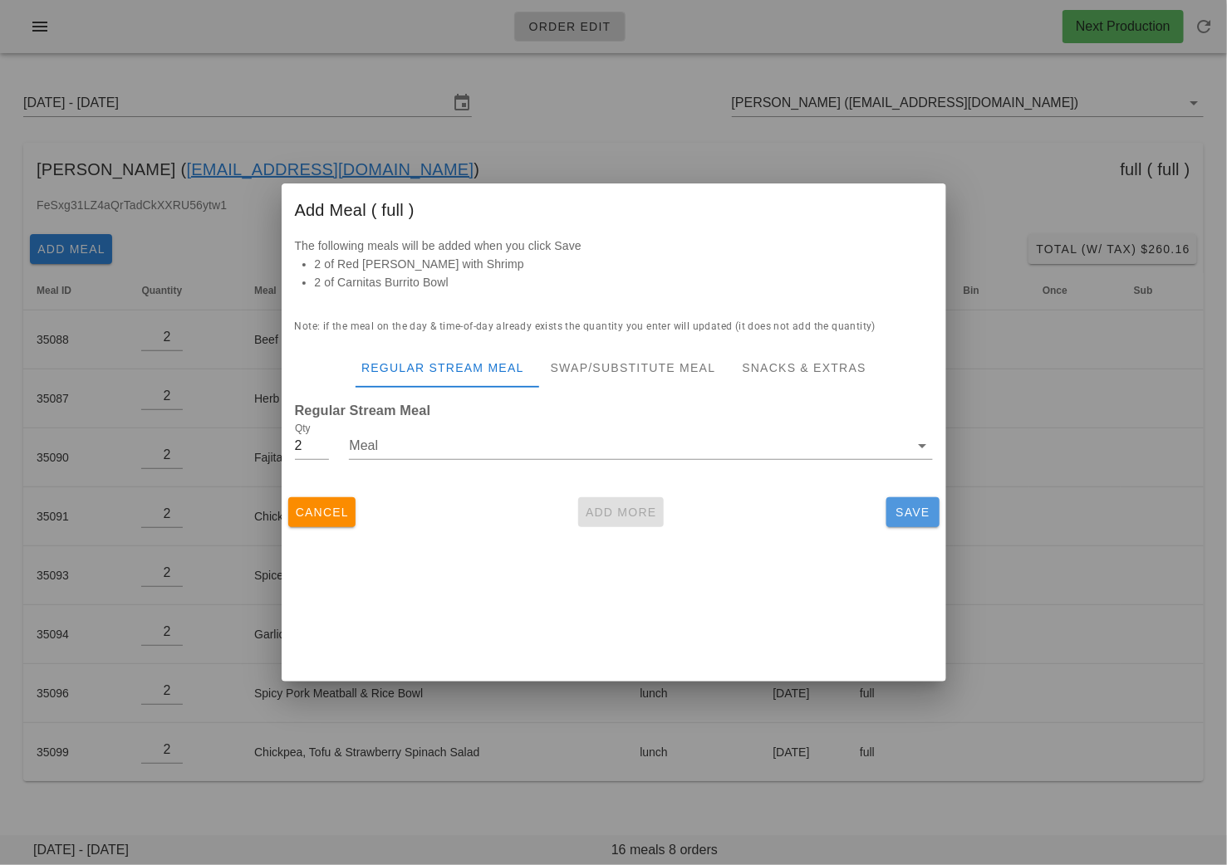
click at [897, 507] on span "Save" at bounding box center [913, 512] width 40 height 13
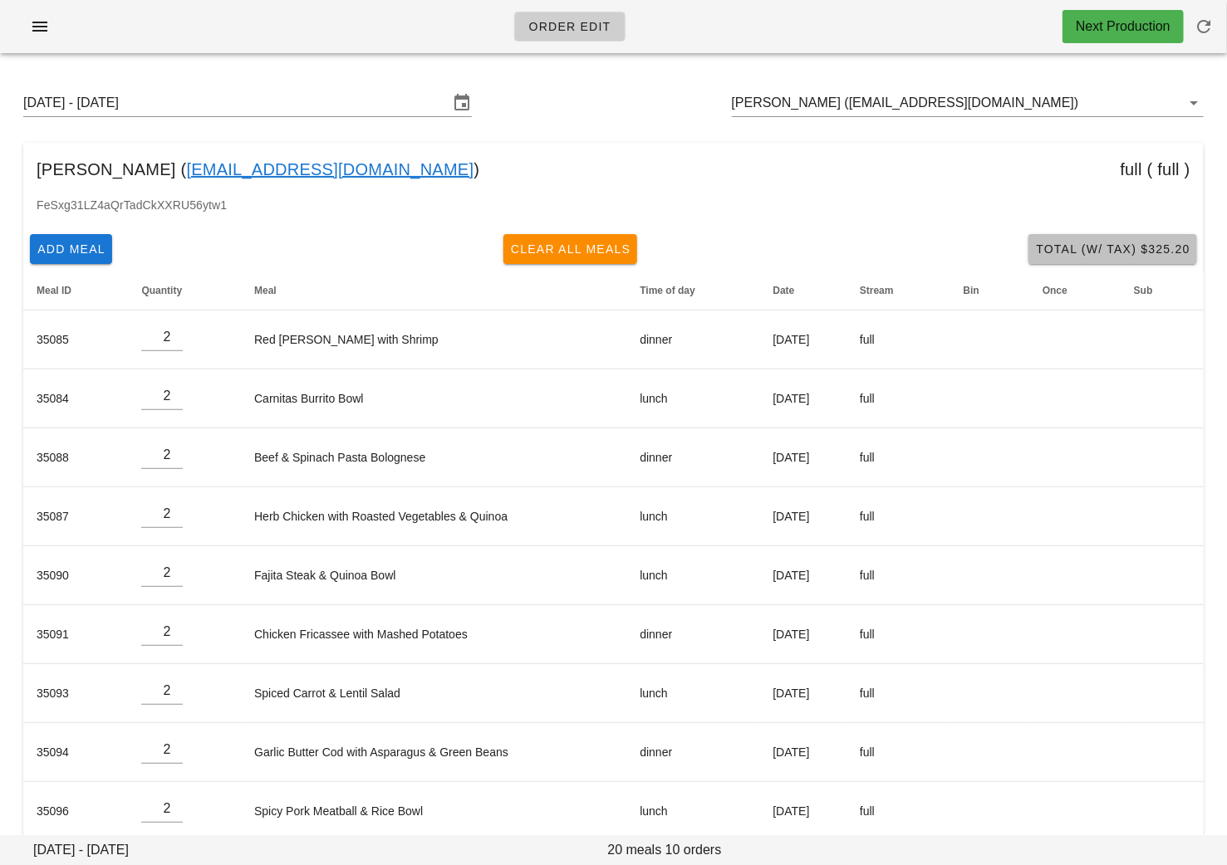
click at [1150, 245] on span "Total (w/ Tax) $325.20" at bounding box center [1112, 249] width 155 height 13
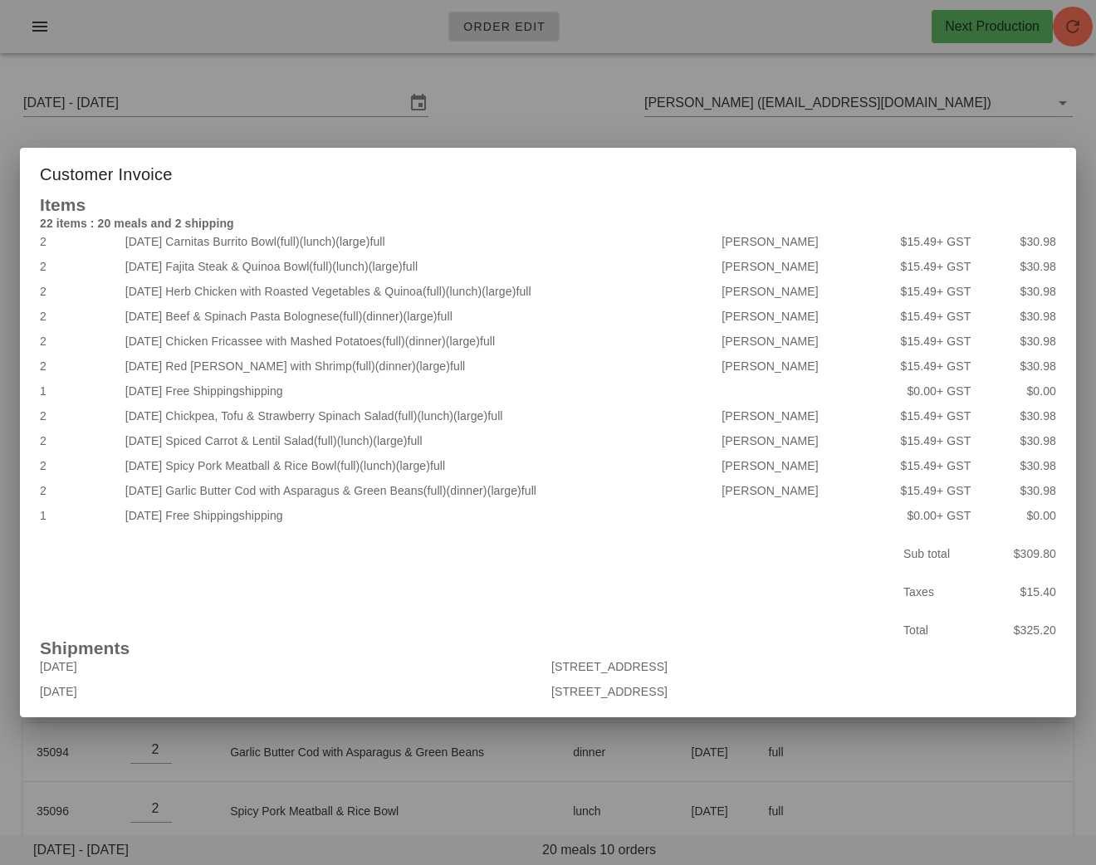
click at [748, 104] on div at bounding box center [548, 432] width 1096 height 865
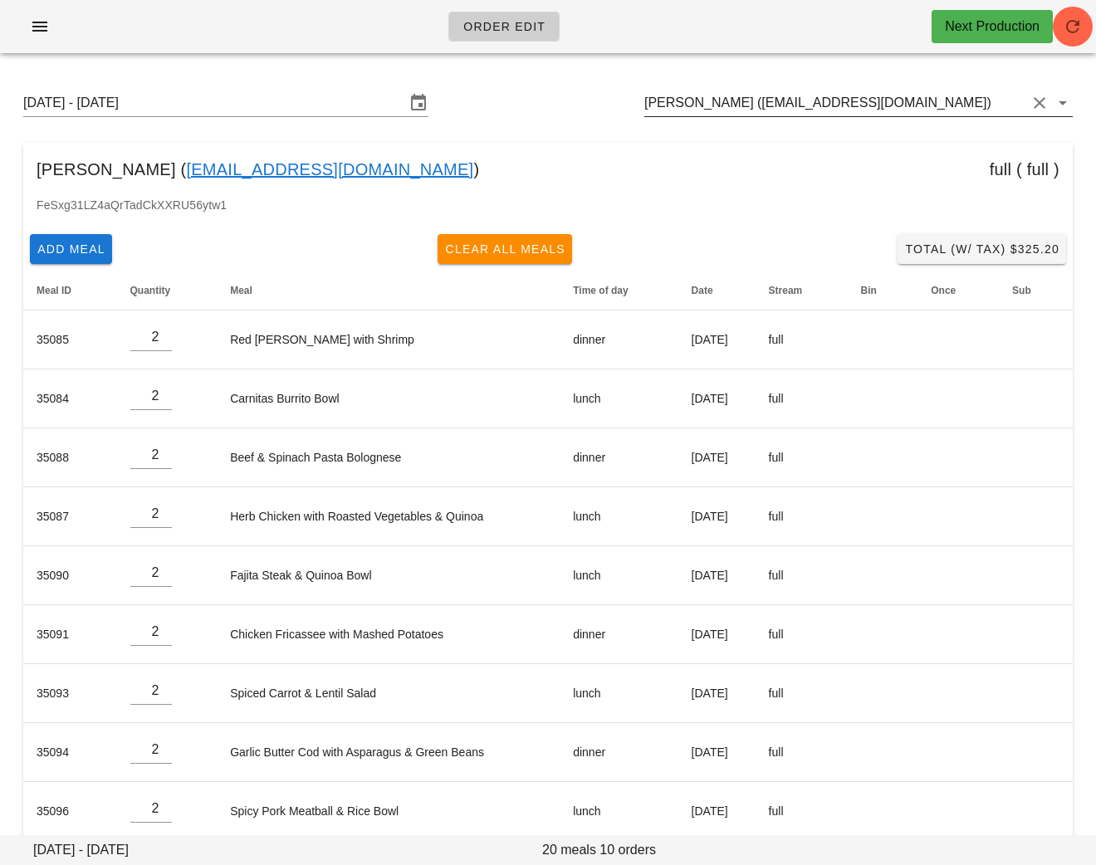
click at [892, 103] on input "Brian Tong (btong604@gmail.com)" at bounding box center [836, 103] width 382 height 27
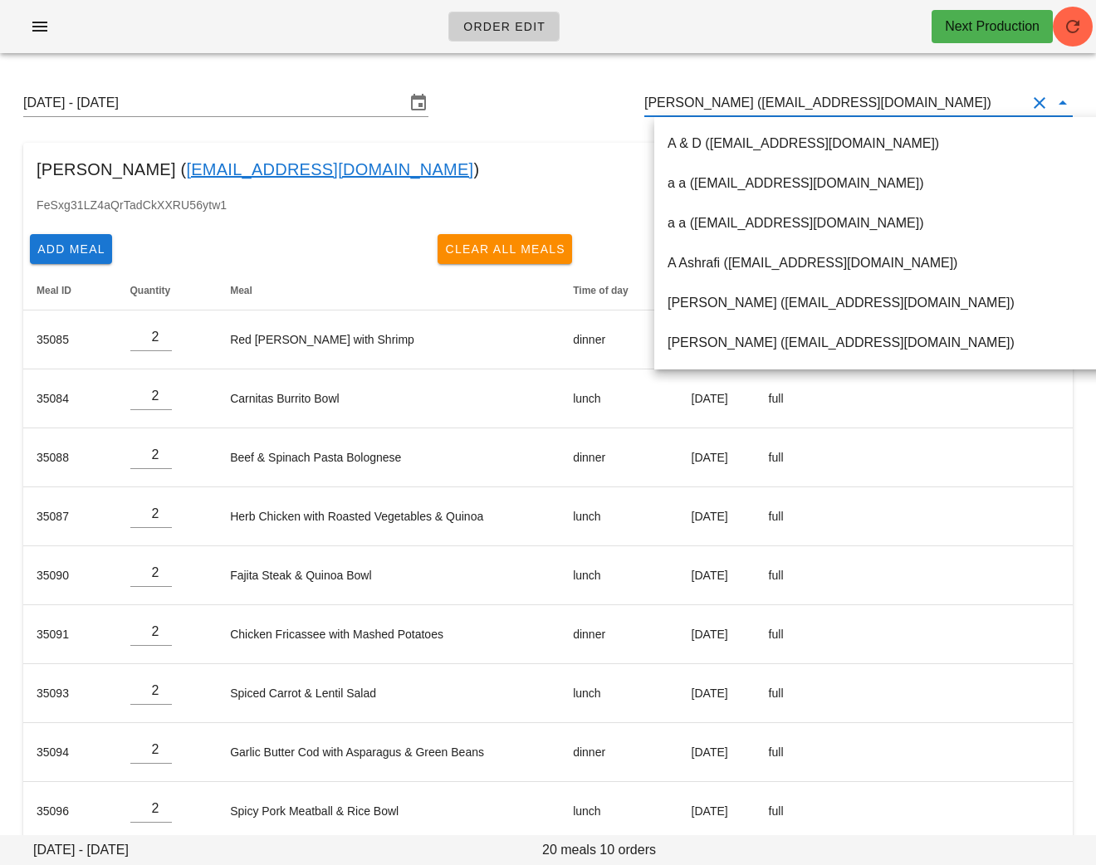
paste input "sbass86@gmail.com>"
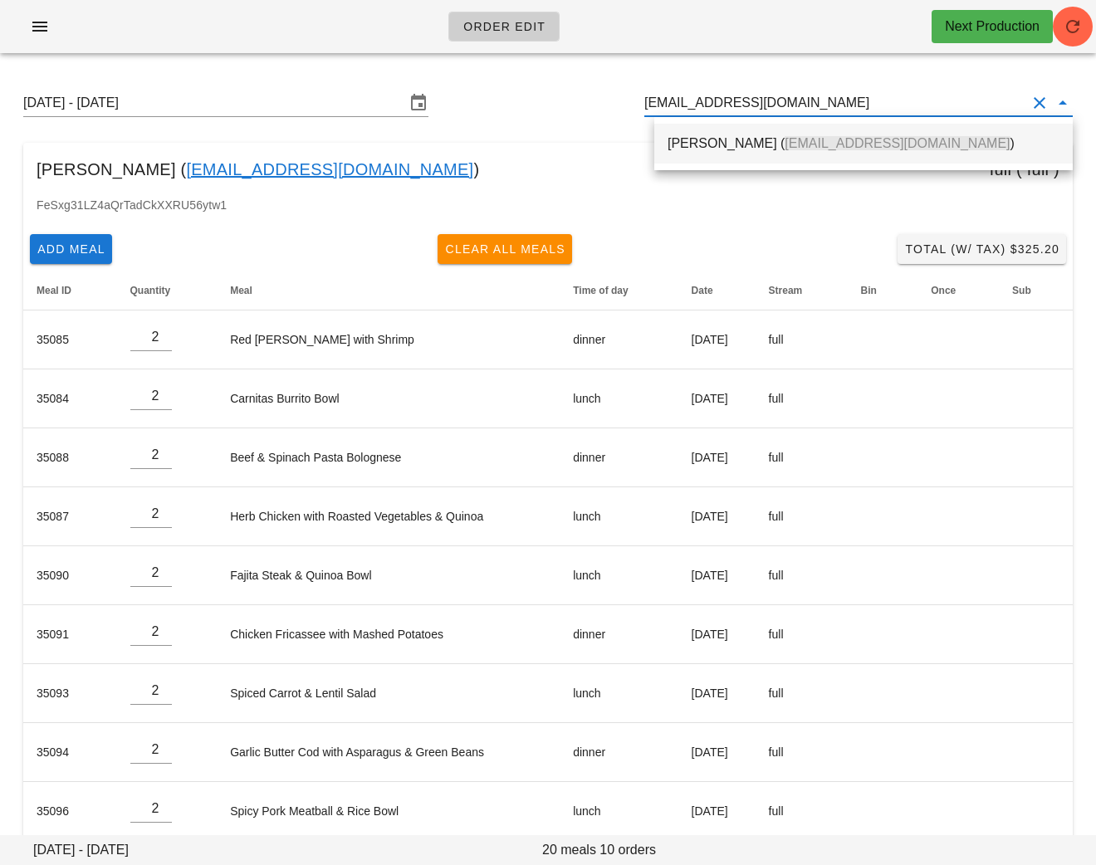
click at [711, 140] on div "Steven Bass ( sbass86@gmail.com )" at bounding box center [864, 143] width 392 height 16
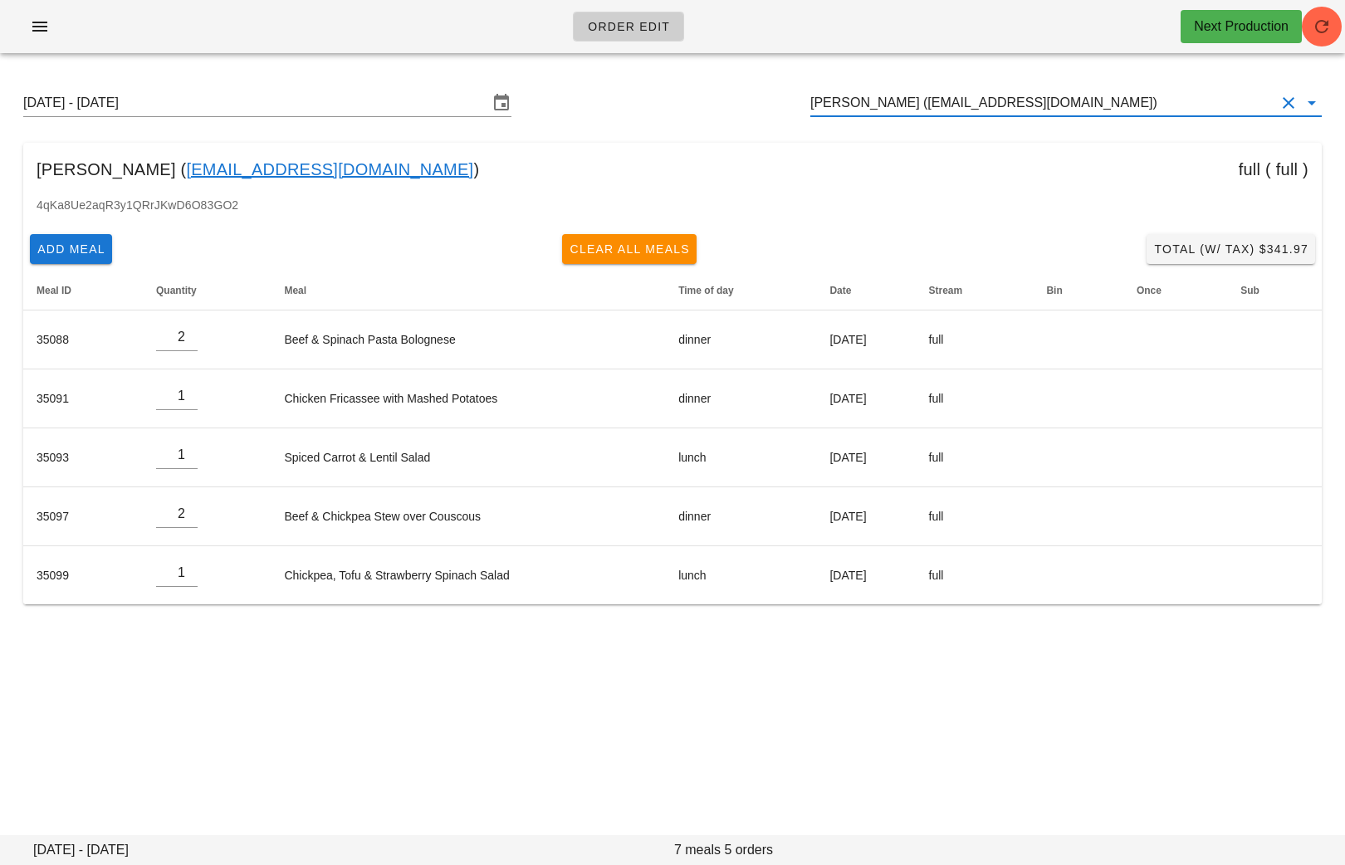
drag, startPoint x: 1038, startPoint y: 102, endPoint x: 757, endPoint y: 96, distance: 281.6
click at [758, 97] on div "Sunday August 17 - Saturday August 23 Steven Bass (sbass86@gmail.com)" at bounding box center [673, 102] width 1326 height 53
paste input "Loulou.lb11@gmail.com"
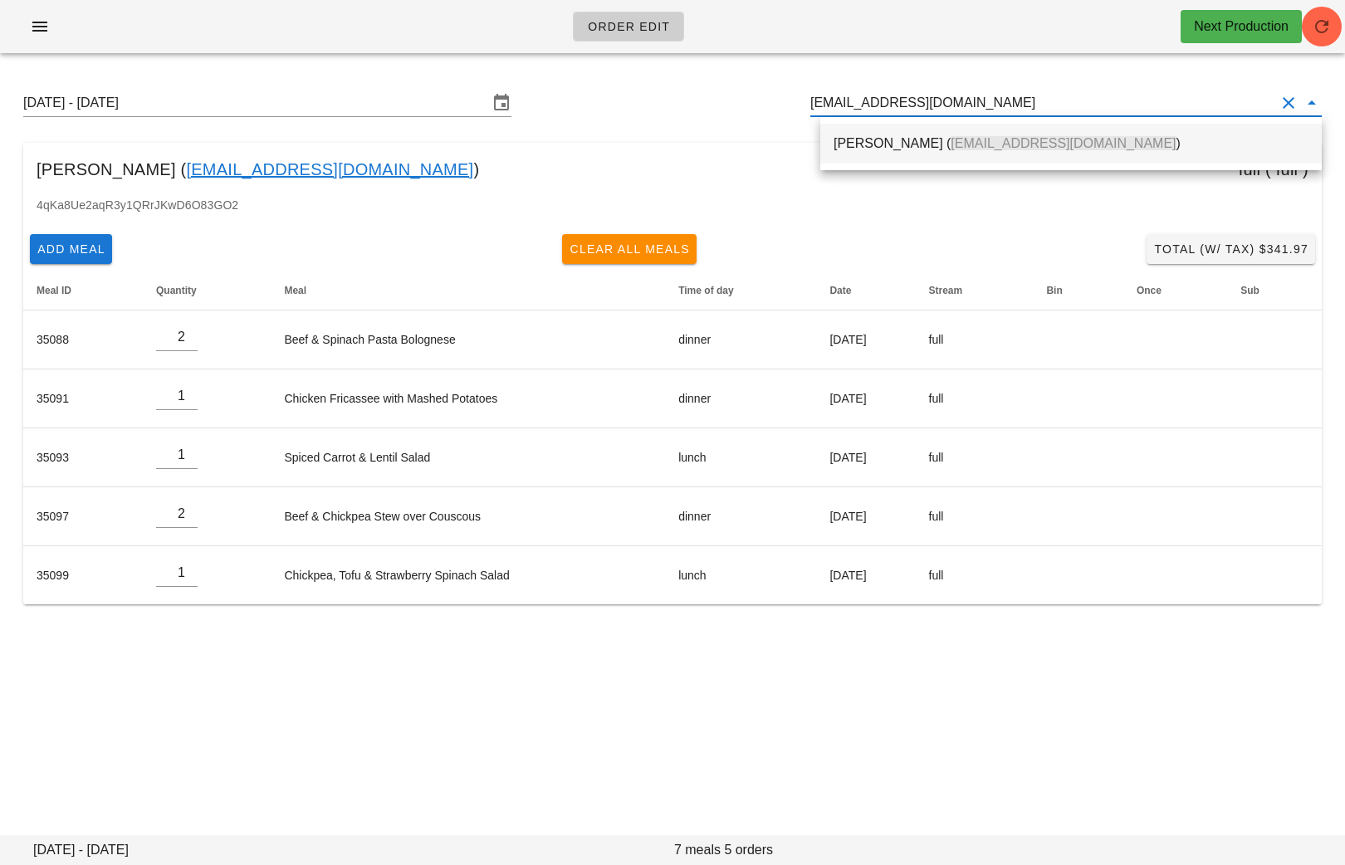
click at [916, 127] on div "Louise Brown ( Loulou.lb11@gmail.com )" at bounding box center [1071, 143] width 475 height 36
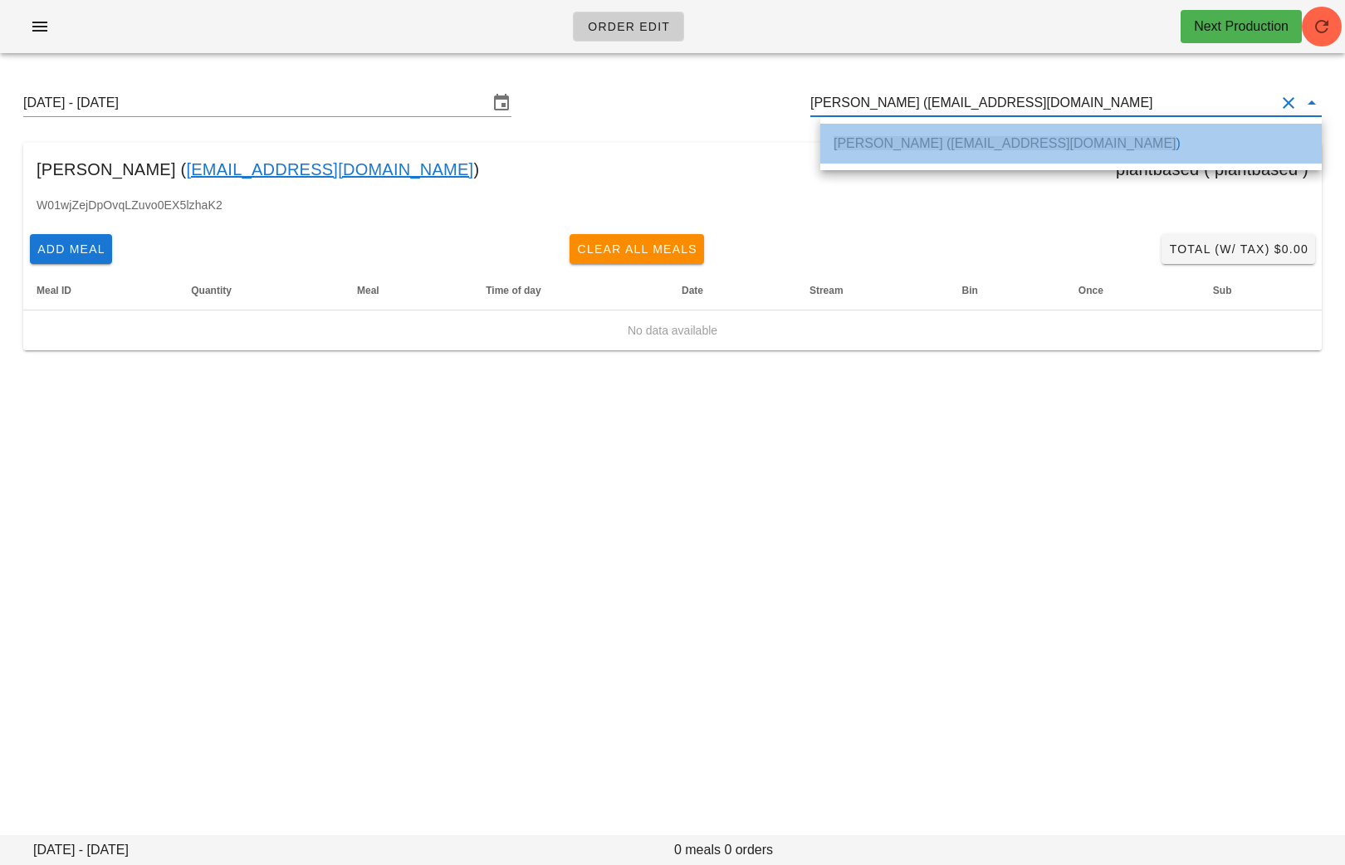
click at [950, 152] on div "Louise Brown (Loulou.lb11@gmail.com )" at bounding box center [1071, 143] width 475 height 36
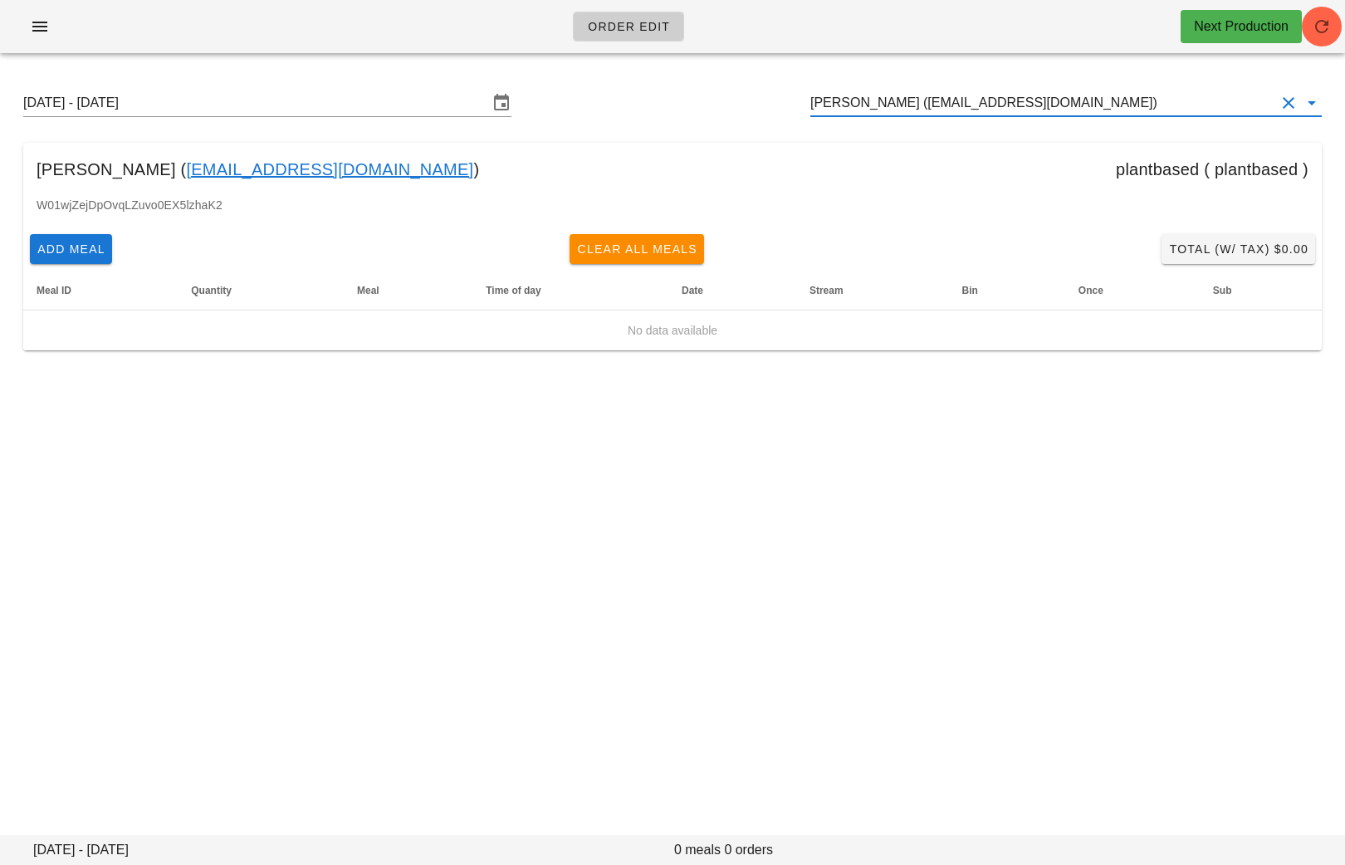
drag, startPoint x: 1066, startPoint y: 96, endPoint x: 723, endPoint y: 95, distance: 343.8
click at [724, 96] on div "Sunday August 17 - Saturday August 23 Louise Brown (Loulou.lb11@gmail.com)" at bounding box center [673, 102] width 1326 height 53
paste input "elisfeci@gmail.com"
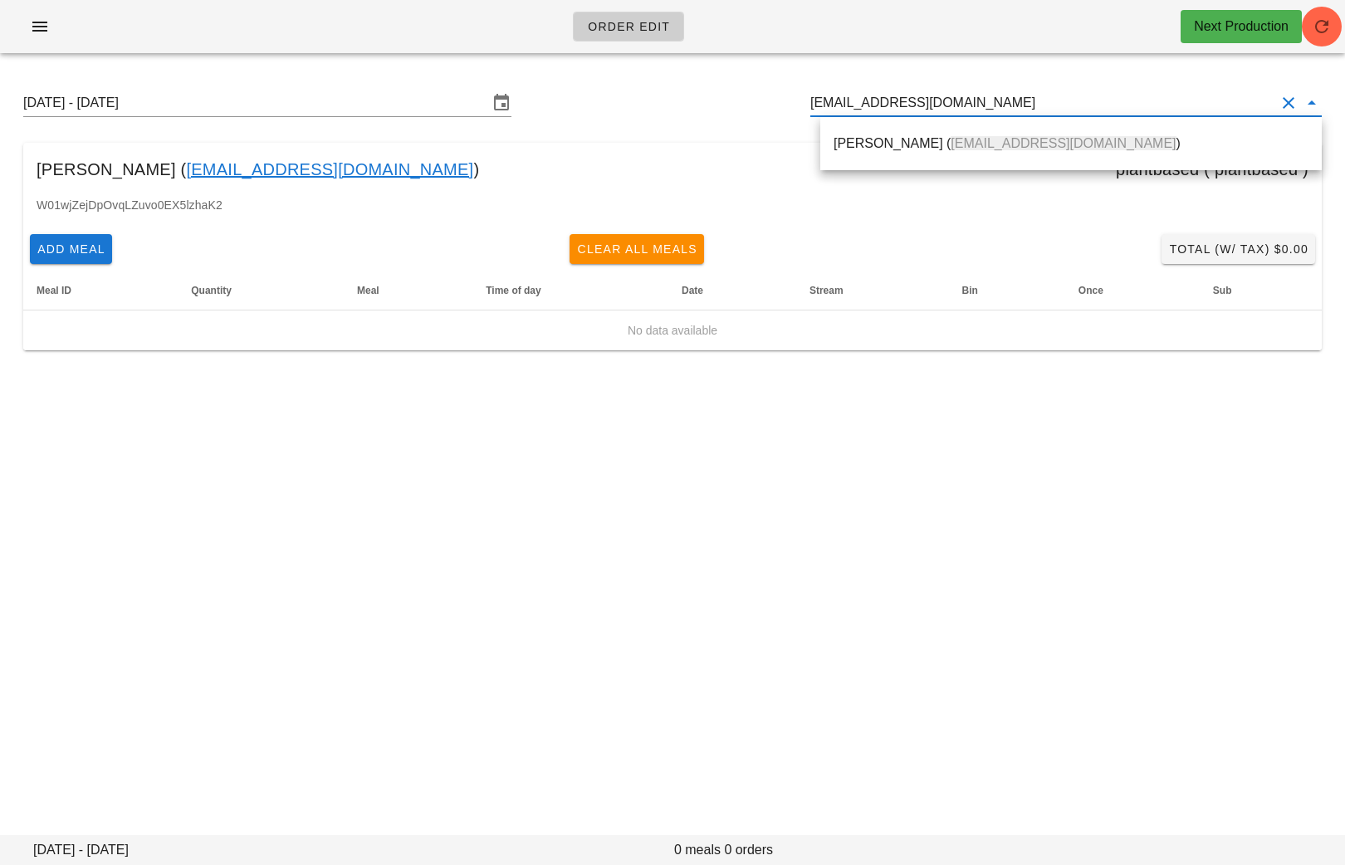
click at [860, 164] on div "Elis Feci ( elisfeci@gmail.com )" at bounding box center [1072, 143] width 502 height 53
click at [852, 145] on div "Elis Feci ( elisfeci@gmail.com )" at bounding box center [1071, 143] width 475 height 16
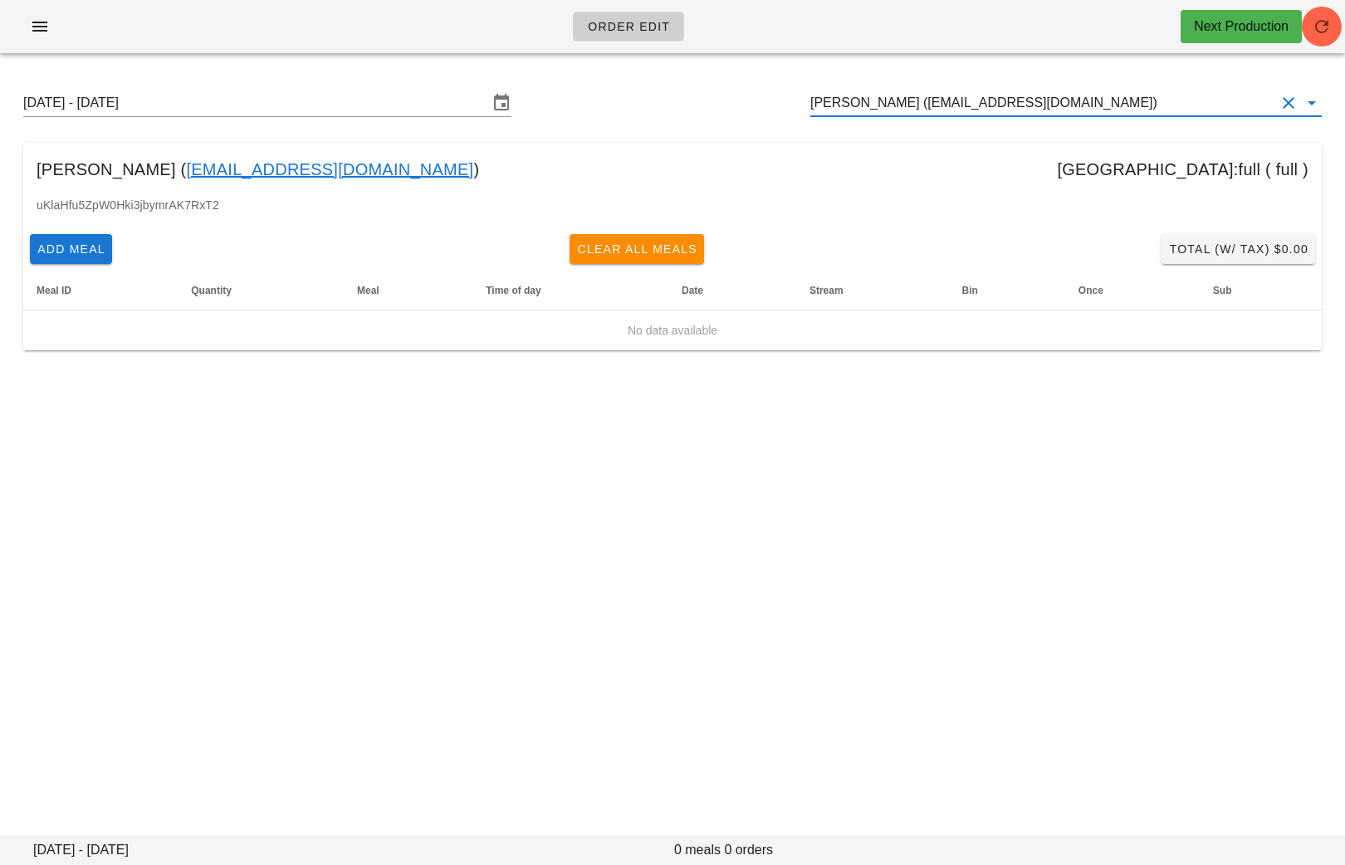
drag, startPoint x: 1091, startPoint y: 96, endPoint x: 801, endPoint y: 117, distance: 291.5
click at [801, 117] on div "Sunday August 17 - Saturday August 23 Elis Feci (elisfeci@gmail.com)" at bounding box center [673, 102] width 1326 height 53
drag, startPoint x: 1009, startPoint y: 106, endPoint x: 793, endPoint y: 105, distance: 215.9
click at [793, 105] on div "Sunday August 17 - Saturday August 23 Elis Feci (elisfeci@gmail.com)" at bounding box center [673, 102] width 1326 height 53
paste input "patrick.daddabbo@gmail.com"
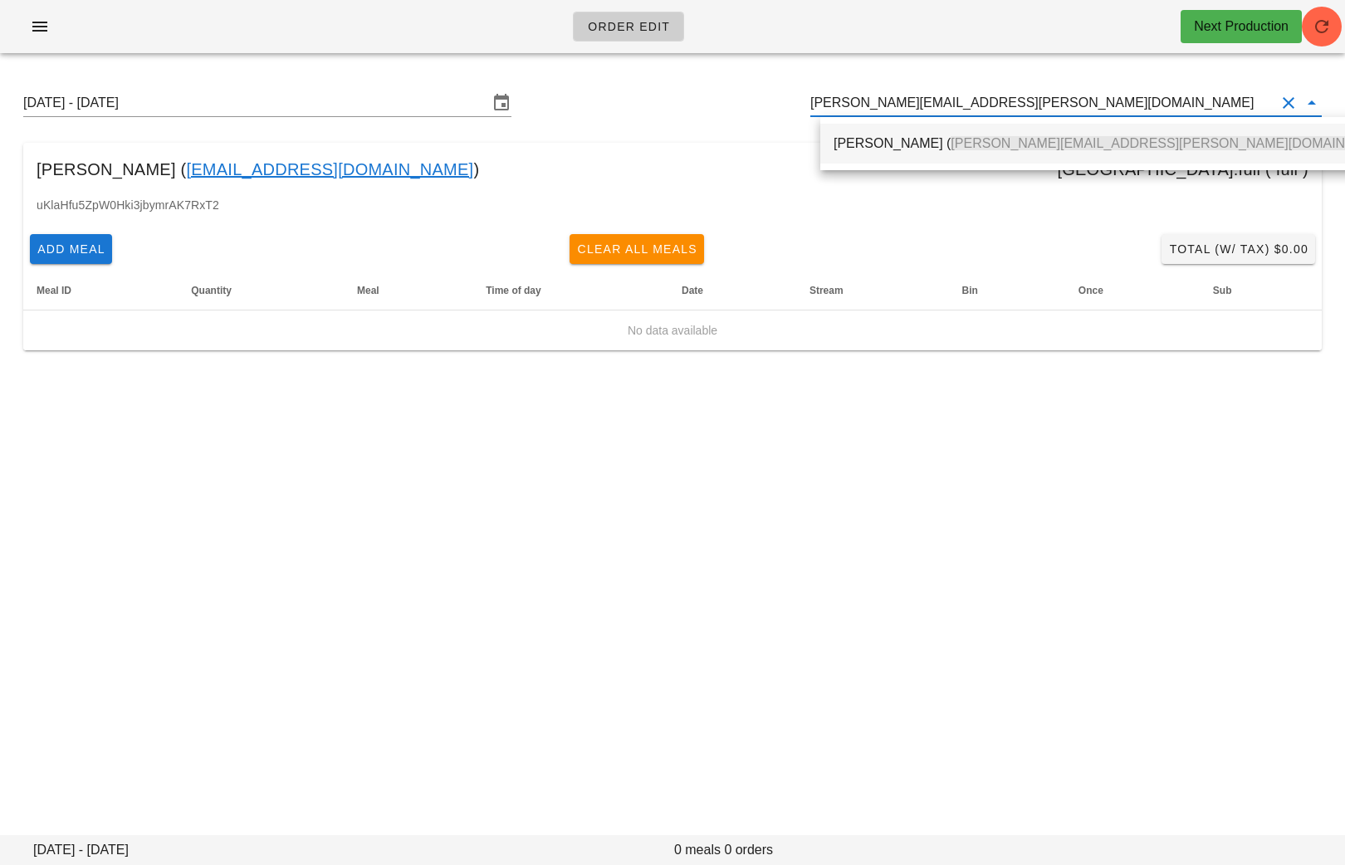
click at [949, 136] on div "Patrick D'Addabbo ( patrick.daddabbo@gmail.com )" at bounding box center [1117, 143] width 566 height 16
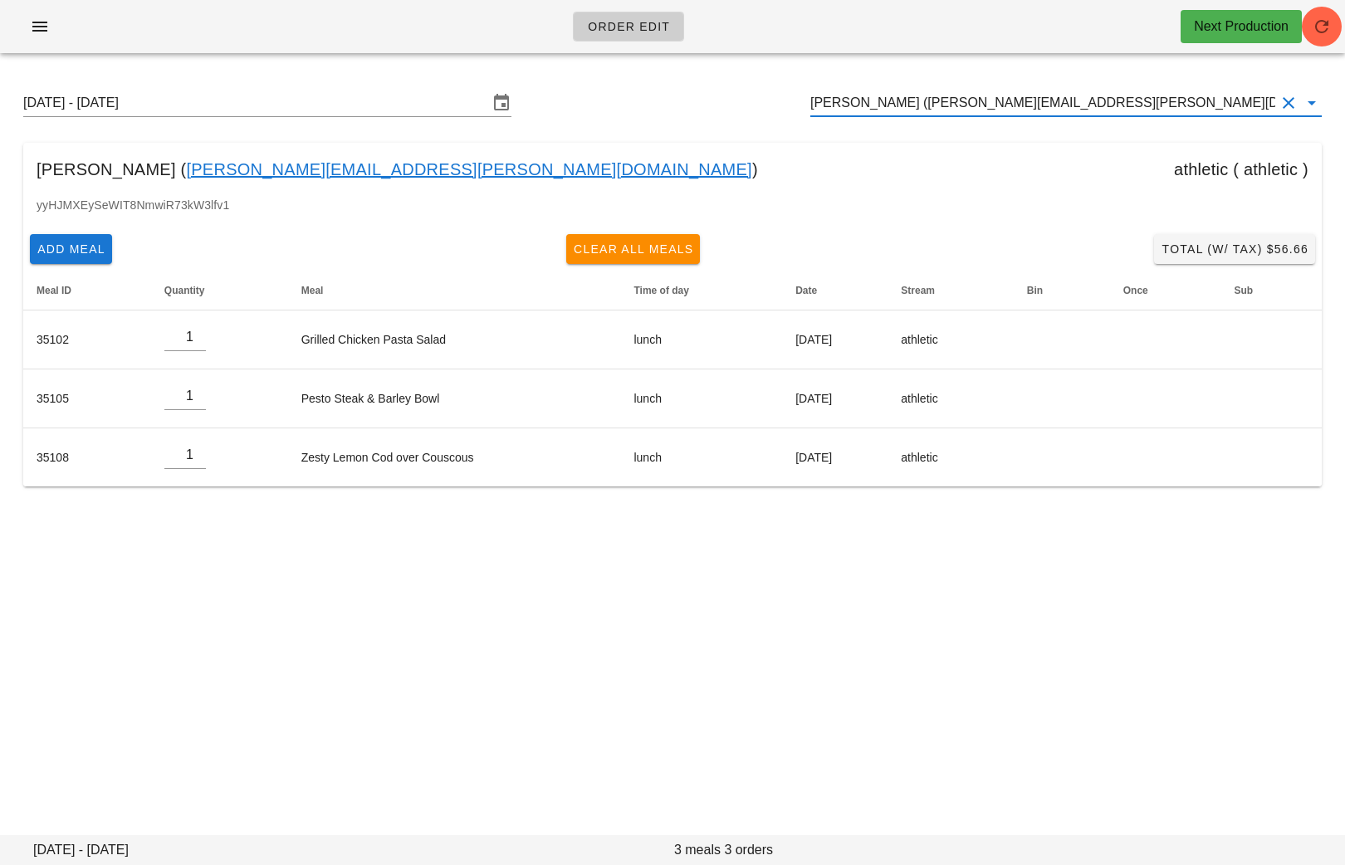
drag, startPoint x: 1186, startPoint y: 103, endPoint x: 757, endPoint y: 99, distance: 428.6
click at [757, 99] on div "Sunday August 17 - Saturday August 23 Patrick D'Addabbo (patrick.daddabbo@gmail…" at bounding box center [673, 102] width 1326 height 53
paste input "w_alduaij@yahoo.com"
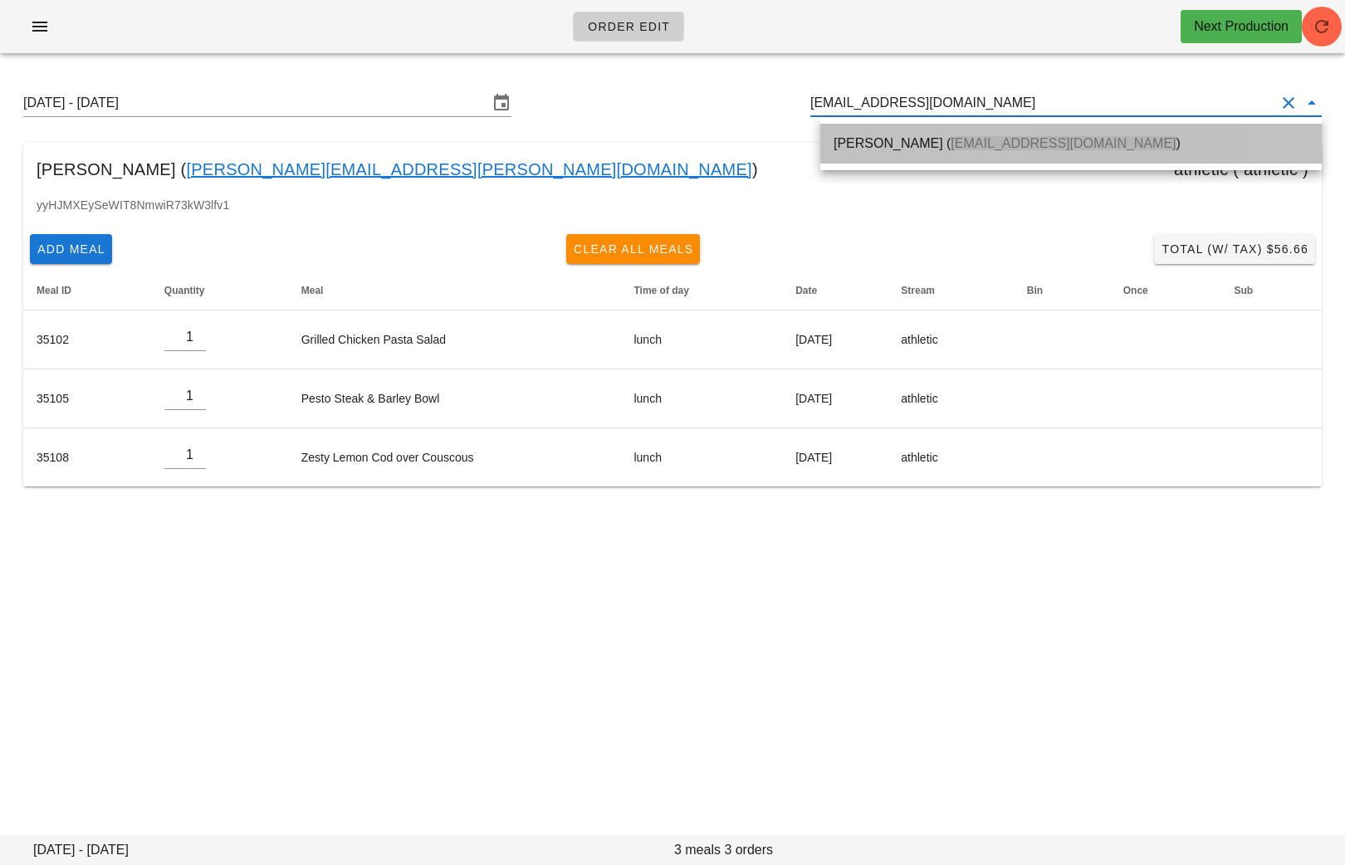
click at [851, 139] on div "Waleed Alduaij ( w_alduaij@yahoo.com )" at bounding box center [1071, 143] width 475 height 16
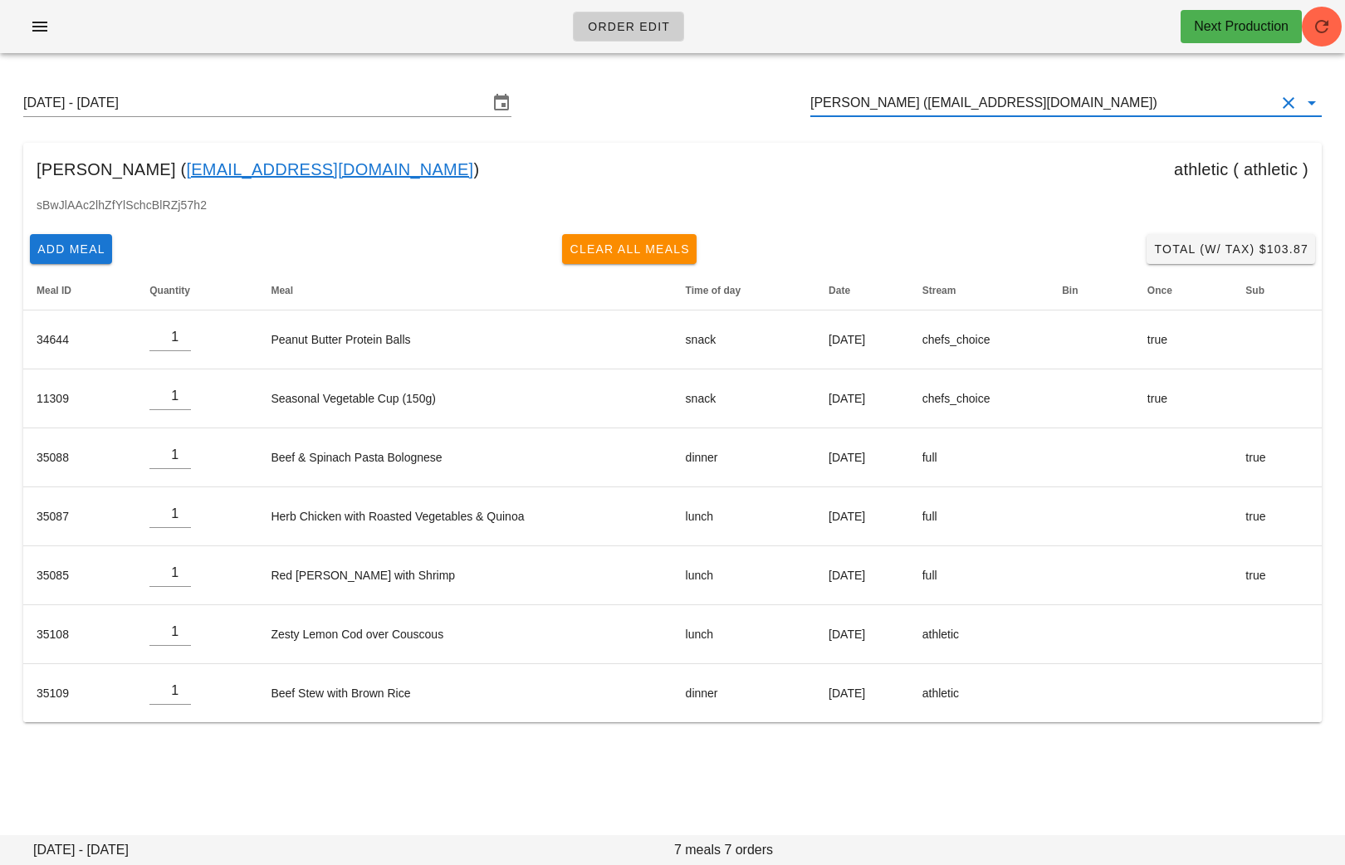
drag, startPoint x: 1115, startPoint y: 96, endPoint x: 825, endPoint y: 95, distance: 289.9
click at [825, 95] on input "Waleed Alduaij (w_alduaij@yahoo.com)" at bounding box center [1043, 103] width 465 height 27
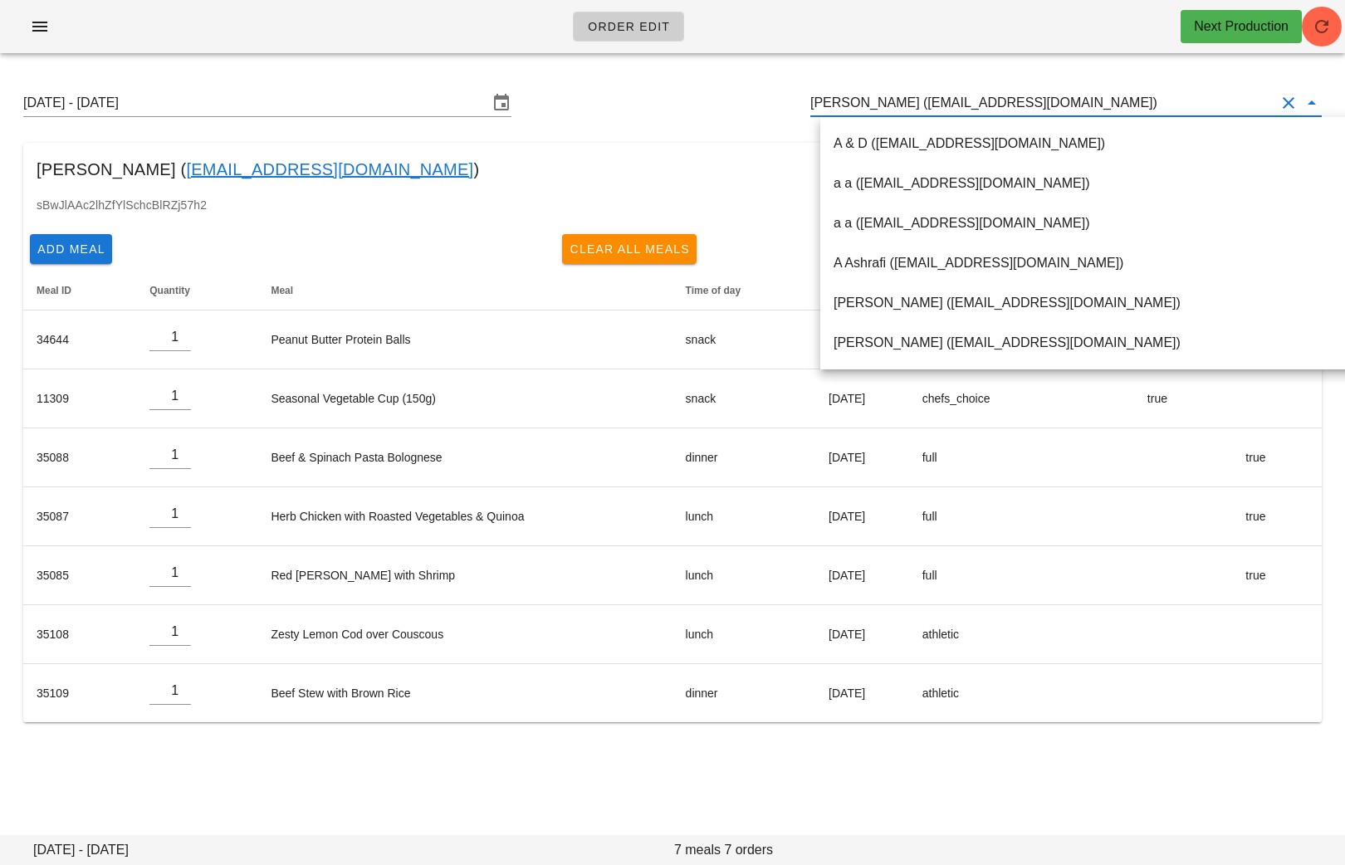
paste input "rahgill3@gmail.com"
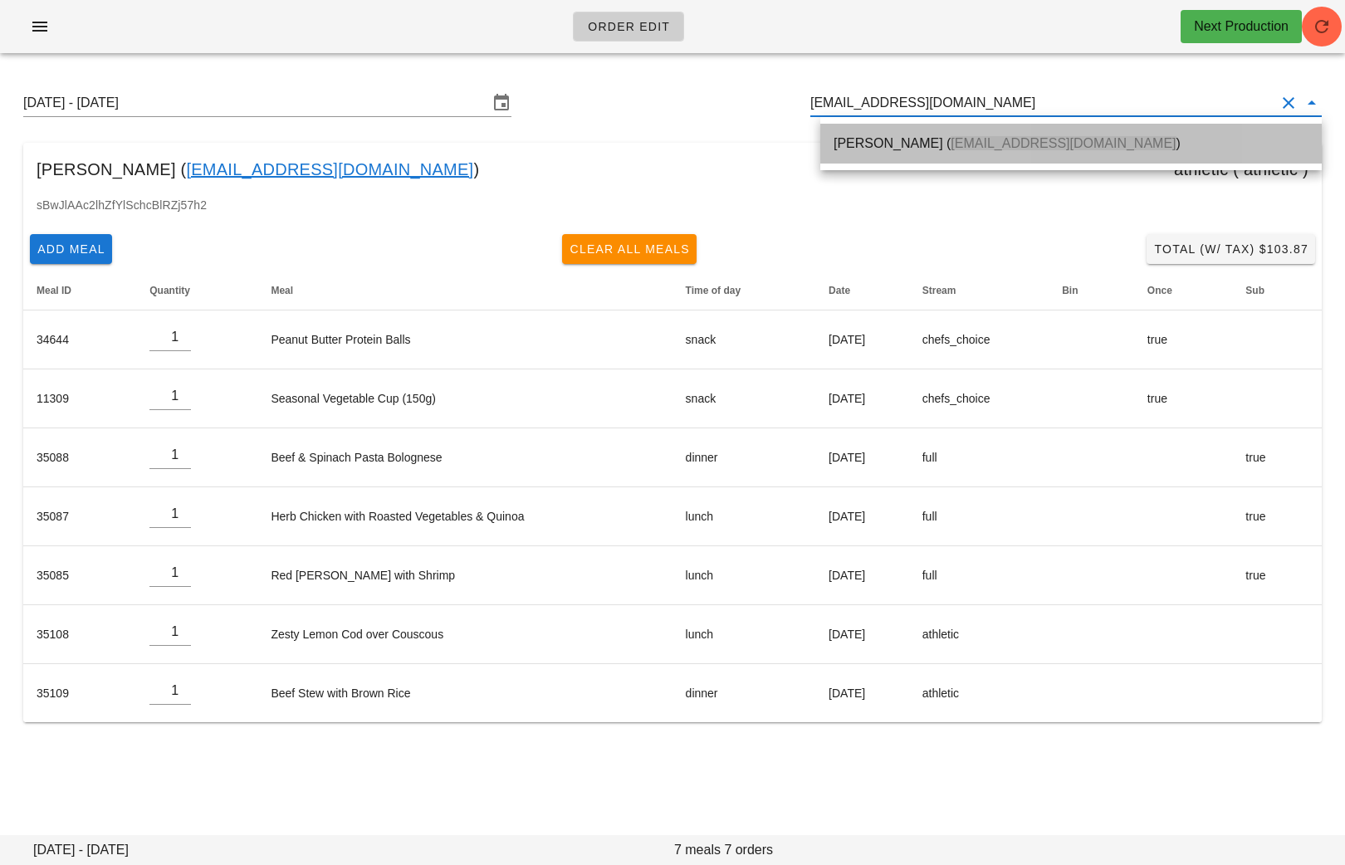
click at [951, 146] on span "rahgill3@gmail.com" at bounding box center [1063, 143] width 225 height 14
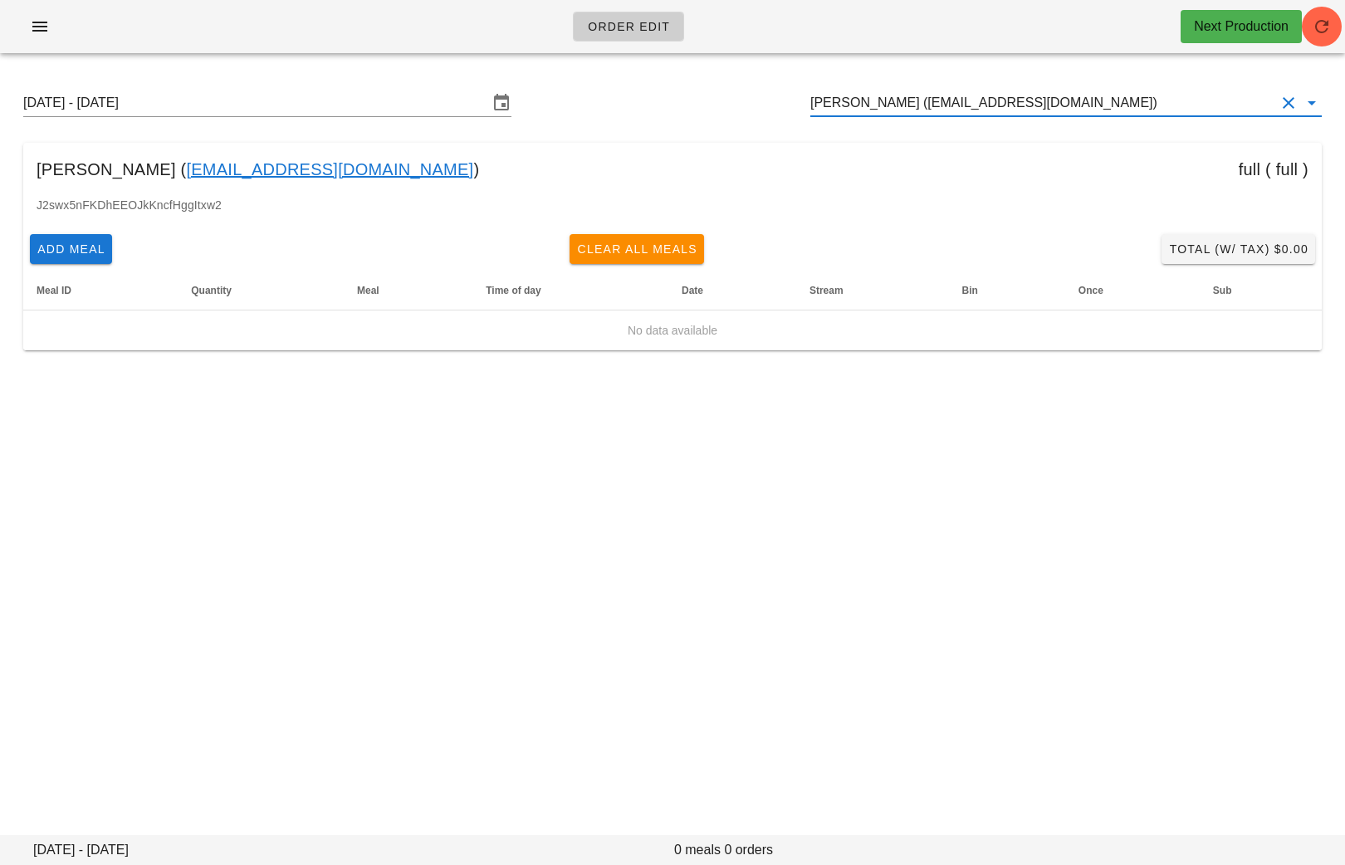
drag, startPoint x: 1017, startPoint y: 110, endPoint x: 698, endPoint y: 107, distance: 318.1
click at [700, 107] on div "Sunday August 17 - Saturday August 23 Rahul Gill (rahgill3@gmail.com)" at bounding box center [673, 102] width 1326 height 53
paste input "alanahancheroff@hotmail.com"
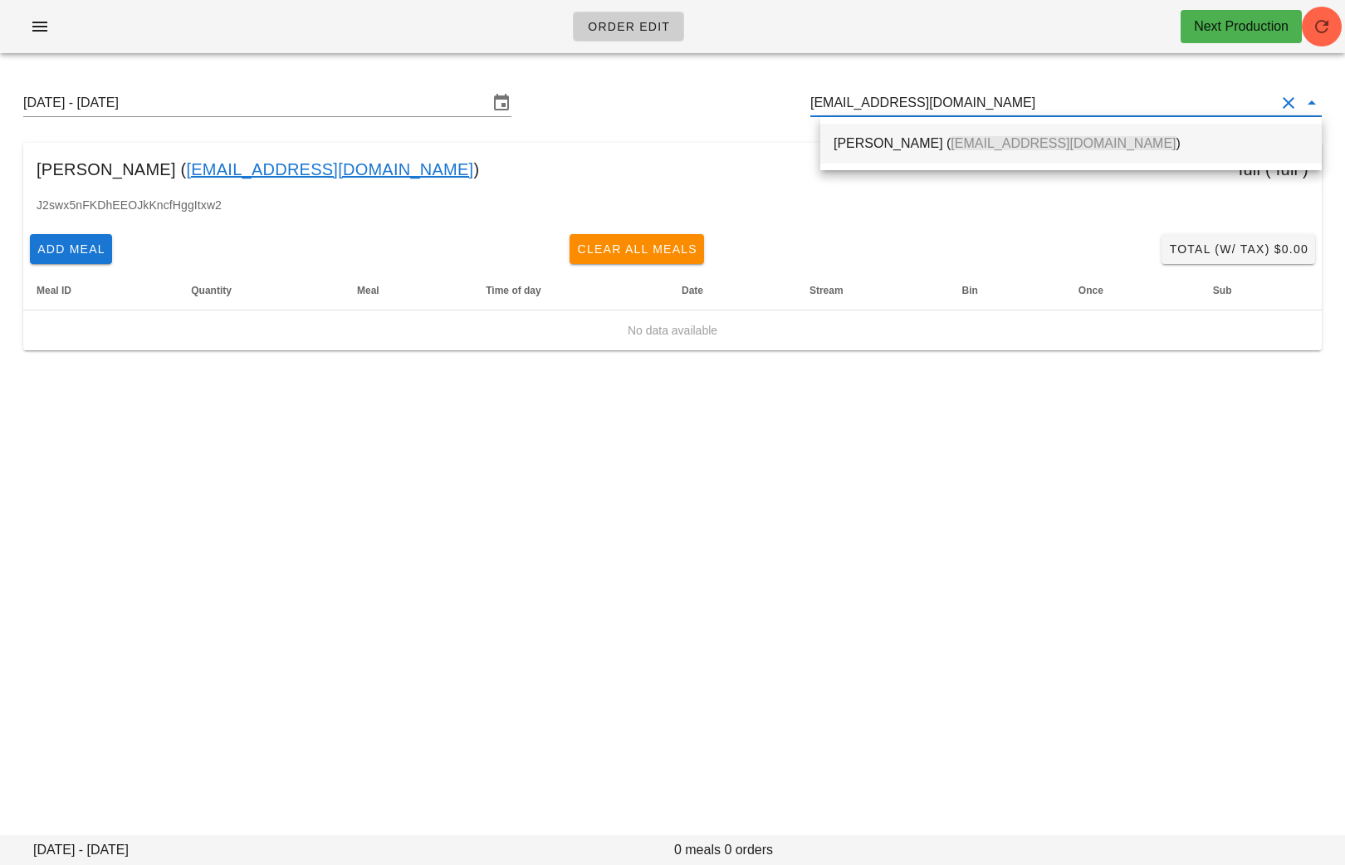
click at [853, 136] on div "Alana Hancheroff ( Alanahancheroff@hotmail.com )" at bounding box center [1071, 143] width 475 height 16
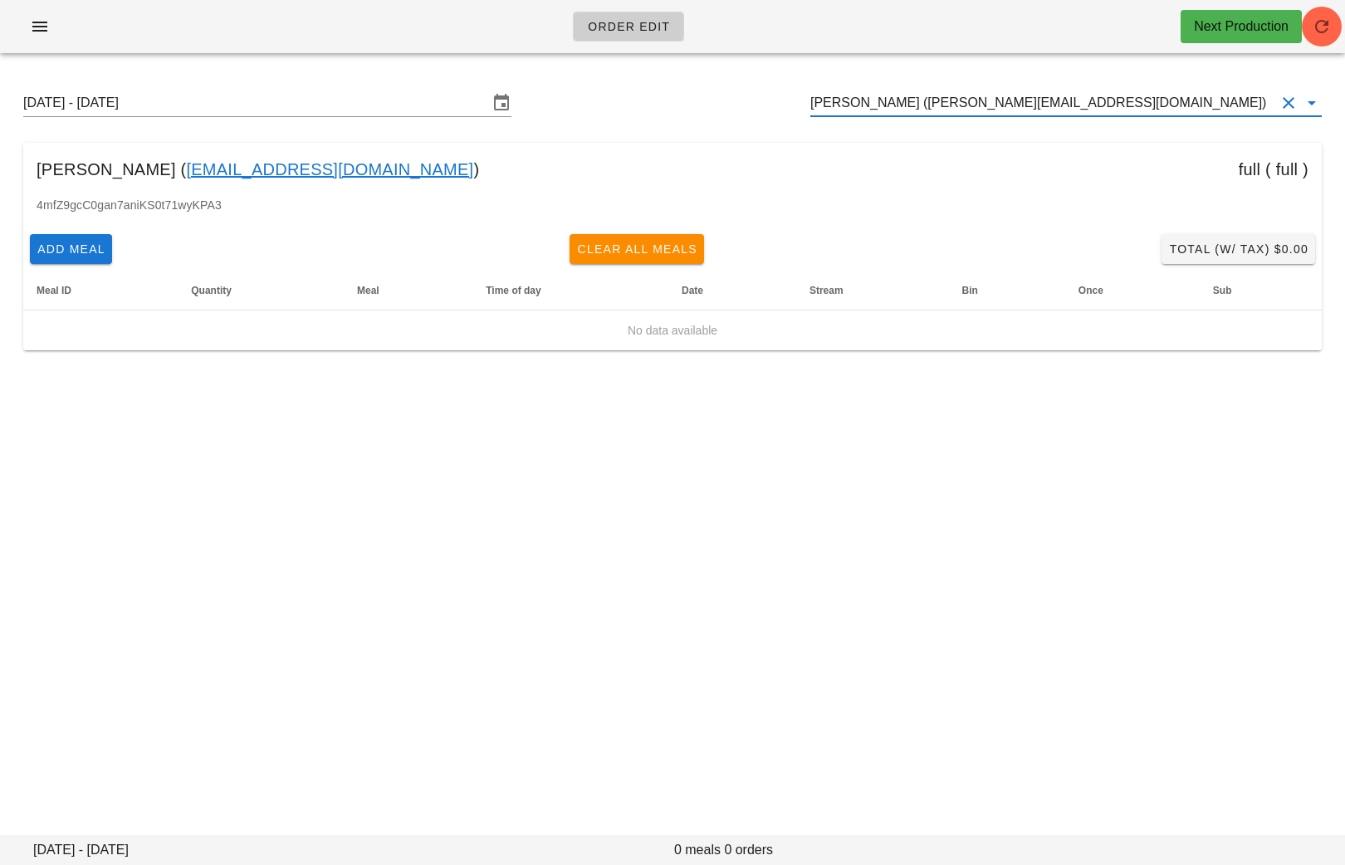
drag, startPoint x: 1149, startPoint y: 108, endPoint x: 750, endPoint y: 108, distance: 399.5
click at [750, 108] on div "Sunday August 17 - Saturday August 23 Alana Hancheroff (Alanahancheroff@hotmail…" at bounding box center [673, 102] width 1326 height 53
paste input "btong604@gmail.com"
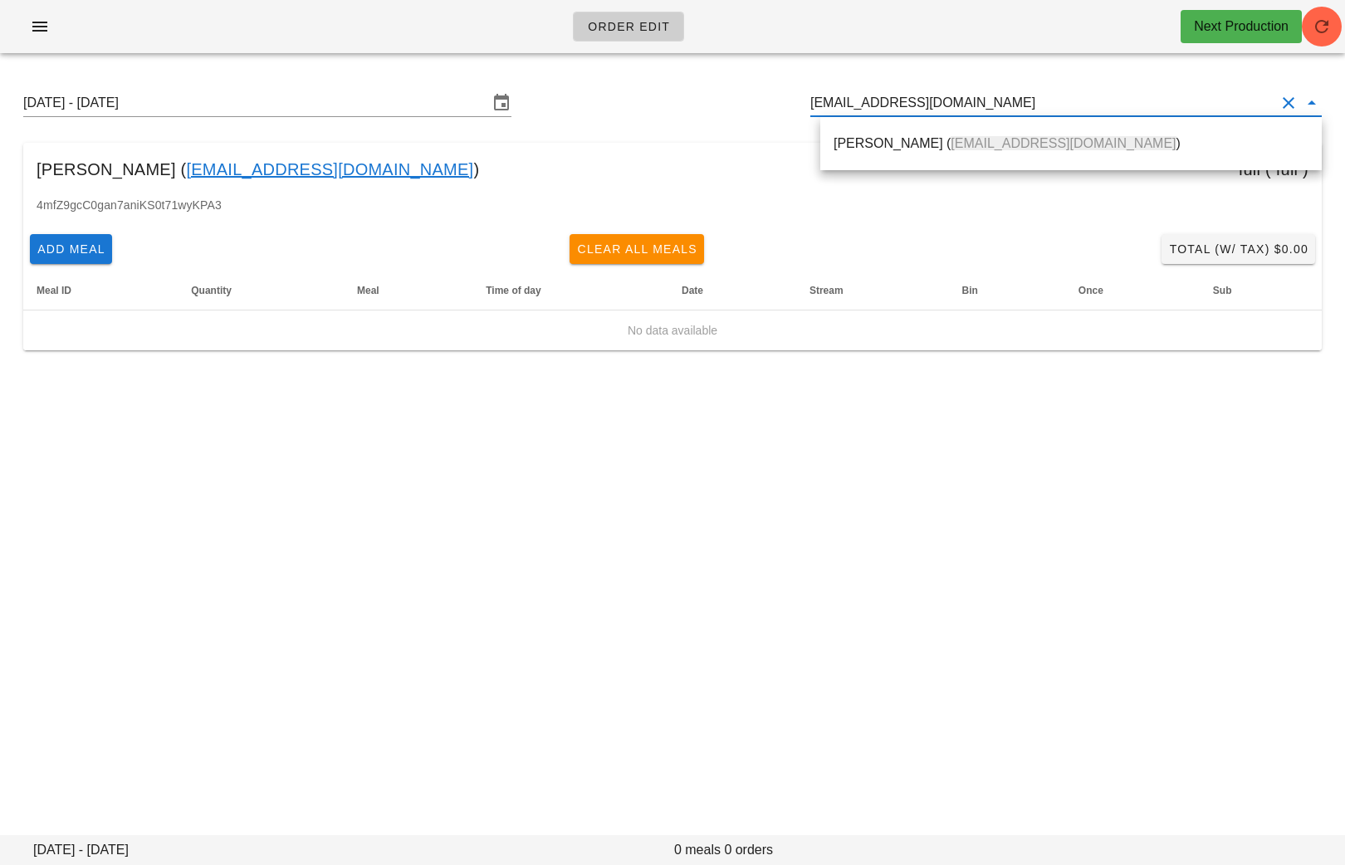
click at [869, 140] on div "Brian Tong ( btong604@gmail.com )" at bounding box center [1071, 143] width 475 height 16
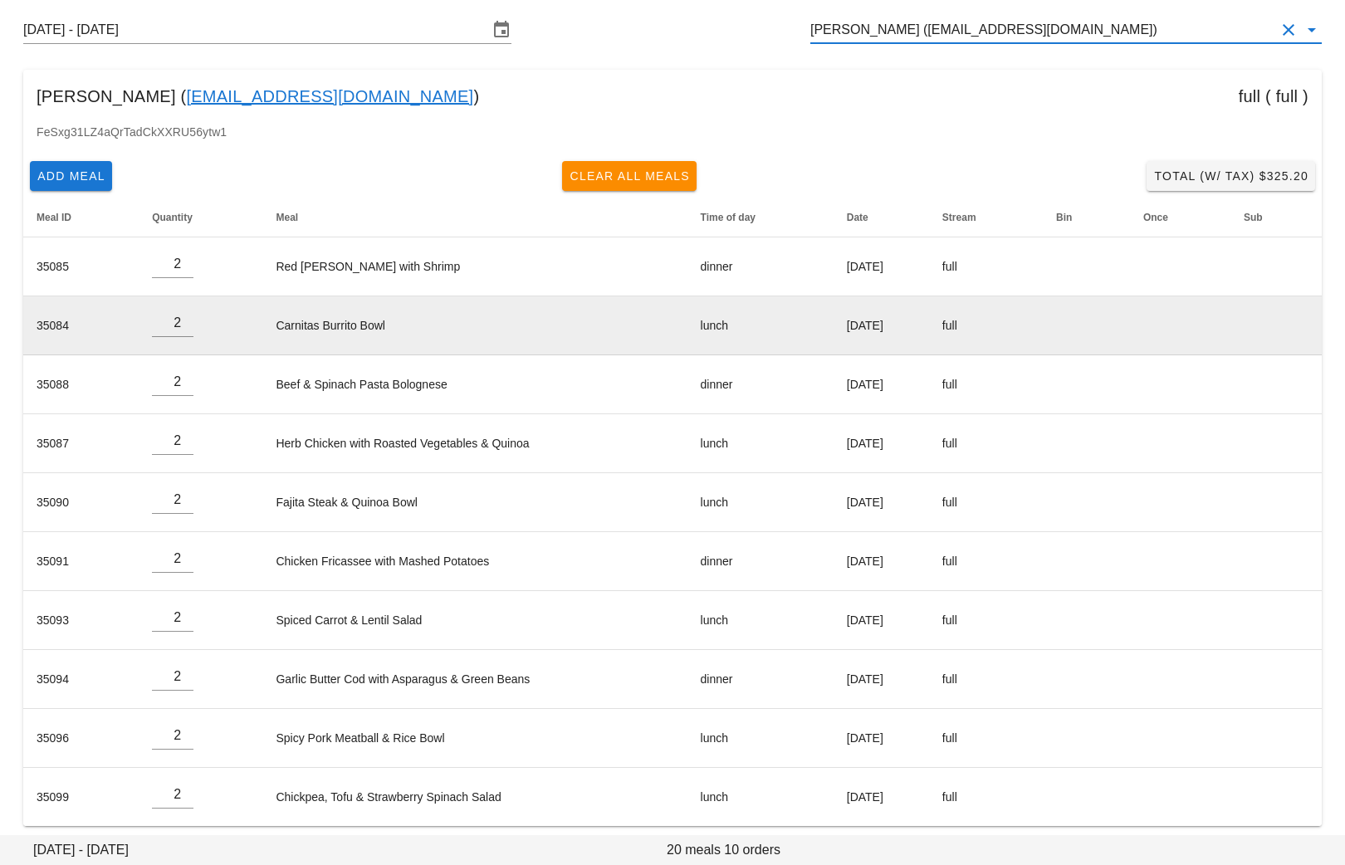
scroll to position [81, 0]
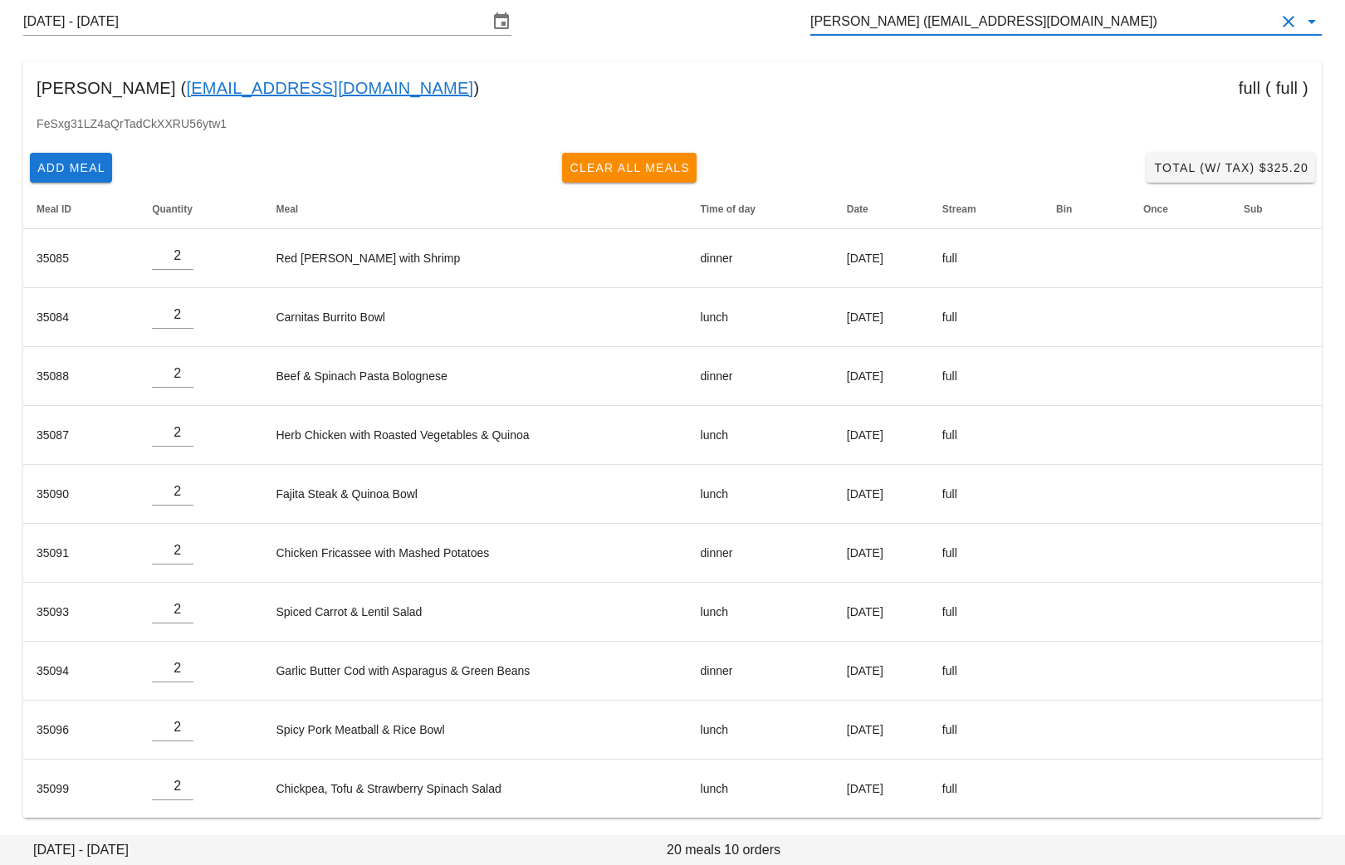
drag, startPoint x: 1096, startPoint y: 26, endPoint x: 756, endPoint y: 23, distance: 340.5
click at [756, 25] on div "Sunday August 17 - Saturday August 23 Brian Tong (btong604@gmail.com)" at bounding box center [673, 21] width 1326 height 53
paste input "sbass86@gmail.com"
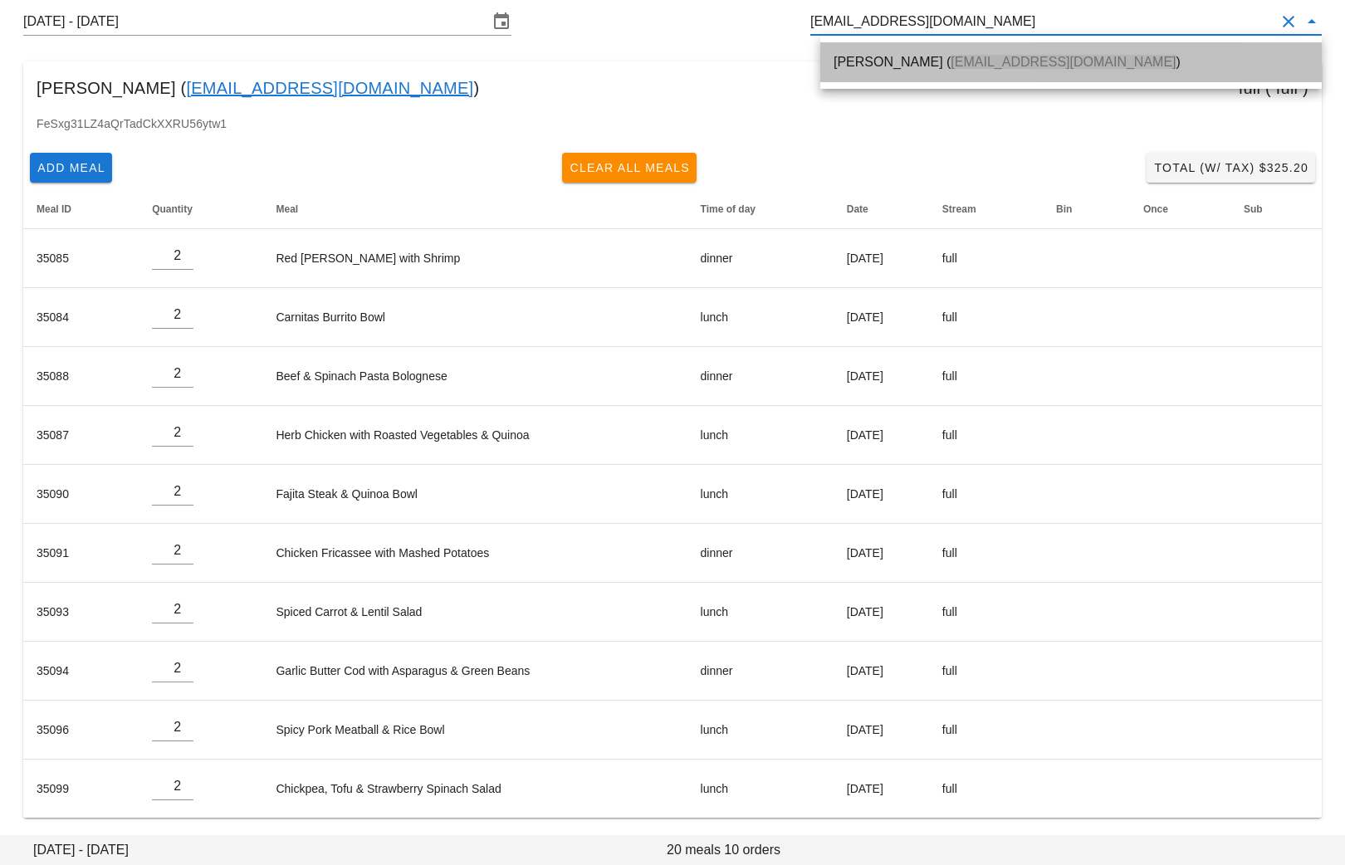
click at [853, 67] on div "Steven Bass ( sbass86@gmail.com )" at bounding box center [1071, 62] width 475 height 16
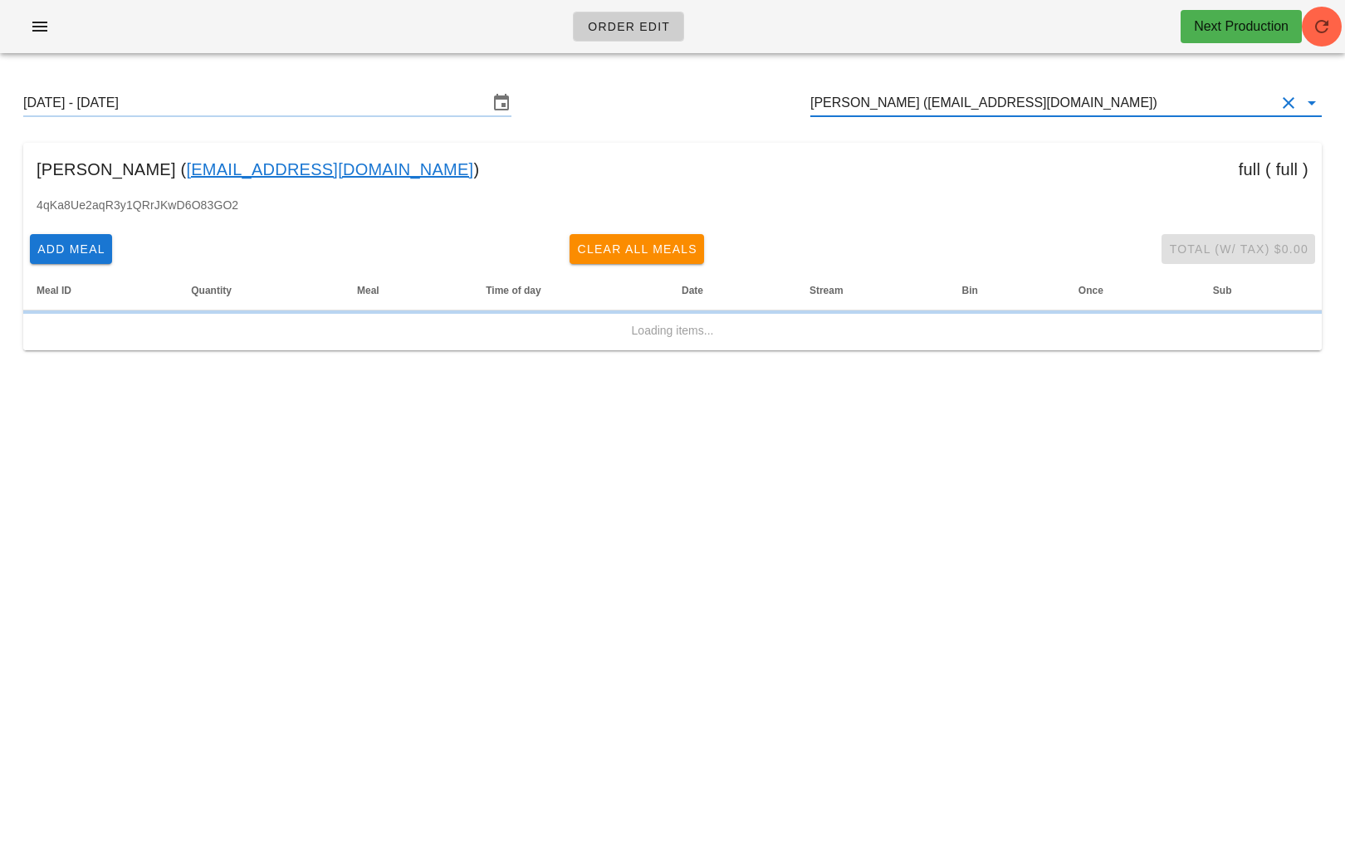
type input "Steven Bass (sbass86@gmail.com)"
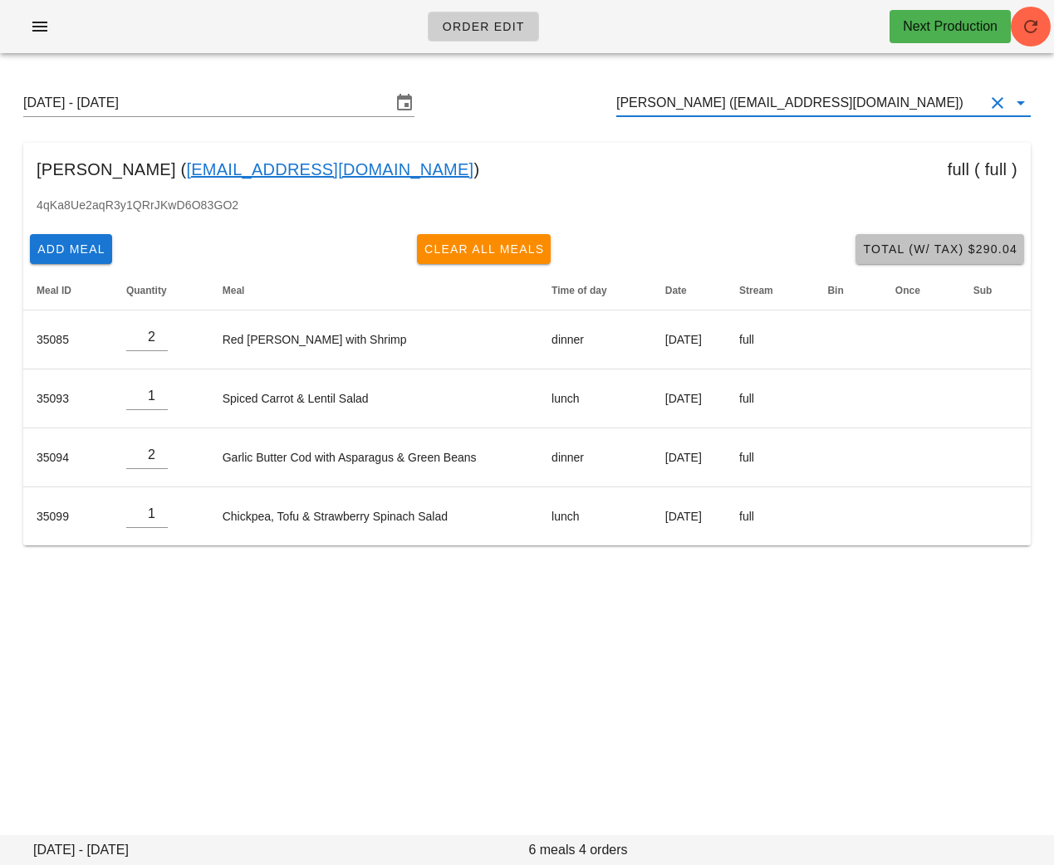
click at [935, 246] on span "Total (w/ Tax) $290.04" at bounding box center [939, 249] width 155 height 13
